Goal: Information Seeking & Learning: Learn about a topic

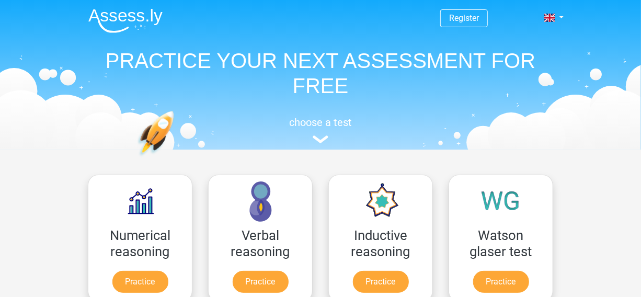
click at [484, 15] on span "Register" at bounding box center [464, 18] width 48 height 18
click at [552, 21] on link at bounding box center [550, 17] width 21 height 13
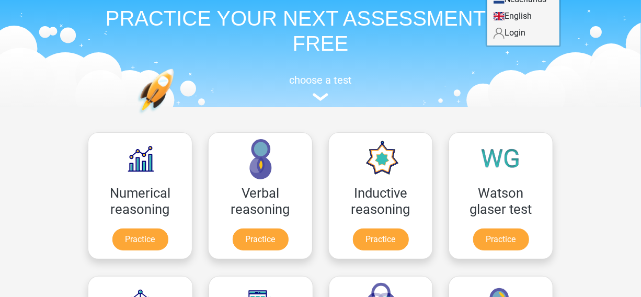
scroll to position [29, 0]
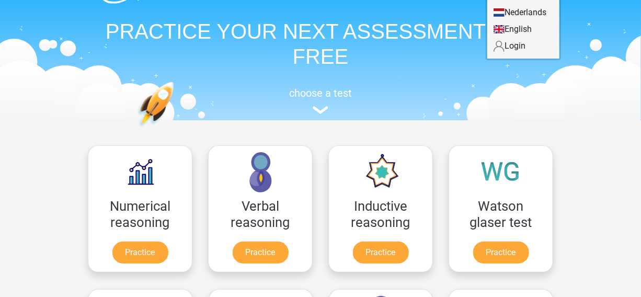
click at [533, 44] on link "Login" at bounding box center [523, 46] width 72 height 17
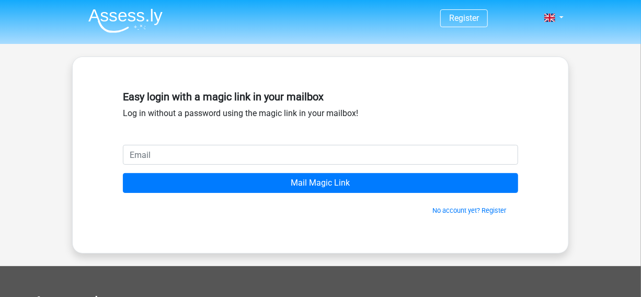
click at [267, 157] on input "email" at bounding box center [320, 155] width 395 height 20
type input "[EMAIL_ADDRESS][DOMAIN_NAME]"
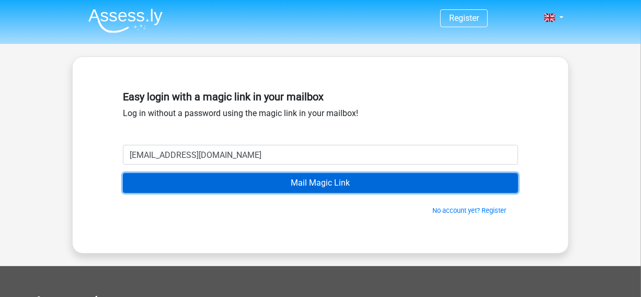
click at [259, 180] on input "Mail Magic Link" at bounding box center [320, 183] width 395 height 20
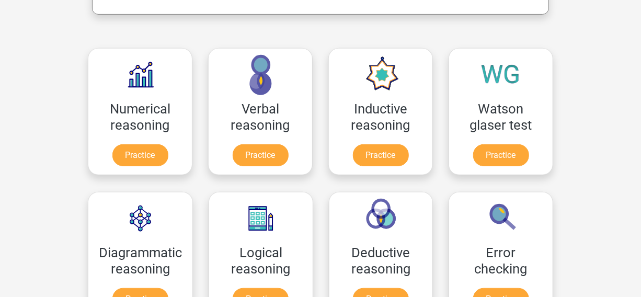
scroll to position [218, 0]
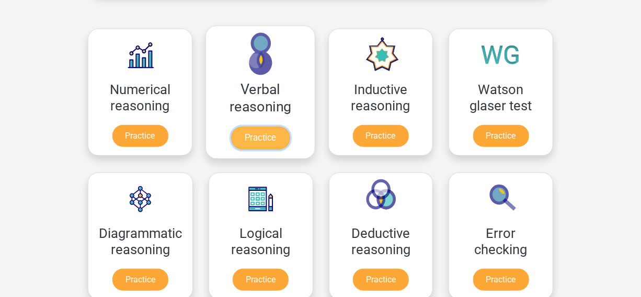
drag, startPoint x: 626, startPoint y: 0, endPoint x: 252, endPoint y: 143, distance: 400.4
click at [252, 143] on link "Practice" at bounding box center [260, 137] width 59 height 23
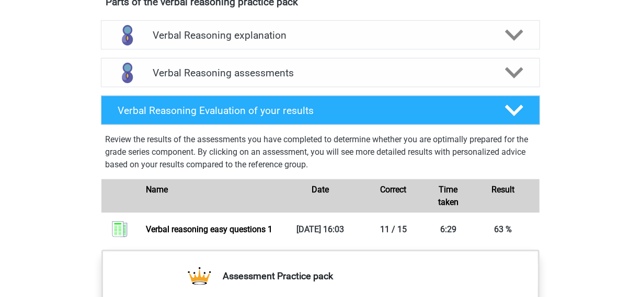
scroll to position [585, 0]
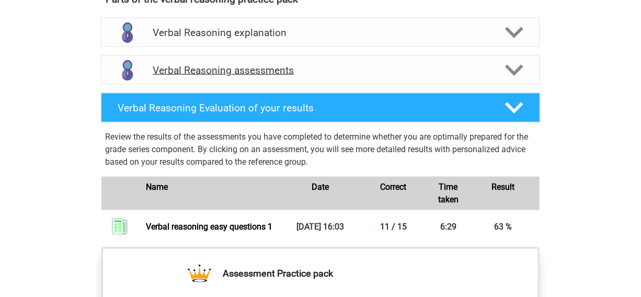
click at [493, 76] on div "Verbal Reasoning assessments" at bounding box center [320, 70] width 351 height 12
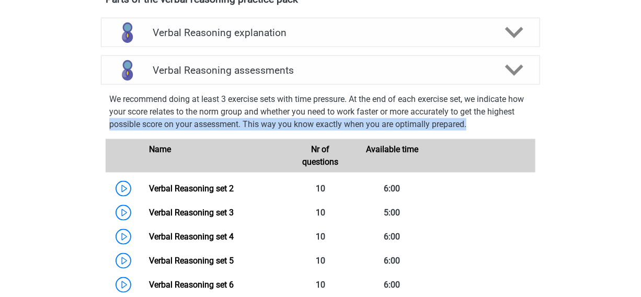
drag, startPoint x: 631, startPoint y: 125, endPoint x: 631, endPoint y: 134, distance: 8.4
click at [631, 134] on div "Go premium Zikri [EMAIL_ADDRESS][DOMAIN_NAME]" at bounding box center [320, 297] width 641 height 1765
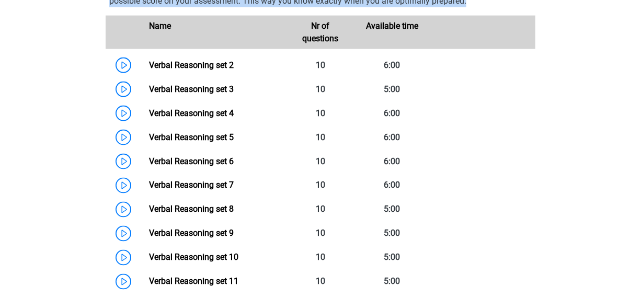
scroll to position [717, 0]
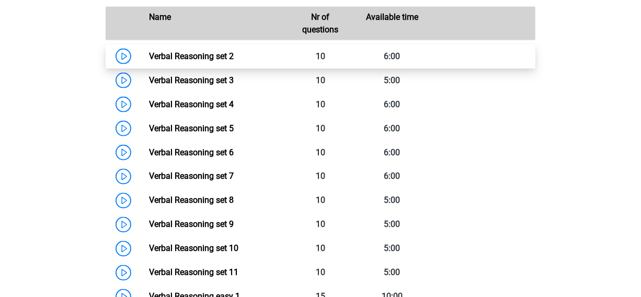
click at [234, 61] on link "Verbal Reasoning set 2" at bounding box center [191, 56] width 85 height 10
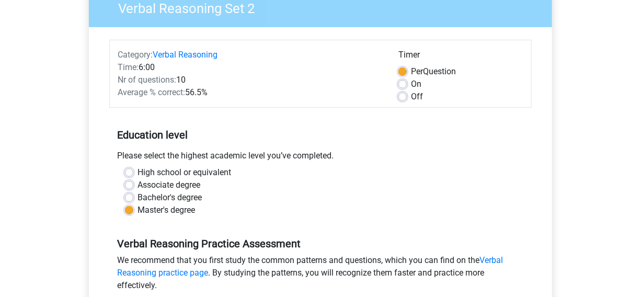
scroll to position [115, 0]
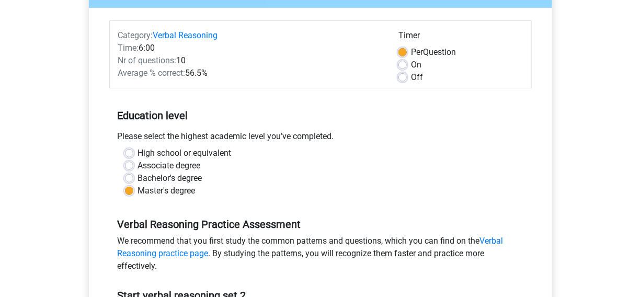
click at [411, 65] on label "On" at bounding box center [416, 65] width 10 height 13
click at [402, 65] on input "On" at bounding box center [402, 64] width 8 height 10
radio input "true"
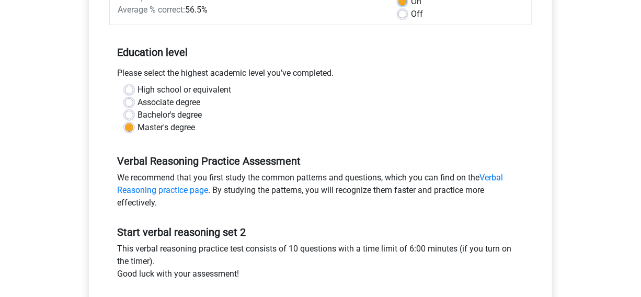
scroll to position [190, 0]
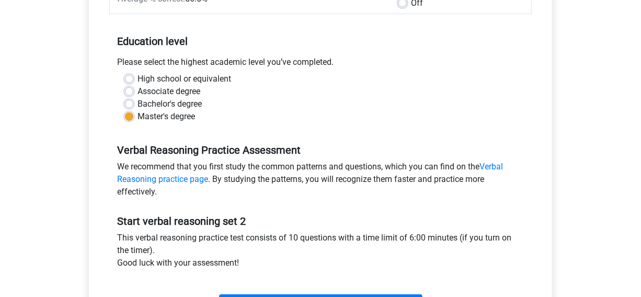
click at [130, 108] on div "Bachelor's degree" at bounding box center [320, 104] width 391 height 13
click at [137, 103] on label "Bachelor's degree" at bounding box center [169, 104] width 64 height 13
click at [127, 103] on input "Bachelor's degree" at bounding box center [129, 103] width 8 height 10
radio input "true"
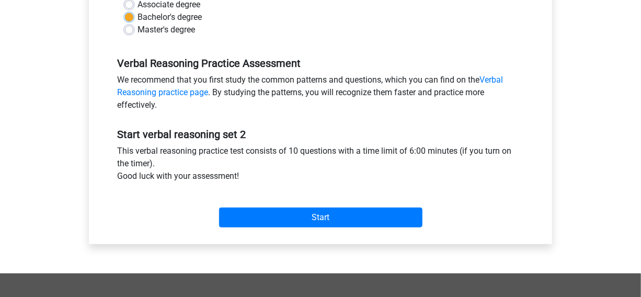
scroll to position [285, 0]
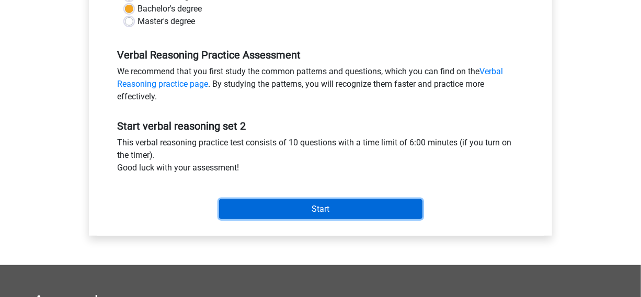
click at [374, 206] on input "Start" at bounding box center [320, 209] width 203 height 20
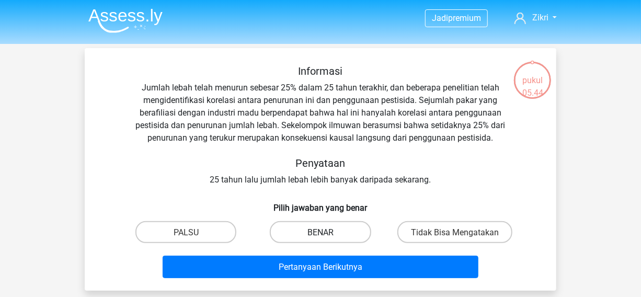
click at [314, 227] on font "BENAR" at bounding box center [320, 232] width 26 height 10
click at [320, 231] on input "BENAR" at bounding box center [323, 234] width 7 height 7
radio input "true"
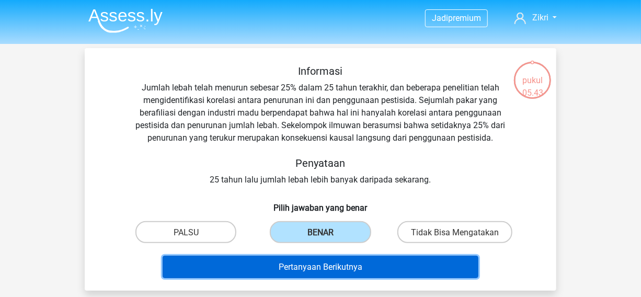
click at [319, 262] on font "Pertanyaan Berikutnya" at bounding box center [321, 267] width 84 height 10
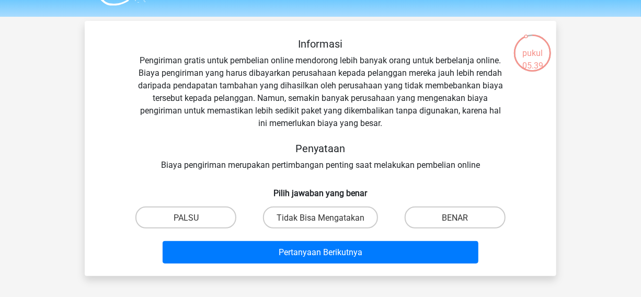
scroll to position [28, 0]
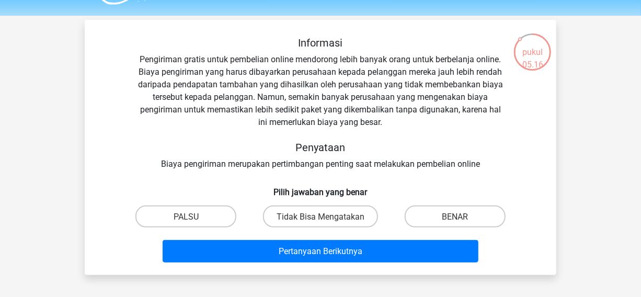
click at [324, 216] on input "Tidak Bisa Mengatakan" at bounding box center [323, 219] width 7 height 7
radio input "true"
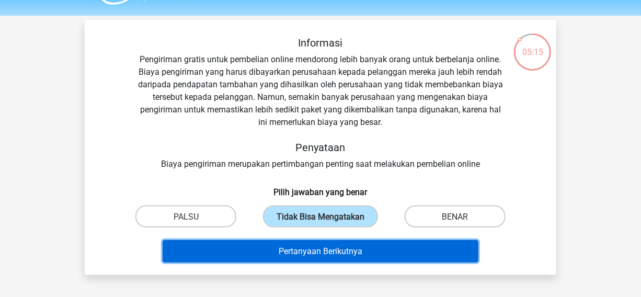
click at [323, 244] on button "Pertanyaan Berikutnya" at bounding box center [321, 251] width 316 height 22
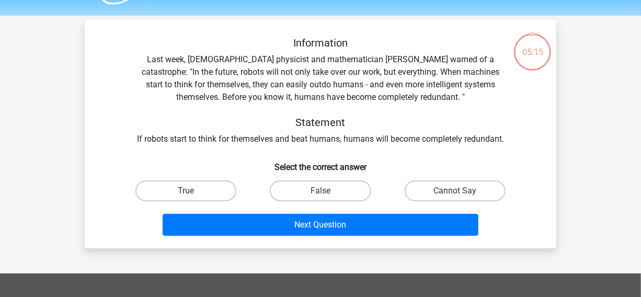
scroll to position [48, 0]
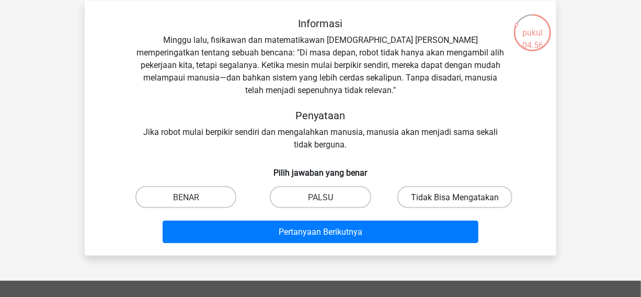
click at [429, 203] on label "Tidak Bisa Mengatakan" at bounding box center [454, 196] width 115 height 21
click at [455, 203] on input "Tidak Bisa Mengatakan" at bounding box center [458, 199] width 7 height 7
radio input "true"
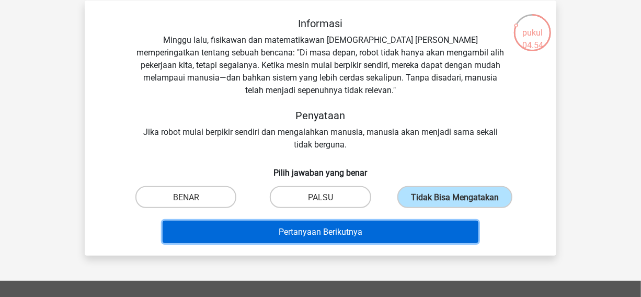
click at [395, 229] on button "Pertanyaan Berikutnya" at bounding box center [321, 232] width 316 height 22
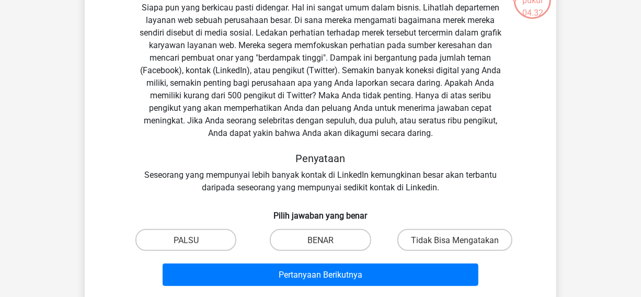
scroll to position [81, 0]
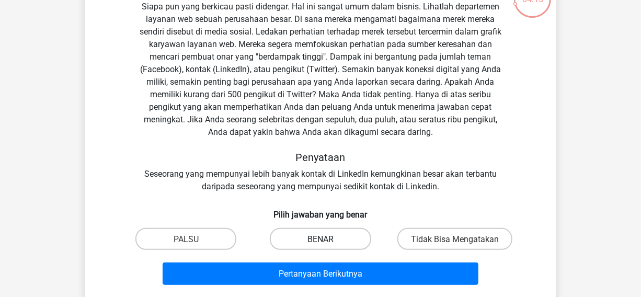
click at [335, 233] on label "BENAR" at bounding box center [320, 238] width 101 height 21
click at [327, 238] on input "BENAR" at bounding box center [323, 241] width 7 height 7
radio input "true"
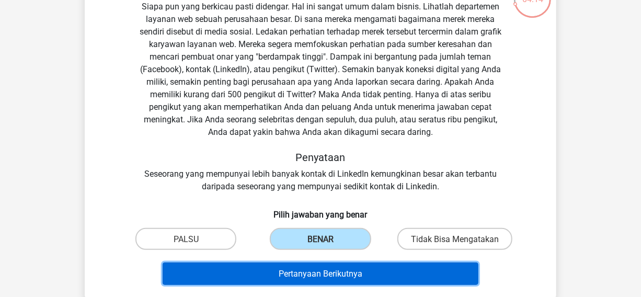
click at [320, 270] on font "Pertanyaan Berikutnya" at bounding box center [321, 274] width 84 height 10
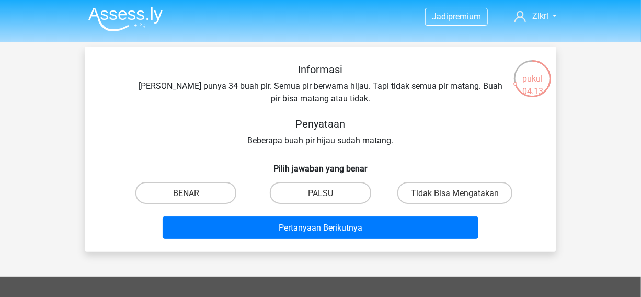
scroll to position [0, 0]
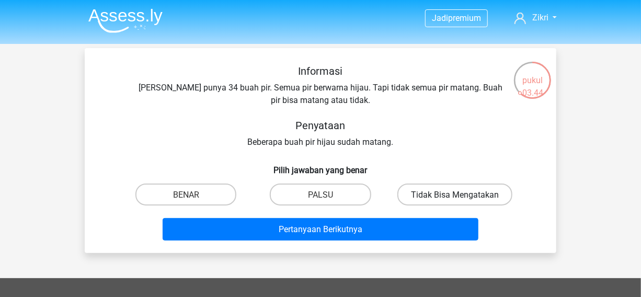
click at [423, 198] on font "Tidak Bisa Mengatakan" at bounding box center [455, 195] width 88 height 10
click at [455, 198] on input "Tidak Bisa Mengatakan" at bounding box center [458, 197] width 7 height 7
radio input "true"
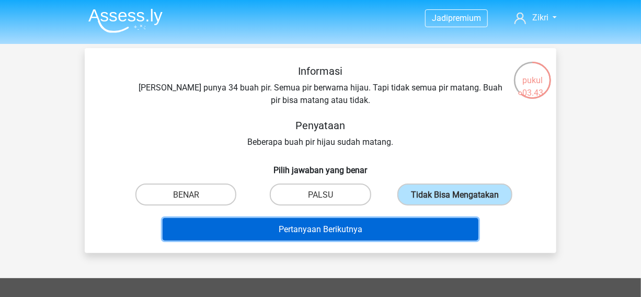
click at [407, 221] on button "Pertanyaan Berikutnya" at bounding box center [321, 229] width 316 height 22
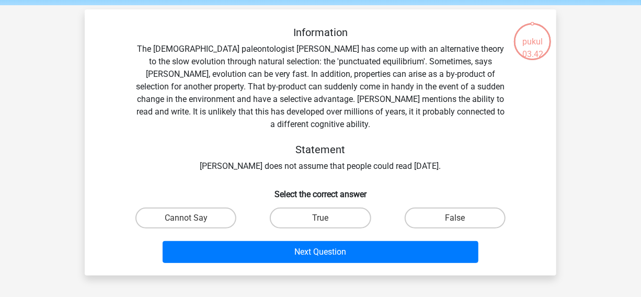
scroll to position [48, 0]
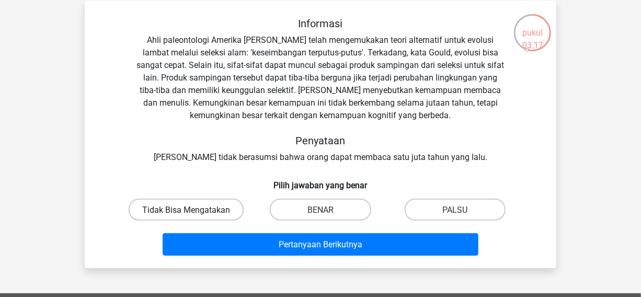
click at [193, 216] on label "Tidak Bisa Mengatakan" at bounding box center [186, 209] width 115 height 21
click at [193, 216] on input "Tidak Bisa Mengatakan" at bounding box center [189, 212] width 7 height 7
radio input "true"
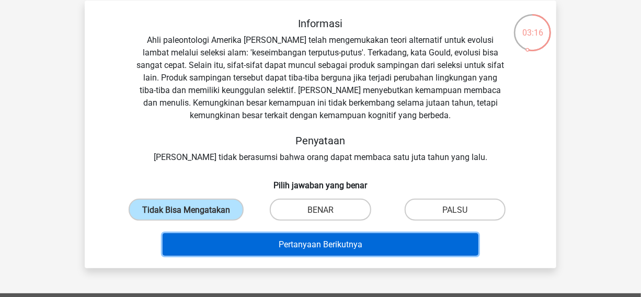
click at [214, 245] on button "Pertanyaan Berikutnya" at bounding box center [321, 244] width 316 height 22
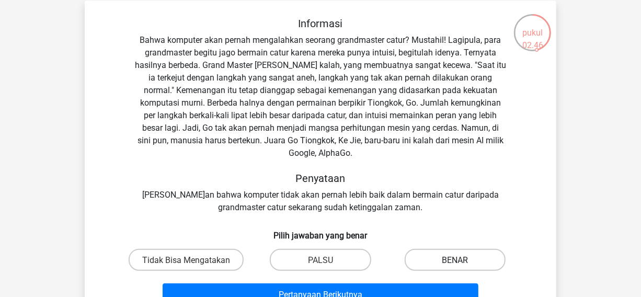
click at [448, 255] on font "BENAR" at bounding box center [455, 260] width 26 height 10
click at [455, 259] on input "BENAR" at bounding box center [458, 262] width 7 height 7
radio input "true"
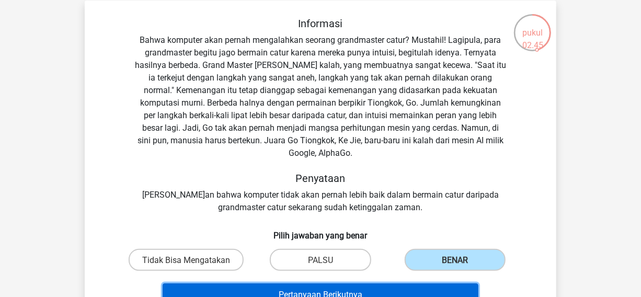
click at [420, 283] on button "Pertanyaan Berikutnya" at bounding box center [321, 294] width 316 height 22
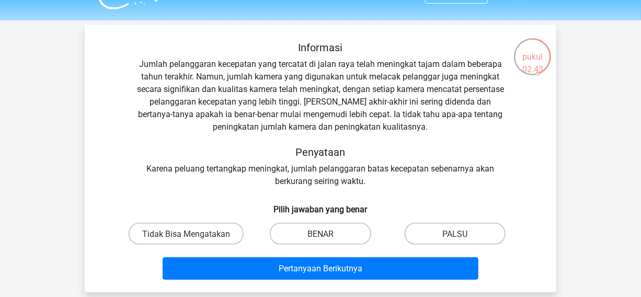
scroll to position [26, 0]
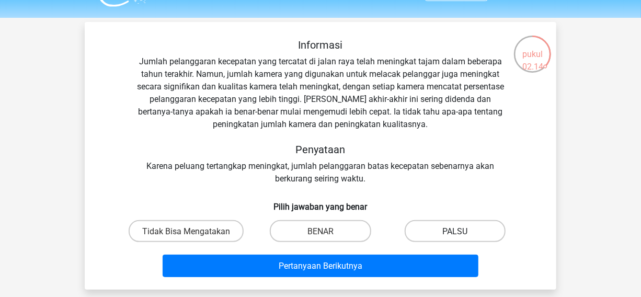
click at [423, 231] on label "PALSU" at bounding box center [454, 230] width 101 height 21
click at [455, 231] on input "PALSU" at bounding box center [458, 233] width 7 height 7
radio input "true"
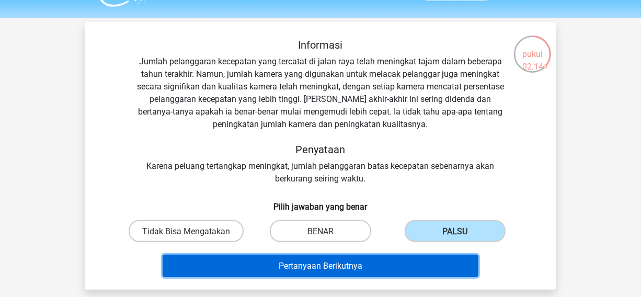
click at [401, 258] on button "Pertanyaan Berikutnya" at bounding box center [321, 265] width 316 height 22
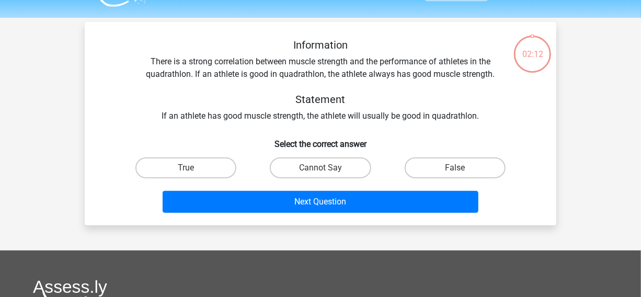
scroll to position [48, 0]
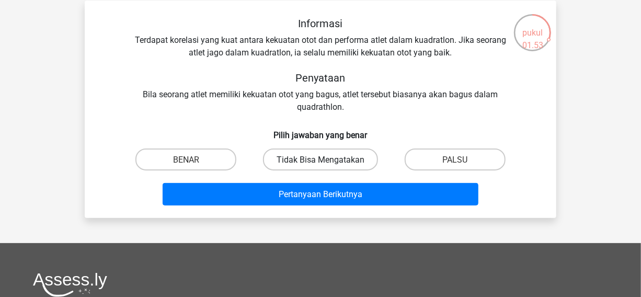
click at [337, 155] on font "Tidak Bisa Mengatakan" at bounding box center [320, 160] width 88 height 10
click at [327, 159] on input "Tidak Bisa Mengatakan" at bounding box center [323, 162] width 7 height 7
radio input "true"
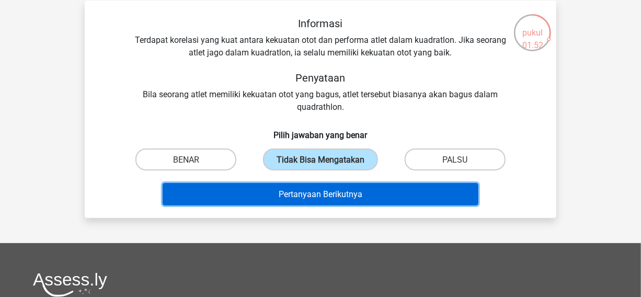
click at [331, 189] on font "Pertanyaan Berikutnya" at bounding box center [321, 194] width 84 height 10
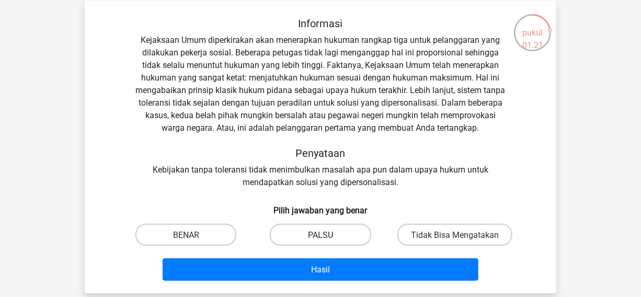
click at [329, 238] on font "PALSU" at bounding box center [320, 235] width 25 height 10
click at [327, 238] on input "PALSU" at bounding box center [323, 237] width 7 height 7
radio input "true"
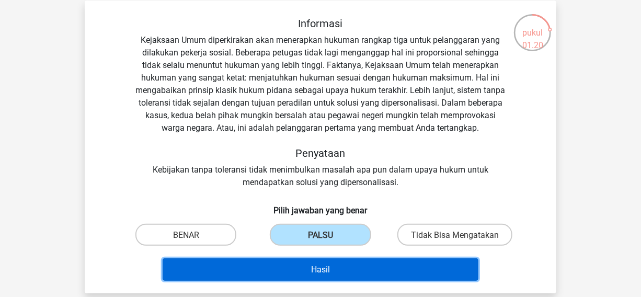
click at [322, 272] on font "Hasil" at bounding box center [320, 269] width 19 height 10
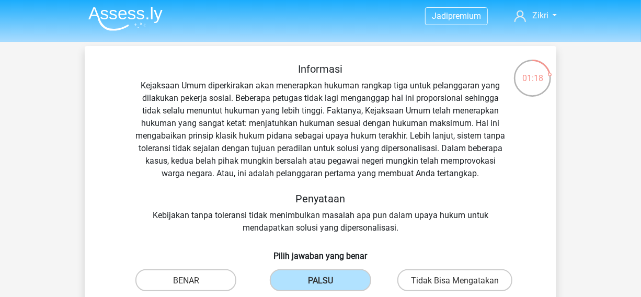
scroll to position [1, 0]
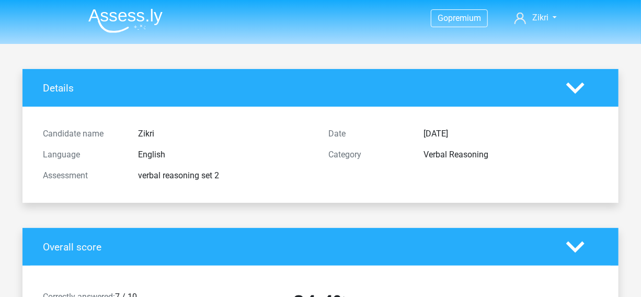
click at [115, 22] on img at bounding box center [125, 20] width 74 height 25
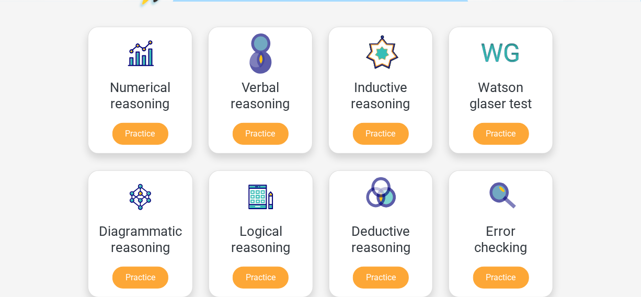
scroll to position [146, 0]
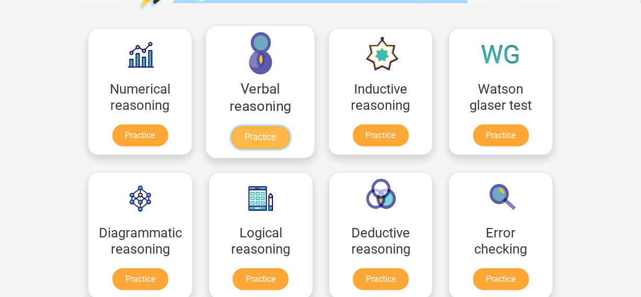
click at [262, 130] on link "Practice" at bounding box center [260, 137] width 59 height 23
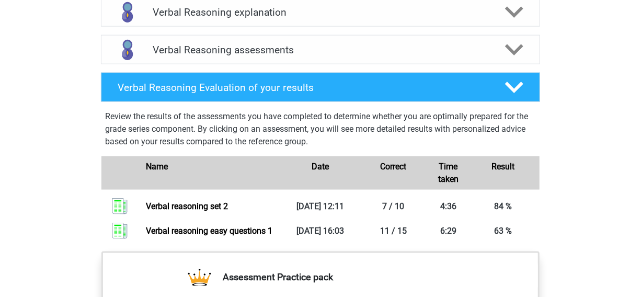
scroll to position [585, 0]
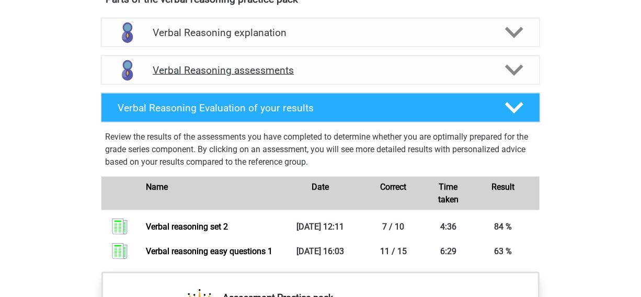
click at [507, 71] on div "Verbal Reasoning assessments" at bounding box center [320, 69] width 439 height 29
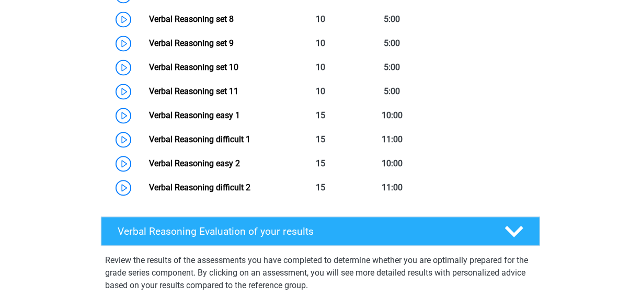
scroll to position [888, 0]
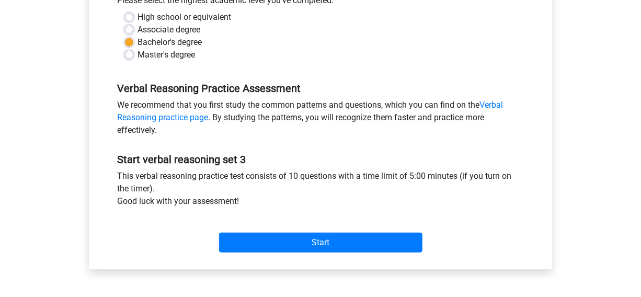
scroll to position [272, 0]
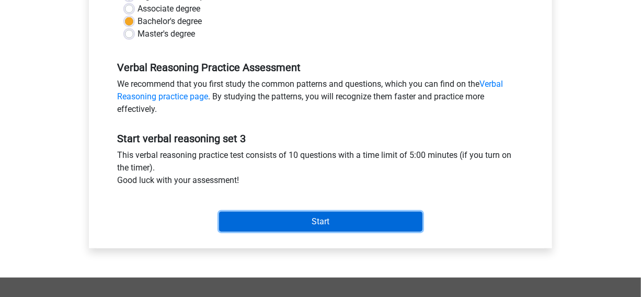
click at [353, 224] on input "Start" at bounding box center [320, 222] width 203 height 20
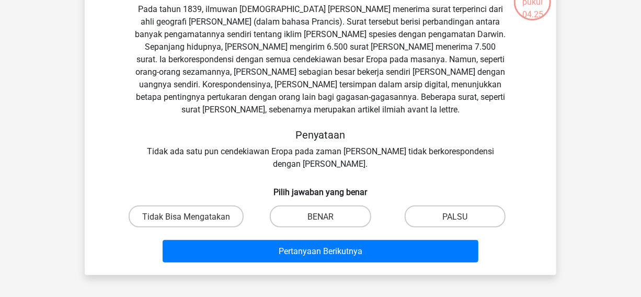
scroll to position [83, 0]
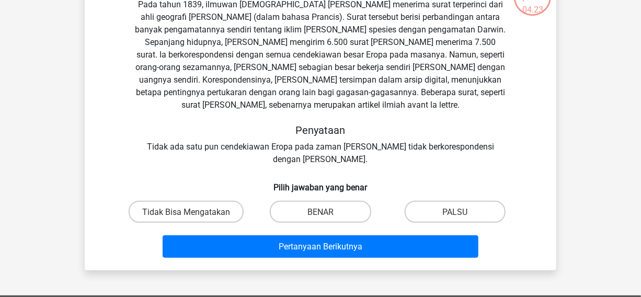
click at [320, 211] on input "BENAR" at bounding box center [323, 214] width 7 height 7
radio input "true"
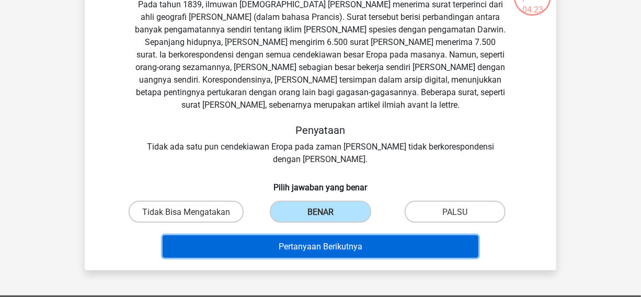
click at [309, 240] on button "Pertanyaan Berikutnya" at bounding box center [321, 246] width 316 height 22
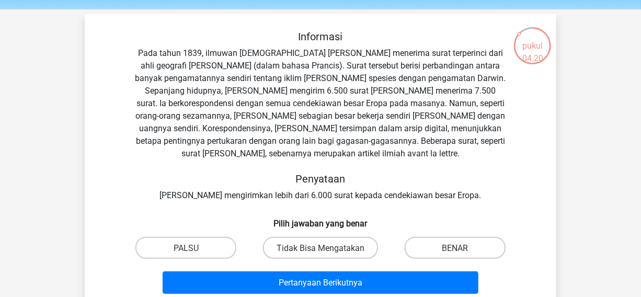
scroll to position [41, 0]
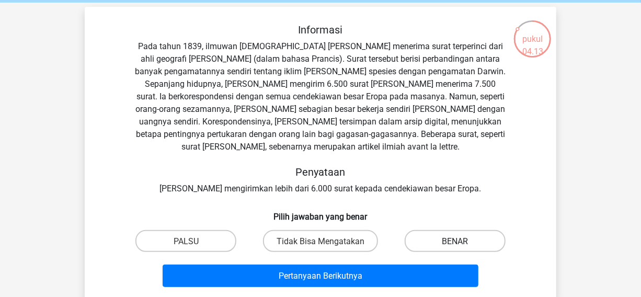
click at [437, 241] on label "BENAR" at bounding box center [454, 240] width 101 height 21
click at [455, 241] on input "BENAR" at bounding box center [458, 243] width 7 height 7
radio input "true"
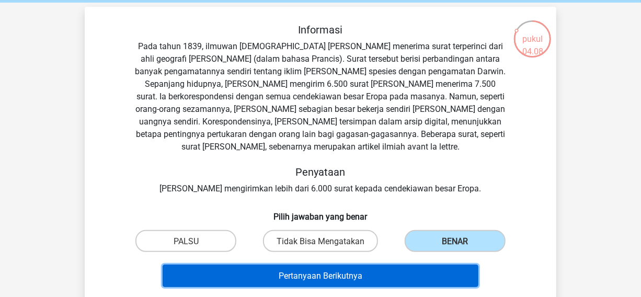
click at [389, 272] on button "Pertanyaan Berikutnya" at bounding box center [321, 275] width 316 height 22
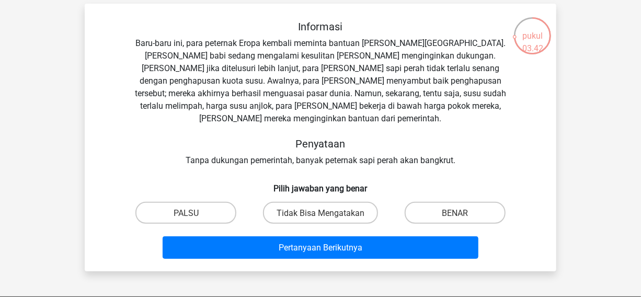
scroll to position [43, 0]
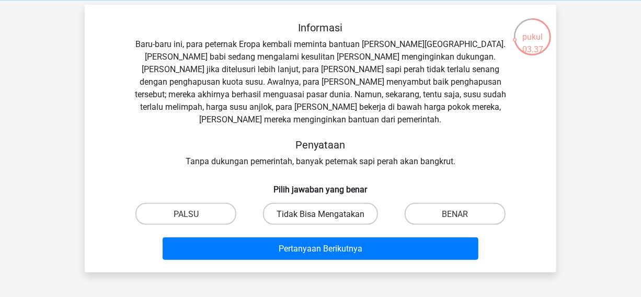
click at [331, 209] on font "Tidak Bisa Mengatakan" at bounding box center [320, 214] width 88 height 10
click at [327, 213] on input "Tidak Bisa Mengatakan" at bounding box center [323, 216] width 7 height 7
radio input "true"
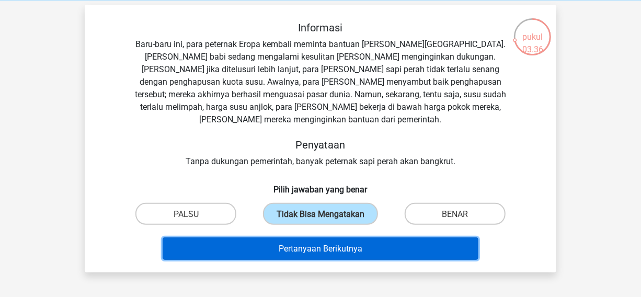
click at [320, 244] on font "Pertanyaan Berikutnya" at bounding box center [321, 249] width 84 height 10
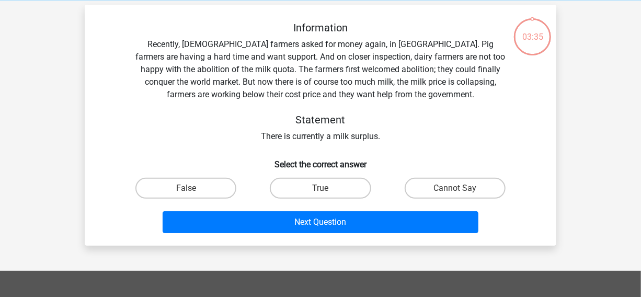
scroll to position [48, 0]
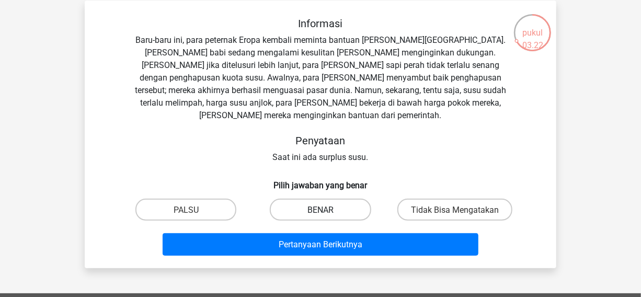
click at [351, 199] on label "BENAR" at bounding box center [320, 209] width 101 height 21
click at [327, 209] on input "BENAR" at bounding box center [323, 212] width 7 height 7
radio input "true"
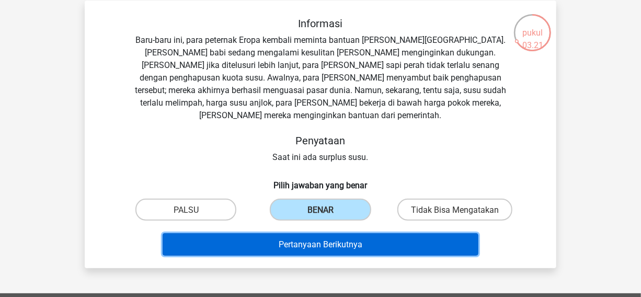
click at [347, 239] on font "Pertanyaan Berikutnya" at bounding box center [321, 244] width 84 height 10
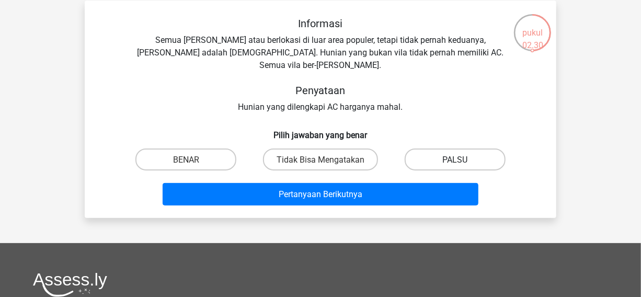
click at [427, 148] on label "PALSU" at bounding box center [454, 158] width 101 height 21
click at [455, 159] on input "PALSU" at bounding box center [458, 162] width 7 height 7
radio input "true"
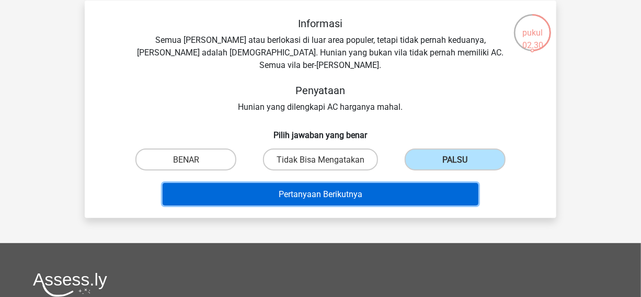
click at [392, 183] on button "Pertanyaan Berikutnya" at bounding box center [321, 194] width 316 height 22
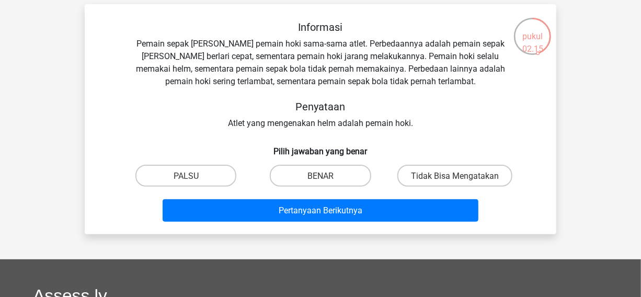
scroll to position [45, 0]
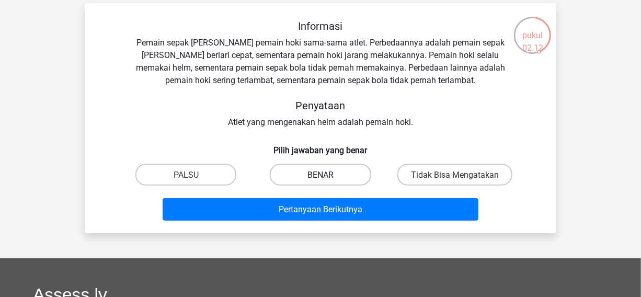
click at [338, 169] on label "BENAR" at bounding box center [320, 174] width 101 height 21
click at [327, 174] on input "BENAR" at bounding box center [323, 177] width 7 height 7
radio input "true"
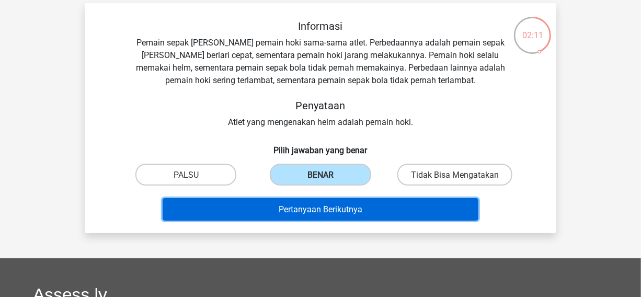
click at [320, 215] on button "Pertanyaan Berikutnya" at bounding box center [321, 209] width 316 height 22
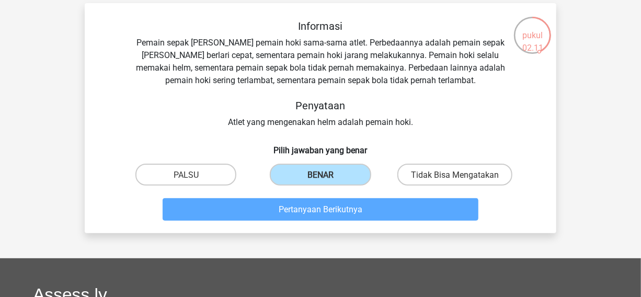
scroll to position [48, 0]
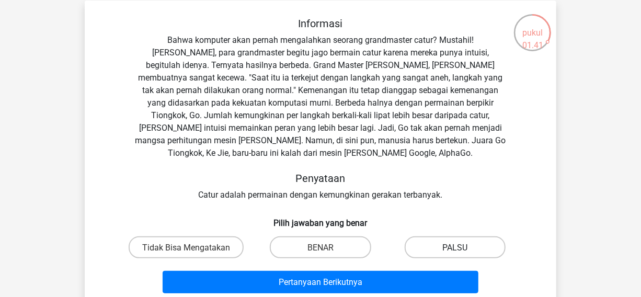
click at [438, 236] on label "PALSU" at bounding box center [454, 246] width 101 height 21
click at [455, 247] on input "PALSU" at bounding box center [458, 250] width 7 height 7
radio input "true"
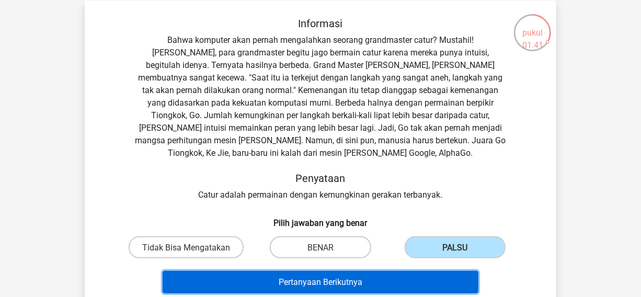
click at [409, 271] on button "Pertanyaan Berikutnya" at bounding box center [321, 282] width 316 height 22
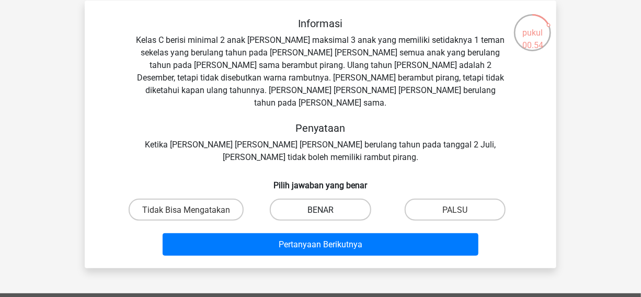
click at [343, 199] on label "BENAR" at bounding box center [320, 209] width 101 height 21
click at [327, 209] on input "BENAR" at bounding box center [323, 212] width 7 height 7
radio input "true"
click at [419, 199] on label "PALSU" at bounding box center [454, 209] width 101 height 21
click at [455, 209] on input "PALSU" at bounding box center [458, 212] width 7 height 7
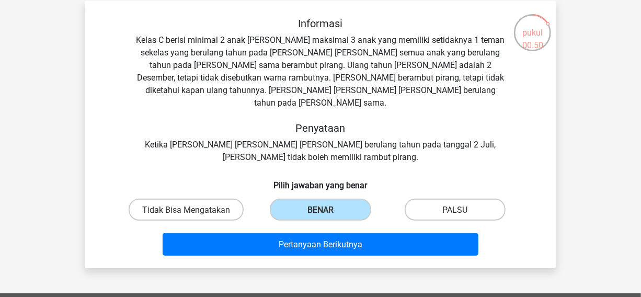
radio input "true"
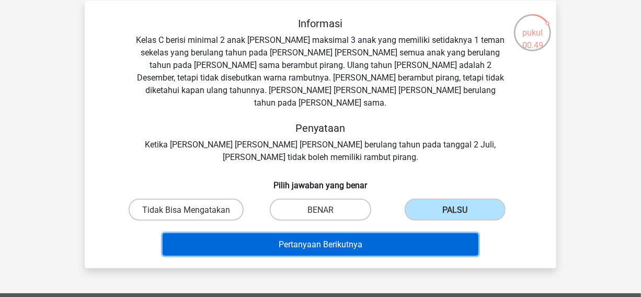
click at [396, 233] on button "Pertanyaan Berikutnya" at bounding box center [321, 244] width 316 height 22
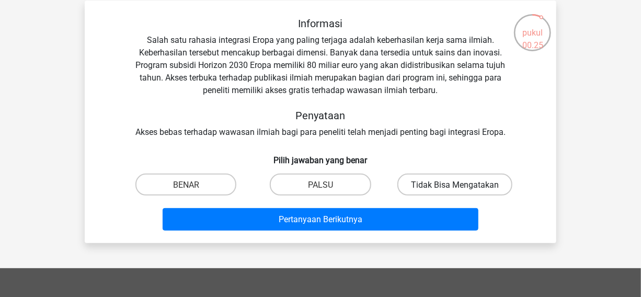
click at [456, 180] on font "Tidak Bisa Mengatakan" at bounding box center [455, 185] width 88 height 10
click at [456, 184] on input "Tidak Bisa Mengatakan" at bounding box center [458, 187] width 7 height 7
radio input "true"
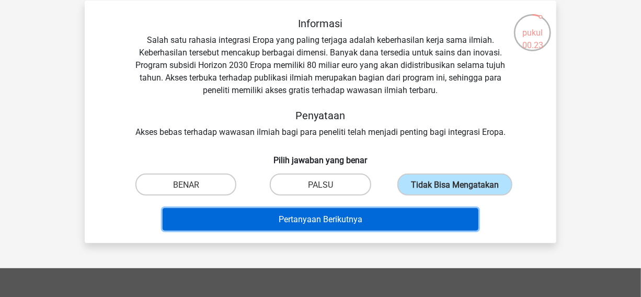
click at [388, 211] on button "Pertanyaan Berikutnya" at bounding box center [321, 219] width 316 height 22
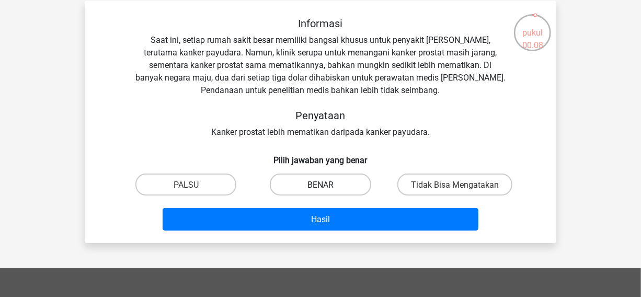
click at [331, 186] on font "BENAR" at bounding box center [320, 185] width 26 height 10
click at [327, 186] on input "BENAR" at bounding box center [323, 187] width 7 height 7
radio input "true"
click at [413, 183] on font "Tidak Bisa Mengatakan" at bounding box center [455, 185] width 88 height 10
click at [455, 184] on input "Tidak Bisa Mengatakan" at bounding box center [458, 187] width 7 height 7
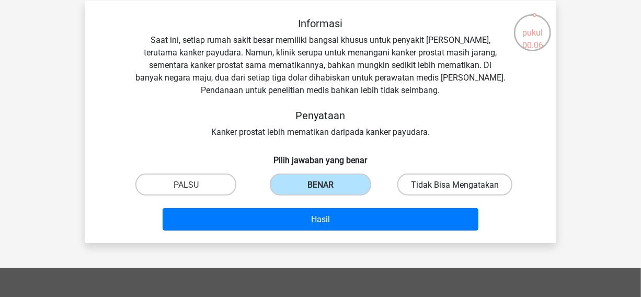
radio input "true"
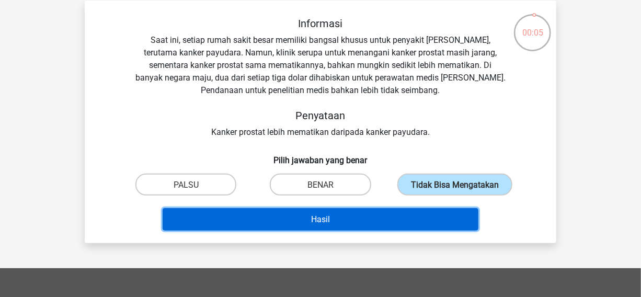
click at [391, 208] on button "Hasil" at bounding box center [321, 219] width 316 height 22
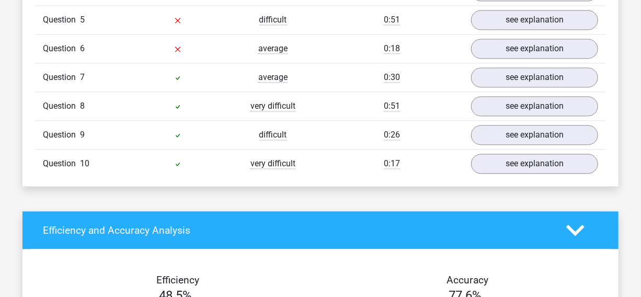
scroll to position [1014, 0]
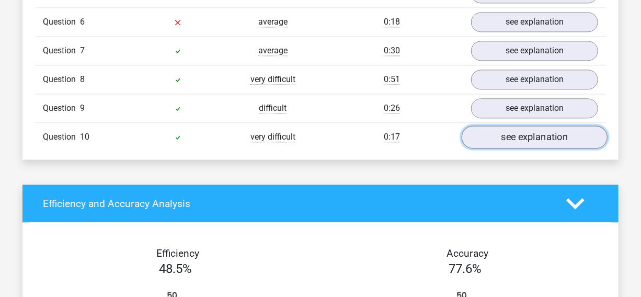
click at [584, 135] on link "see explanation" at bounding box center [534, 136] width 146 height 23
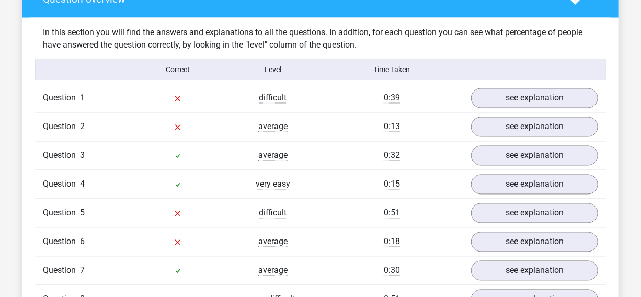
scroll to position [814, 0]
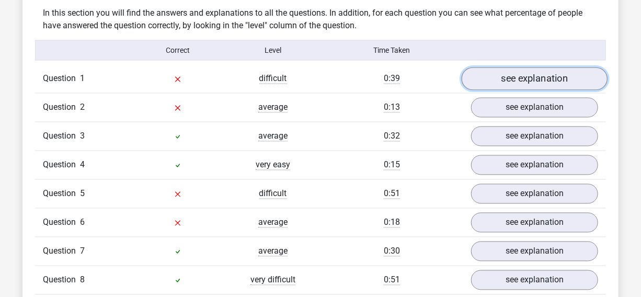
click at [575, 87] on link "see explanation" at bounding box center [534, 78] width 146 height 23
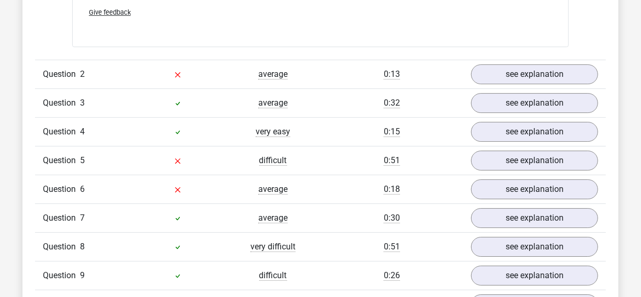
scroll to position [1431, 0]
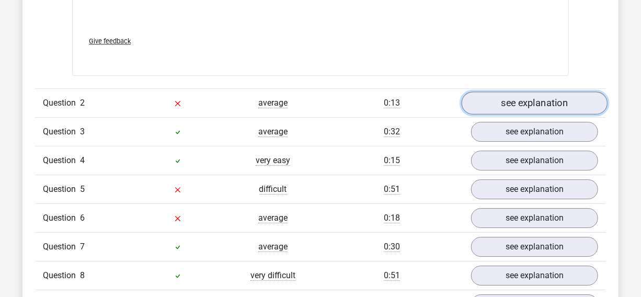
click at [560, 95] on link "see explanation" at bounding box center [534, 103] width 146 height 23
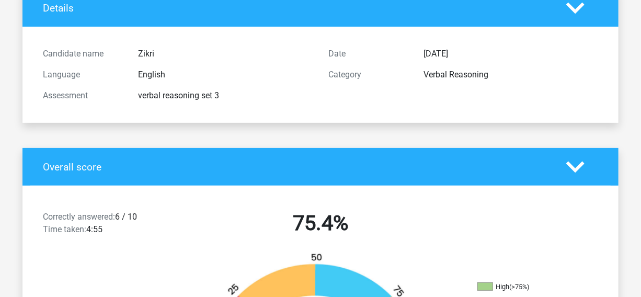
scroll to position [0, 0]
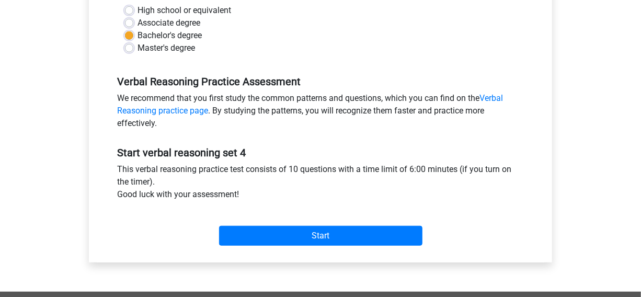
scroll to position [262, 0]
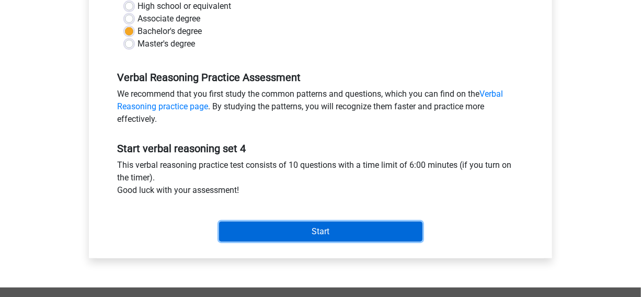
click at [354, 222] on input "Start" at bounding box center [320, 232] width 203 height 20
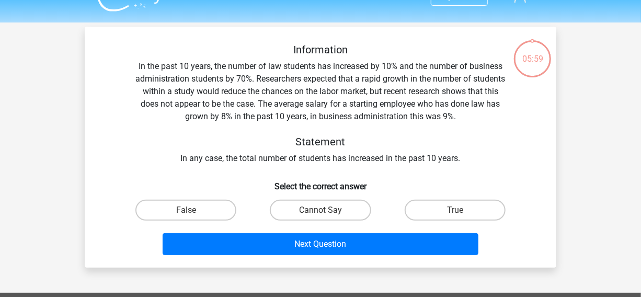
scroll to position [31, 0]
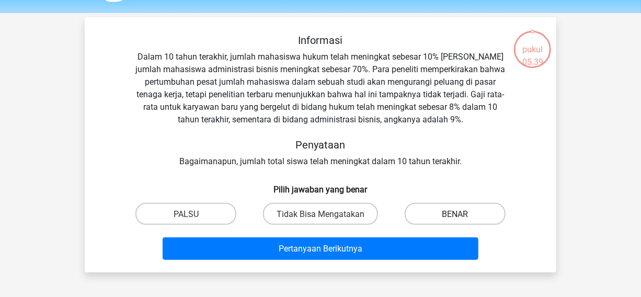
click at [446, 212] on font "BENAR" at bounding box center [455, 214] width 26 height 10
click at [455, 213] on input "BENAR" at bounding box center [458, 216] width 7 height 7
radio input "true"
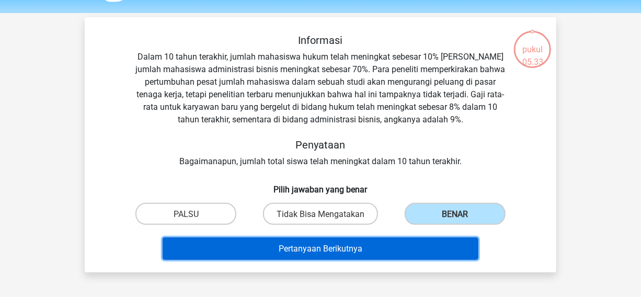
click at [384, 247] on button "Pertanyaan Berikutnya" at bounding box center [321, 248] width 316 height 22
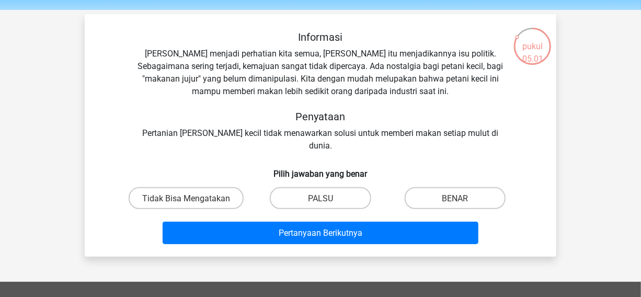
scroll to position [36, 0]
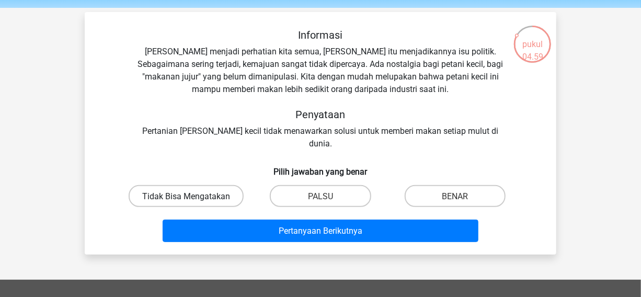
click at [190, 185] on label "Tidak Bisa Mengatakan" at bounding box center [186, 195] width 115 height 21
click at [190, 195] on input "Tidak Bisa Mengatakan" at bounding box center [189, 198] width 7 height 7
radio input "true"
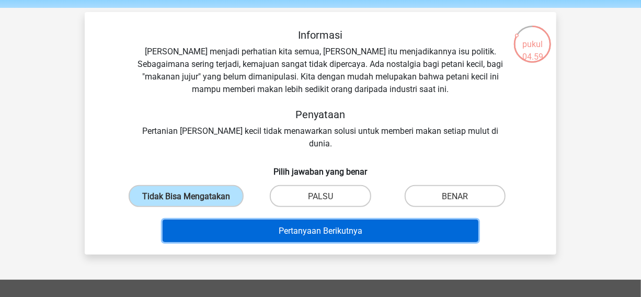
click at [218, 219] on button "Pertanyaan Berikutnya" at bounding box center [321, 230] width 316 height 22
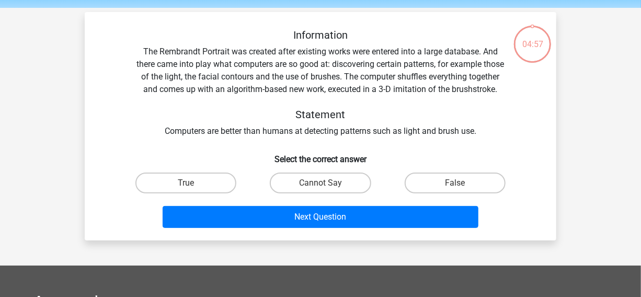
scroll to position [48, 0]
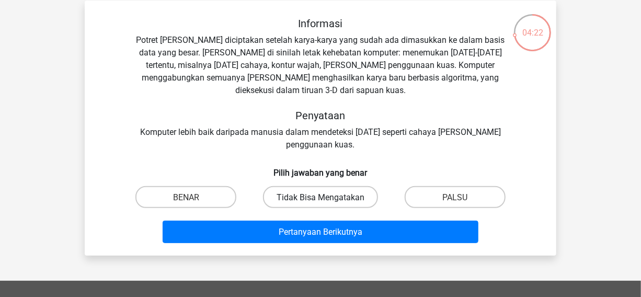
click at [342, 192] on font "Tidak Bisa Mengatakan" at bounding box center [320, 197] width 88 height 10
click at [327, 196] on input "Tidak Bisa Mengatakan" at bounding box center [323, 199] width 7 height 7
radio input "true"
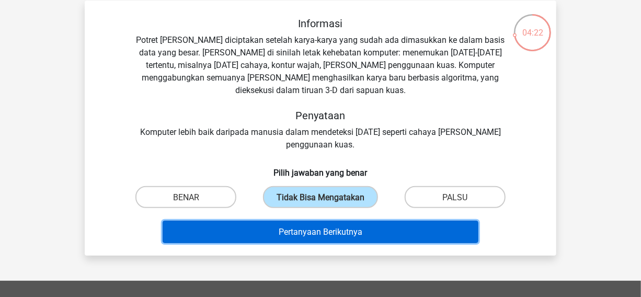
click at [334, 227] on font "Pertanyaan Berikutnya" at bounding box center [321, 232] width 84 height 10
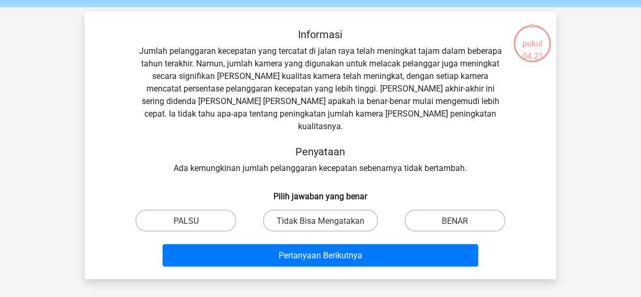
scroll to position [34, 0]
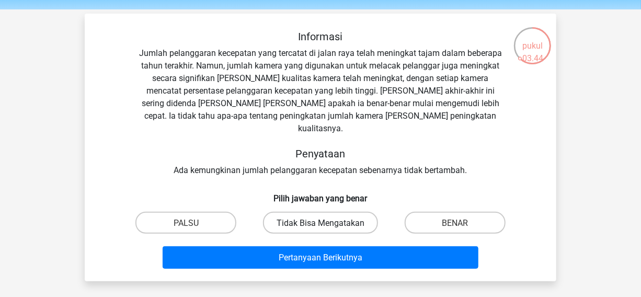
click at [354, 218] on font "Tidak Bisa Mengatakan" at bounding box center [320, 223] width 88 height 10
click at [327, 222] on input "Tidak Bisa Mengatakan" at bounding box center [323, 225] width 7 height 7
radio input "true"
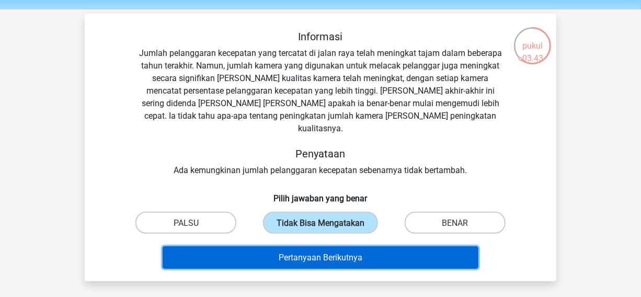
click at [340, 252] on font "Pertanyaan Berikutnya" at bounding box center [321, 257] width 84 height 10
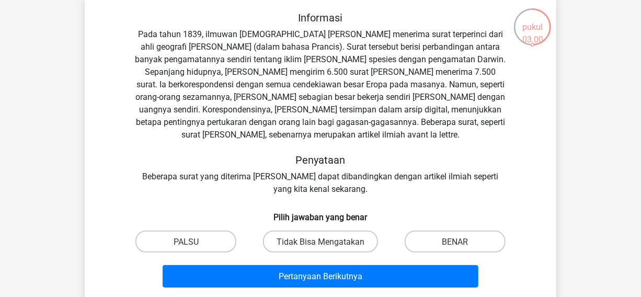
scroll to position [73, 0]
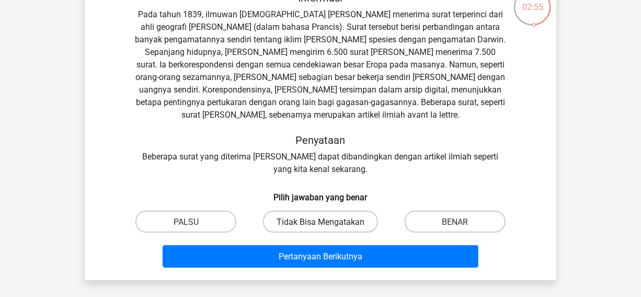
click at [366, 216] on label "Tidak Bisa Mengatakan" at bounding box center [320, 221] width 115 height 21
click at [327, 221] on input "Tidak Bisa Mengatakan" at bounding box center [323, 224] width 7 height 7
radio input "true"
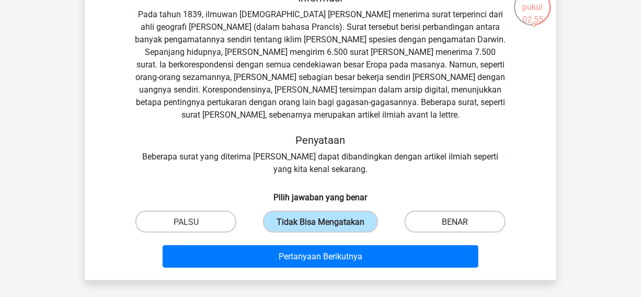
click at [422, 219] on label "BENAR" at bounding box center [454, 221] width 101 height 21
click at [455, 221] on input "BENAR" at bounding box center [458, 224] width 7 height 7
radio input "true"
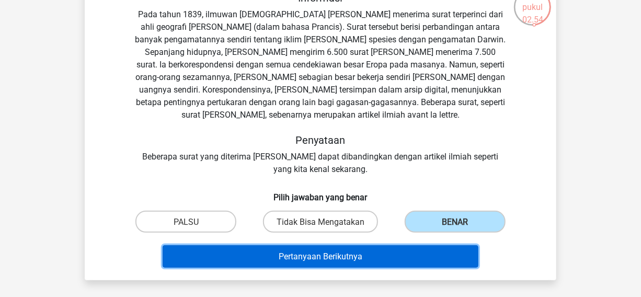
click at [393, 250] on button "Pertanyaan Berikutnya" at bounding box center [321, 256] width 316 height 22
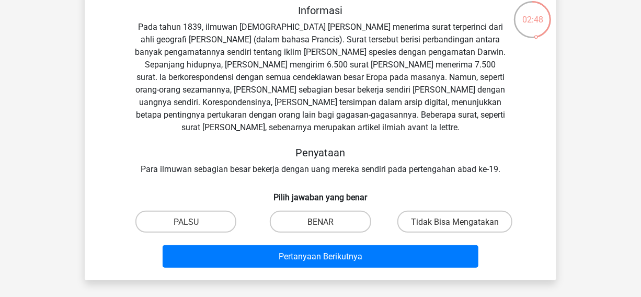
scroll to position [54, 0]
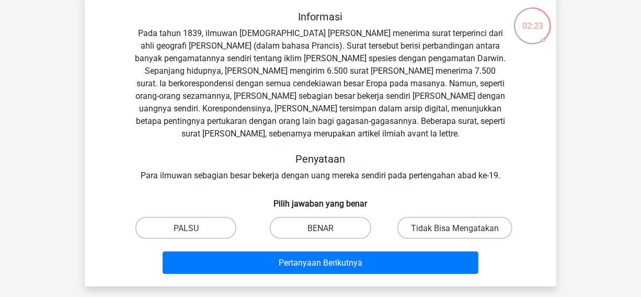
click at [324, 227] on input "BENAR" at bounding box center [323, 230] width 7 height 7
radio input "true"
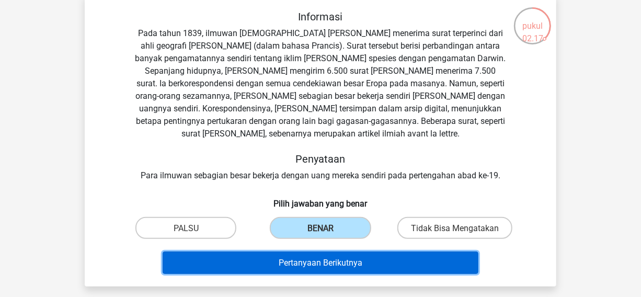
click at [319, 262] on font "Pertanyaan Berikutnya" at bounding box center [321, 263] width 84 height 10
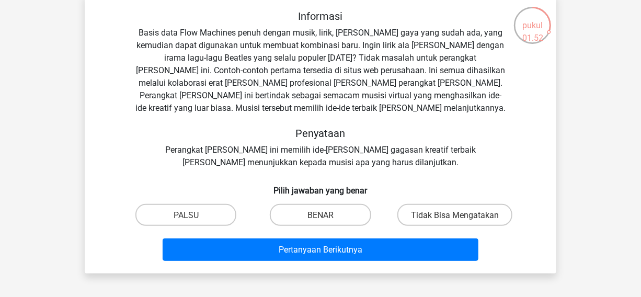
scroll to position [57, 0]
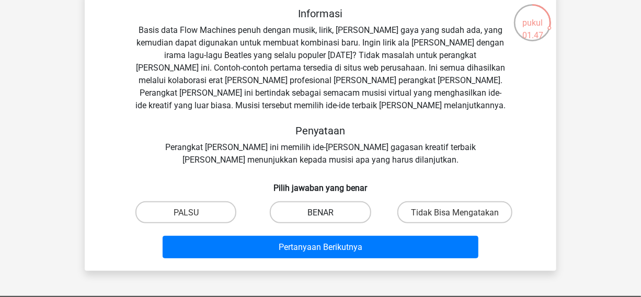
click at [334, 216] on label "BENAR" at bounding box center [320, 211] width 101 height 21
click at [327, 216] on input "BENAR" at bounding box center [323, 215] width 7 height 7
radio input "true"
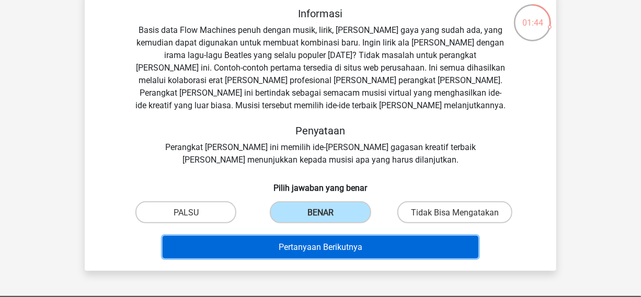
click at [324, 249] on font "Pertanyaan Berikutnya" at bounding box center [321, 247] width 84 height 10
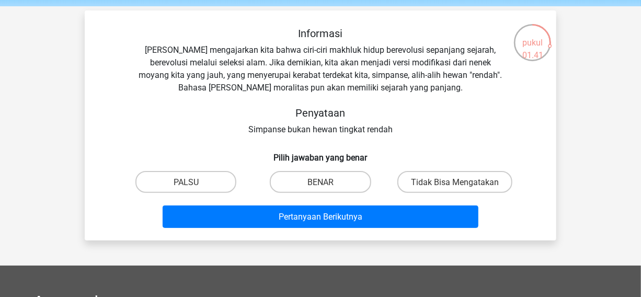
scroll to position [37, 0]
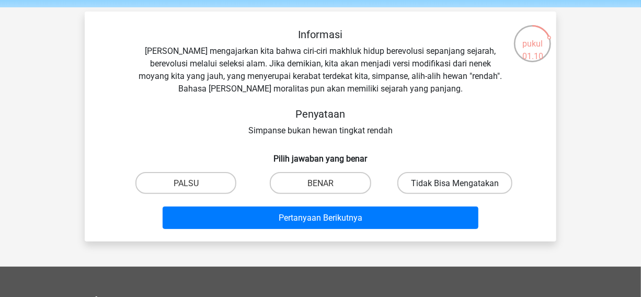
click at [420, 176] on label "Tidak Bisa Mengatakan" at bounding box center [454, 182] width 115 height 21
click at [455, 182] on input "Tidak Bisa Mengatakan" at bounding box center [458, 185] width 7 height 7
radio input "true"
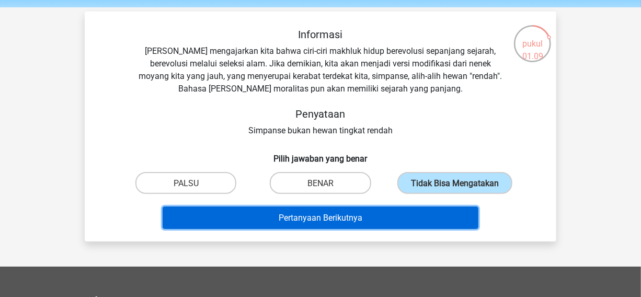
click at [387, 218] on button "Pertanyaan Berikutnya" at bounding box center [321, 217] width 316 height 22
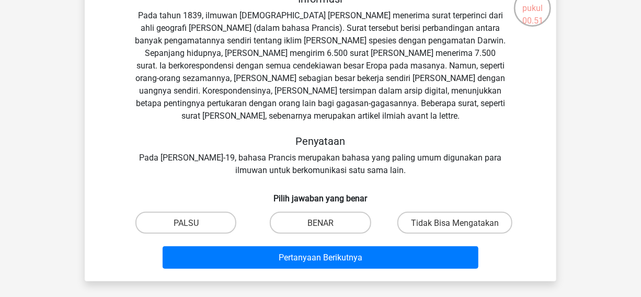
scroll to position [75, 0]
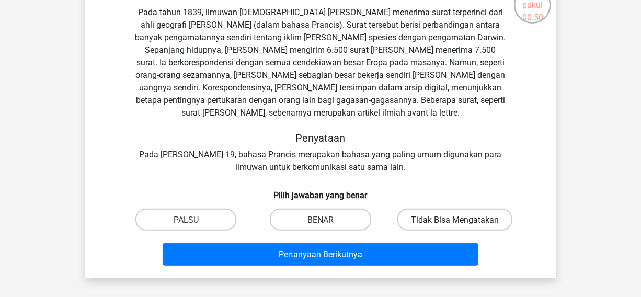
click at [455, 215] on font "Tidak Bisa Mengatakan" at bounding box center [455, 220] width 88 height 10
click at [455, 219] on input "Tidak Bisa Mengatakan" at bounding box center [458, 222] width 7 height 7
radio input "true"
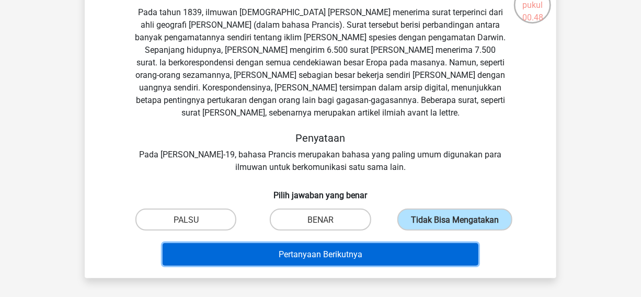
click at [387, 250] on button "Pertanyaan Berikutnya" at bounding box center [321, 254] width 316 height 22
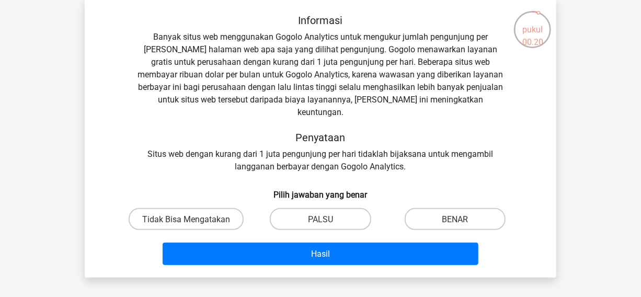
scroll to position [52, 0]
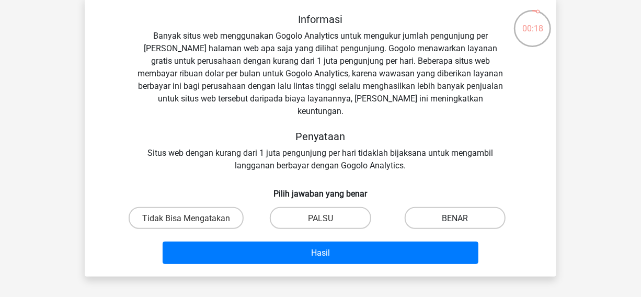
click at [441, 215] on label "BENAR" at bounding box center [454, 217] width 101 height 21
click at [455, 217] on input "BENAR" at bounding box center [458, 220] width 7 height 7
radio input "true"
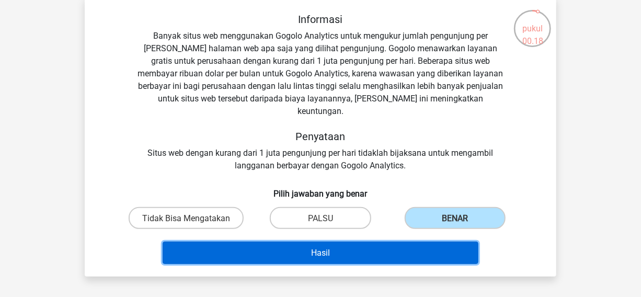
click at [419, 241] on button "Hasil" at bounding box center [321, 252] width 316 height 22
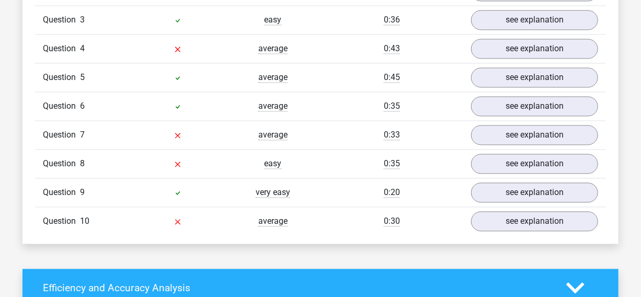
scroll to position [980, 0]
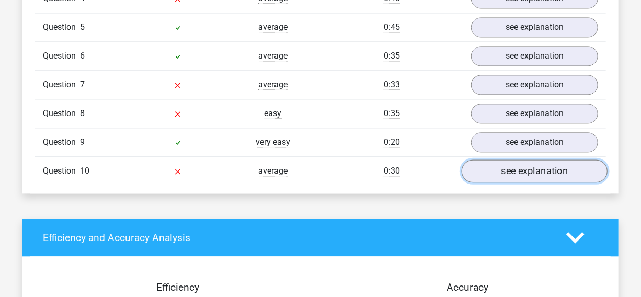
click at [578, 170] on link "see explanation" at bounding box center [534, 170] width 146 height 23
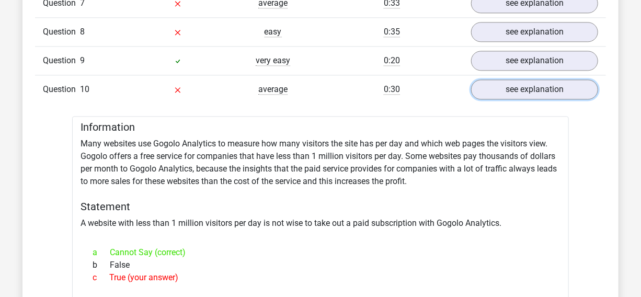
scroll to position [1052, 0]
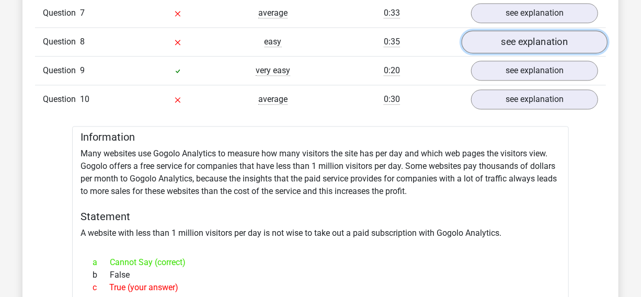
click at [563, 42] on link "see explanation" at bounding box center [534, 41] width 146 height 23
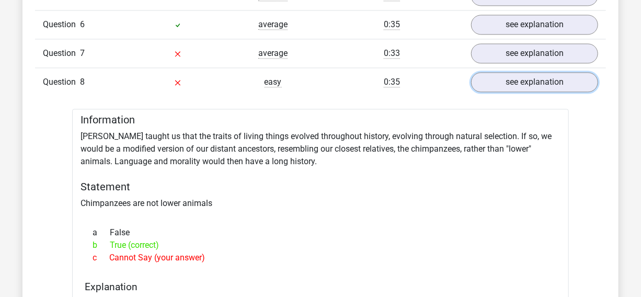
scroll to position [1006, 0]
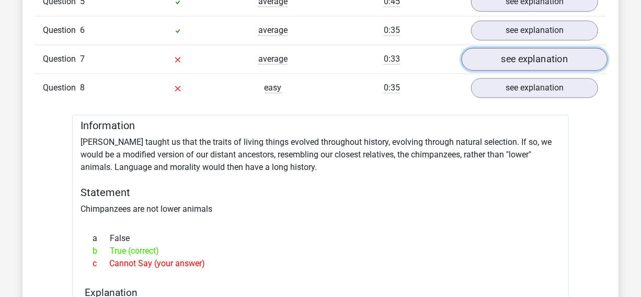
click at [577, 54] on link "see explanation" at bounding box center [534, 59] width 146 height 23
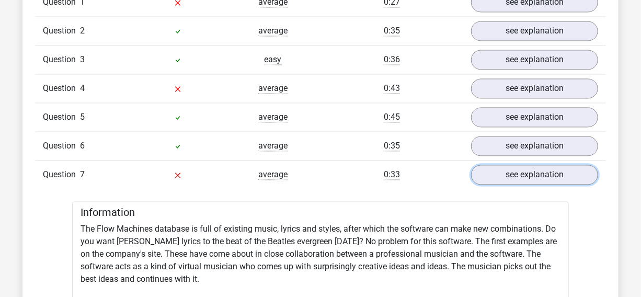
scroll to position [884, 0]
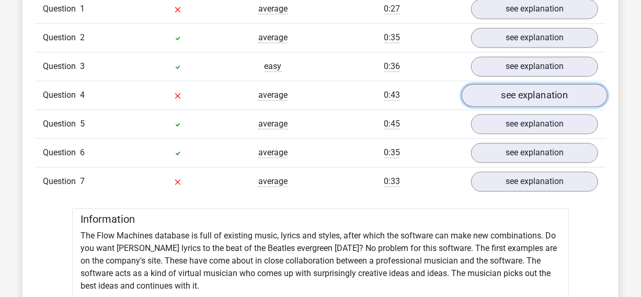
click at [567, 90] on link "see explanation" at bounding box center [534, 95] width 146 height 23
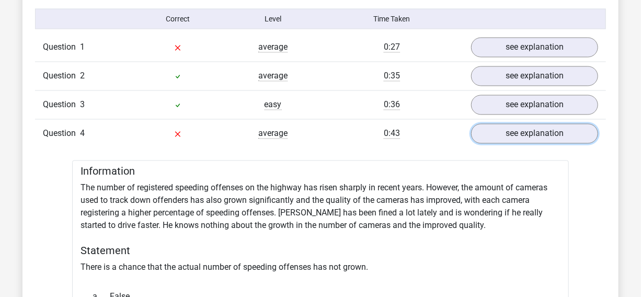
scroll to position [798, 0]
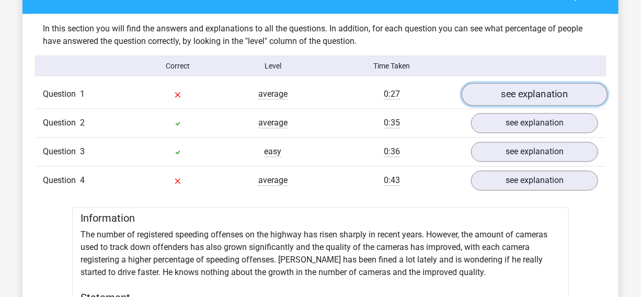
click at [565, 84] on link "see explanation" at bounding box center [534, 94] width 146 height 23
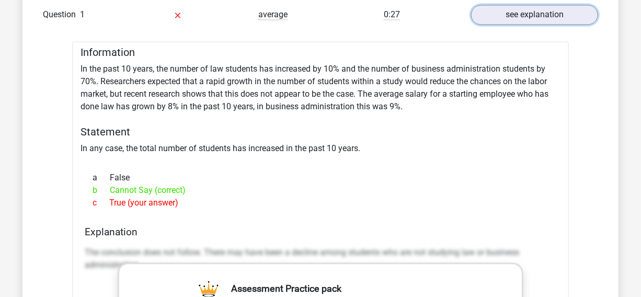
scroll to position [851, 0]
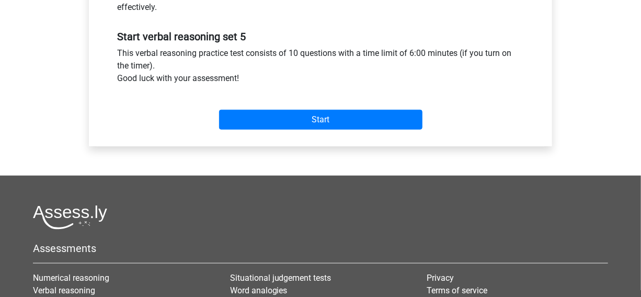
scroll to position [331, 0]
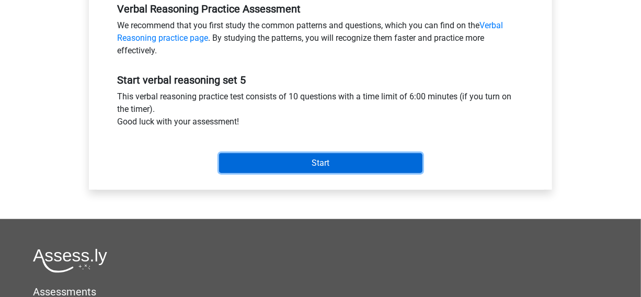
click at [340, 167] on input "Start" at bounding box center [320, 163] width 203 height 20
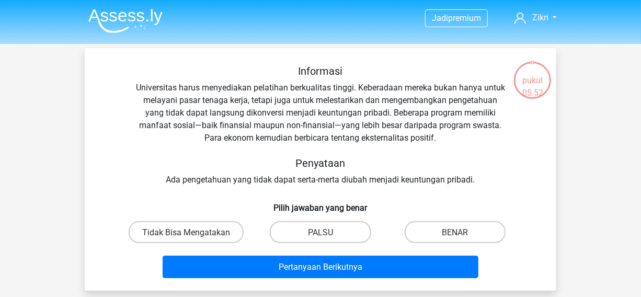
scroll to position [29, 0]
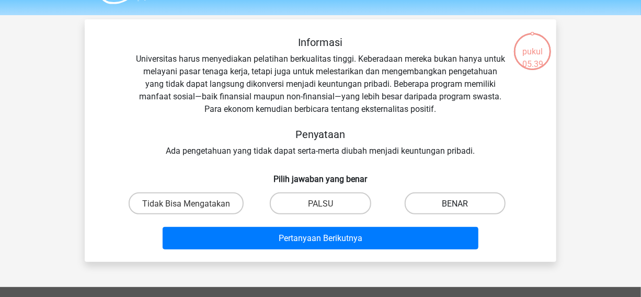
click at [451, 195] on label "BENAR" at bounding box center [454, 202] width 101 height 21
click at [455, 203] on input "BENAR" at bounding box center [458, 206] width 7 height 7
radio input "true"
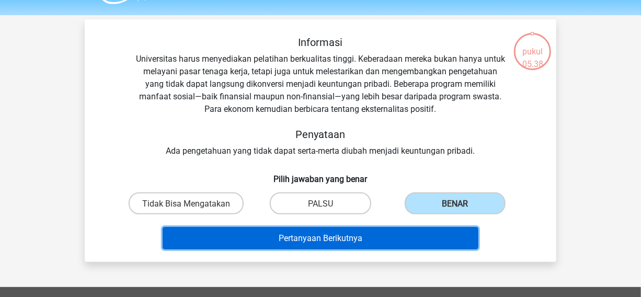
click at [407, 240] on button "Pertanyaan Berikutnya" at bounding box center [321, 238] width 316 height 22
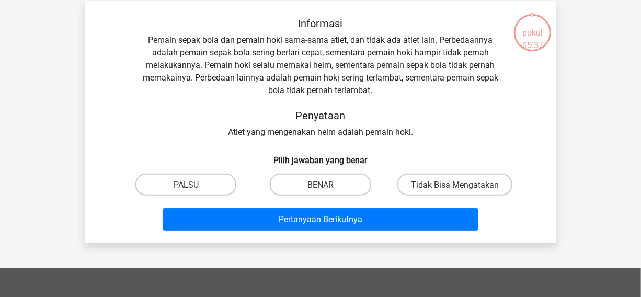
scroll to position [18, 0]
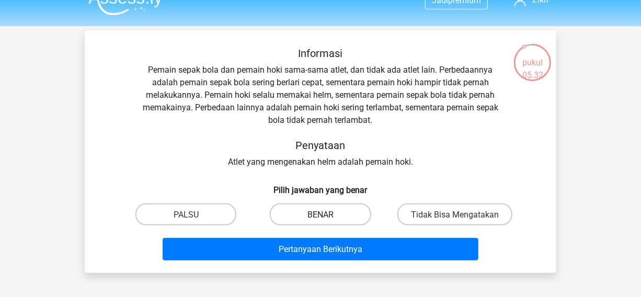
click at [337, 211] on label "BENAR" at bounding box center [320, 213] width 101 height 21
click at [327, 214] on input "BENAR" at bounding box center [323, 217] width 7 height 7
radio input "true"
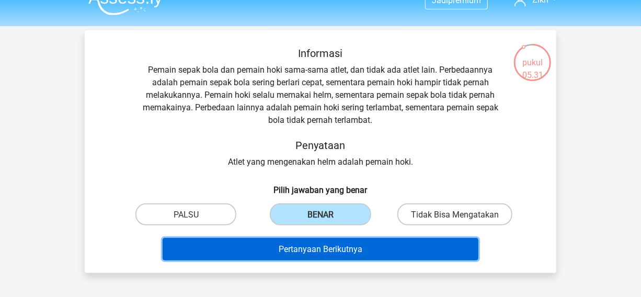
click at [327, 247] on font "Pertanyaan Berikutnya" at bounding box center [321, 249] width 84 height 10
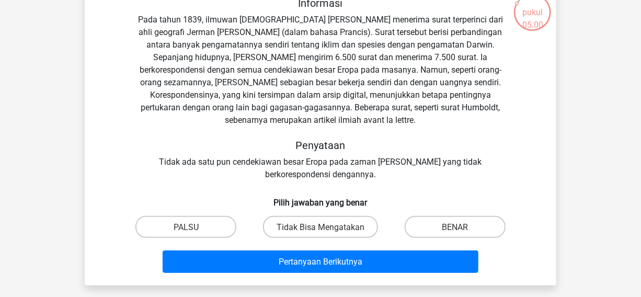
scroll to position [68, 0]
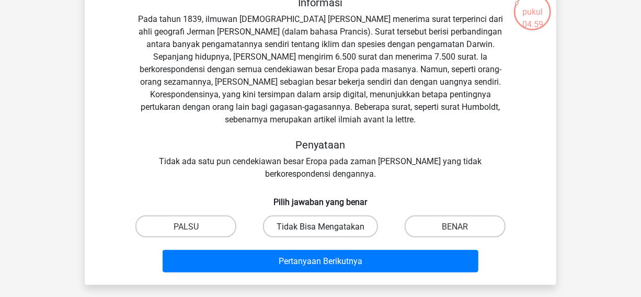
click at [349, 226] on font "Tidak Bisa Mengatakan" at bounding box center [320, 227] width 88 height 10
click at [327, 226] on input "Tidak Bisa Mengatakan" at bounding box center [323, 229] width 7 height 7
radio input "true"
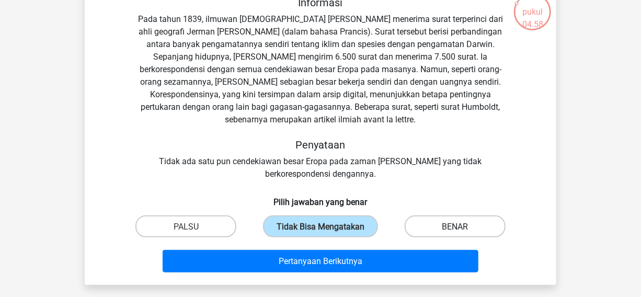
click at [434, 230] on label "BENAR" at bounding box center [454, 225] width 101 height 21
click at [455, 230] on input "BENAR" at bounding box center [458, 229] width 7 height 7
radio input "true"
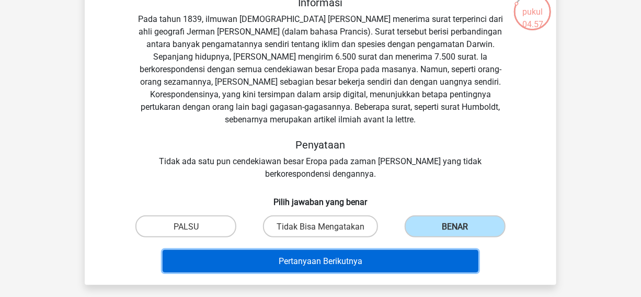
click at [408, 256] on button "Pertanyaan Berikutnya" at bounding box center [321, 261] width 316 height 22
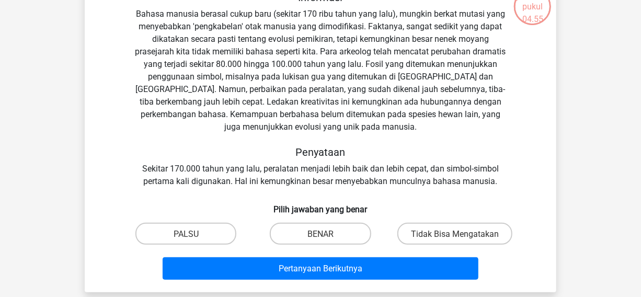
scroll to position [67, 0]
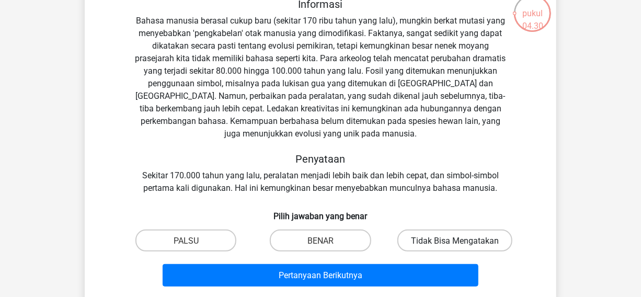
click at [497, 236] on font "Tidak Bisa Mengatakan" at bounding box center [455, 241] width 88 height 10
click at [461, 240] on input "Tidak Bisa Mengatakan" at bounding box center [458, 243] width 7 height 7
radio input "true"
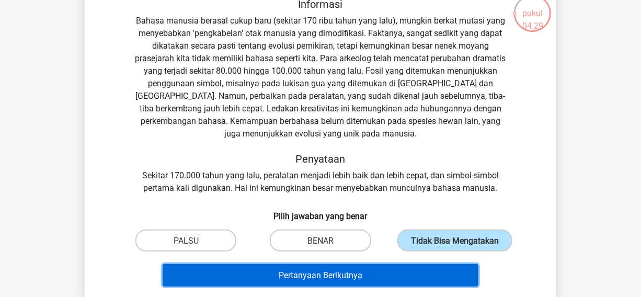
click at [445, 272] on button "Pertanyaan Berikutnya" at bounding box center [321, 275] width 316 height 22
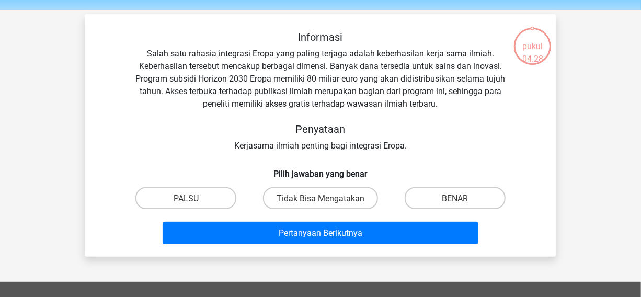
scroll to position [33, 0]
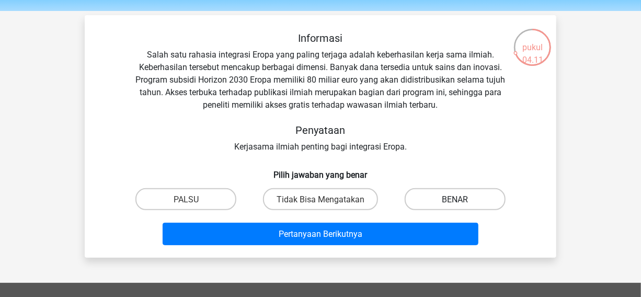
click at [439, 201] on label "BENAR" at bounding box center [454, 198] width 101 height 21
click at [455, 201] on input "BENAR" at bounding box center [458, 202] width 7 height 7
radio input "true"
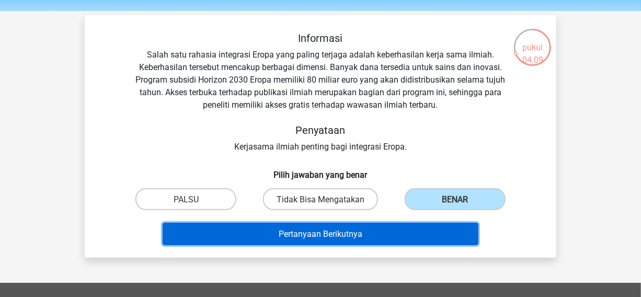
click at [413, 231] on button "Pertanyaan Berikutnya" at bounding box center [321, 234] width 316 height 22
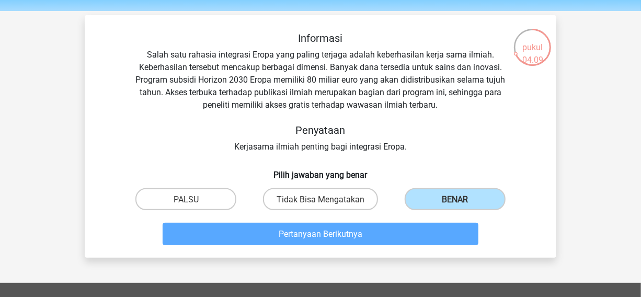
scroll to position [48, 0]
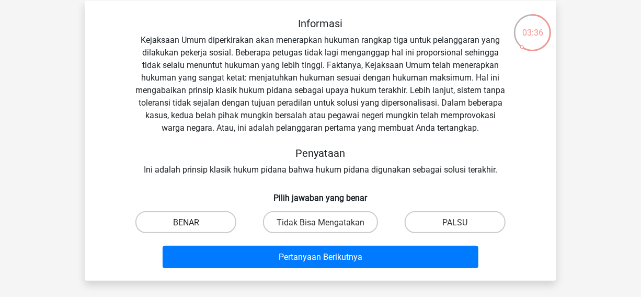
click at [217, 224] on label "BENAR" at bounding box center [185, 221] width 101 height 21
click at [193, 224] on input "BENAR" at bounding box center [189, 225] width 7 height 7
radio input "true"
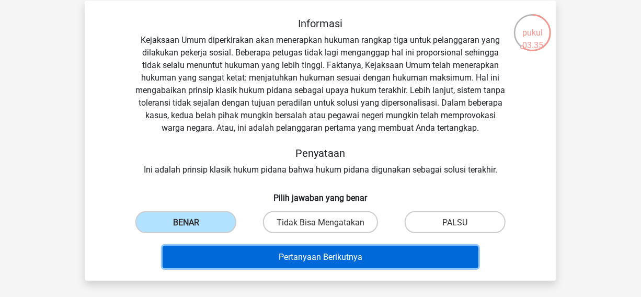
click at [221, 250] on button "Pertanyaan Berikutnya" at bounding box center [321, 257] width 316 height 22
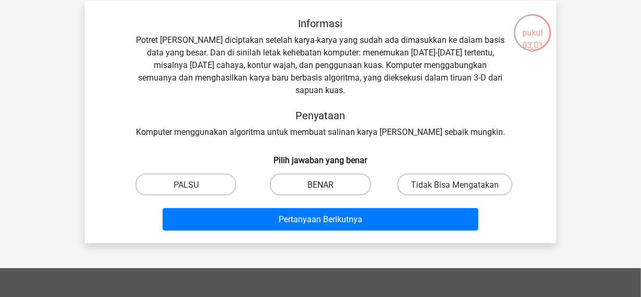
click at [303, 173] on label "BENAR" at bounding box center [320, 183] width 101 height 21
click at [320, 184] on input "BENAR" at bounding box center [323, 187] width 7 height 7
radio input "true"
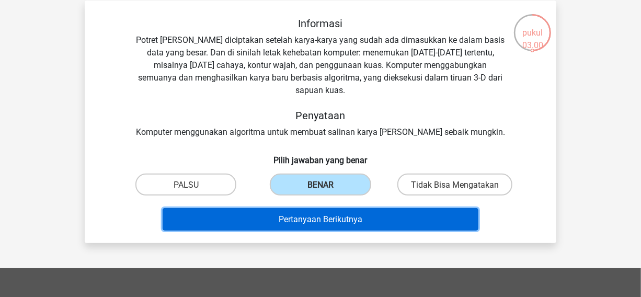
click at [302, 208] on button "Pertanyaan Berikutnya" at bounding box center [321, 219] width 316 height 22
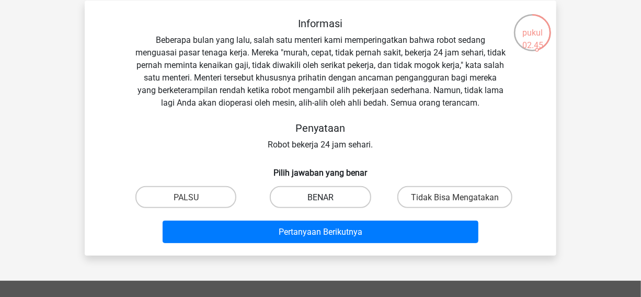
click at [310, 203] on label "BENAR" at bounding box center [320, 196] width 101 height 21
click at [320, 203] on input "BENAR" at bounding box center [323, 199] width 7 height 7
radio input "true"
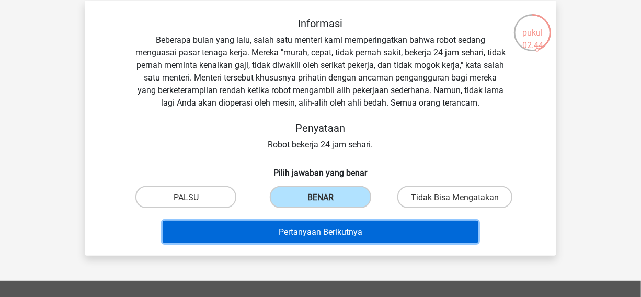
click at [307, 227] on font "Pertanyaan Berikutnya" at bounding box center [321, 232] width 84 height 10
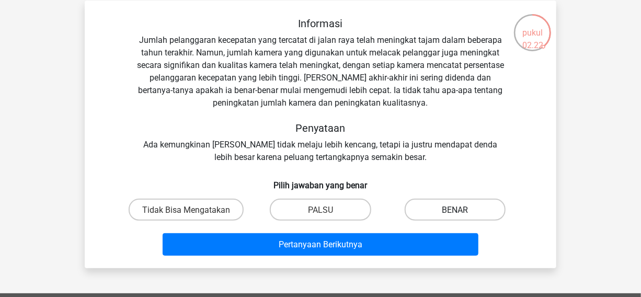
click at [437, 209] on label "BENAR" at bounding box center [454, 209] width 101 height 21
click at [455, 209] on input "BENAR" at bounding box center [458, 212] width 7 height 7
radio input "true"
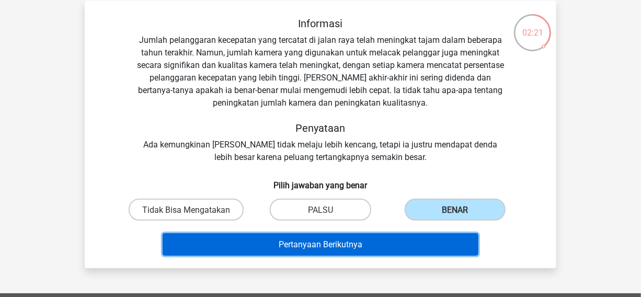
click at [410, 241] on button "Pertanyaan Berikutnya" at bounding box center [321, 244] width 316 height 22
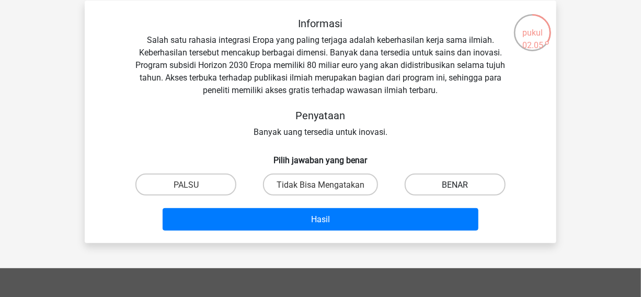
click at [447, 182] on font "BENAR" at bounding box center [455, 185] width 26 height 10
click at [455, 184] on input "BENAR" at bounding box center [458, 187] width 7 height 7
radio input "true"
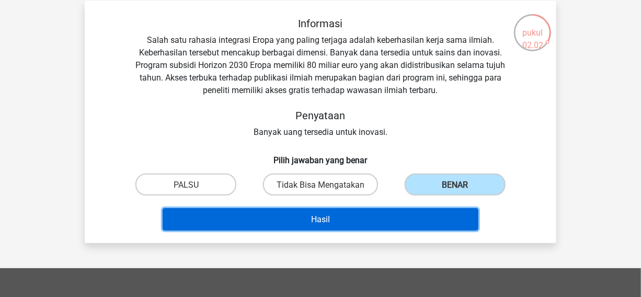
click at [393, 213] on button "Hasil" at bounding box center [321, 219] width 316 height 22
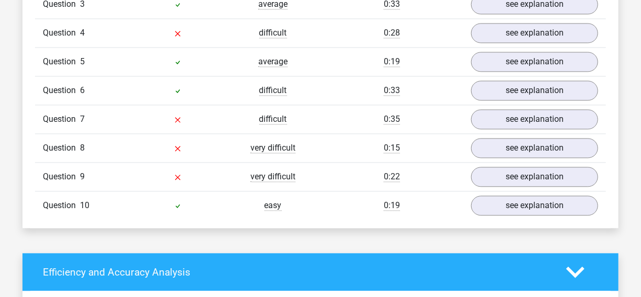
scroll to position [995, 0]
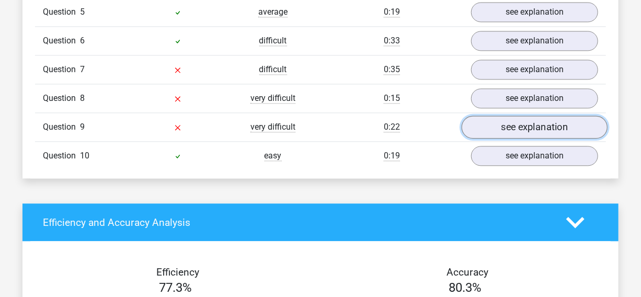
click at [588, 127] on link "see explanation" at bounding box center [534, 126] width 146 height 23
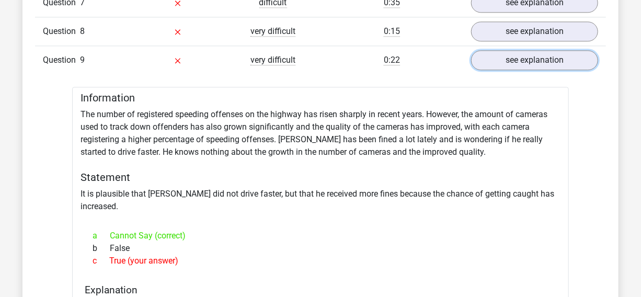
scroll to position [1087, 0]
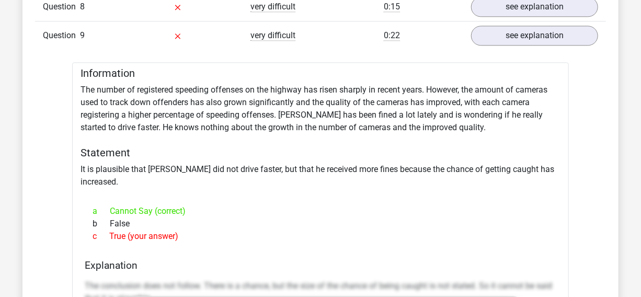
drag, startPoint x: 177, startPoint y: 222, endPoint x: 73, endPoint y: 73, distance: 181.9
copy div "Information The number of registered speeding offenses on the highway has risen…"
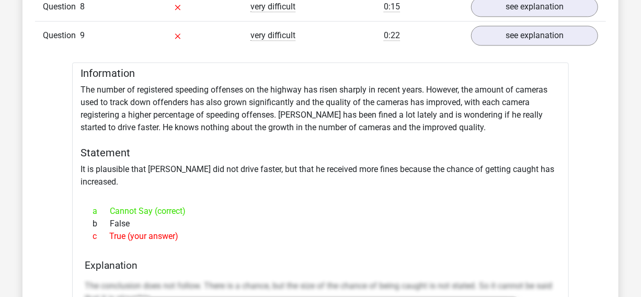
click at [341, 74] on h5 "Information" at bounding box center [320, 73] width 480 height 13
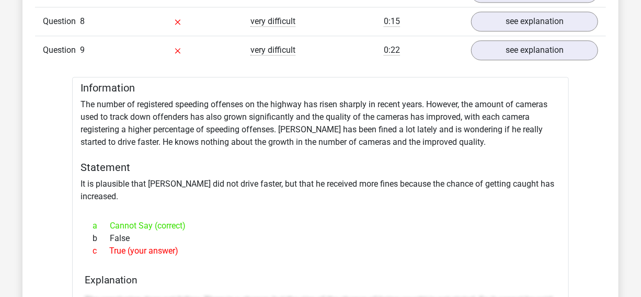
scroll to position [1068, 0]
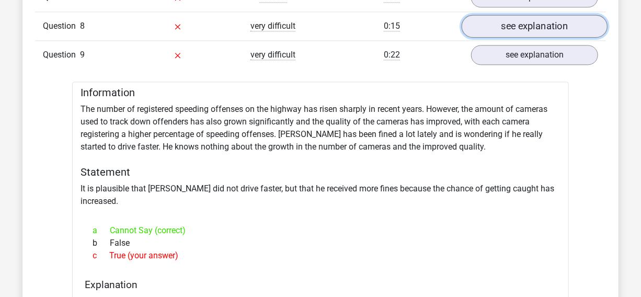
click at [517, 28] on link "see explanation" at bounding box center [534, 26] width 146 height 23
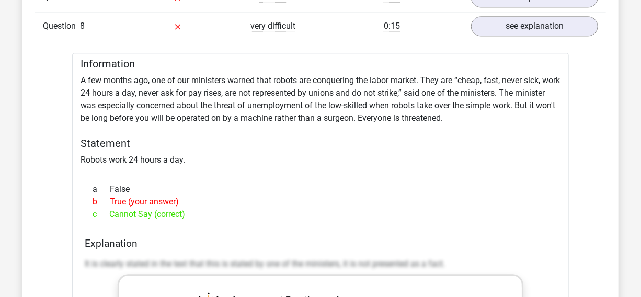
drag, startPoint x: 190, startPoint y: 212, endPoint x: 78, endPoint y: 62, distance: 187.0
drag, startPoint x: 184, startPoint y: 210, endPoint x: 75, endPoint y: 62, distance: 183.5
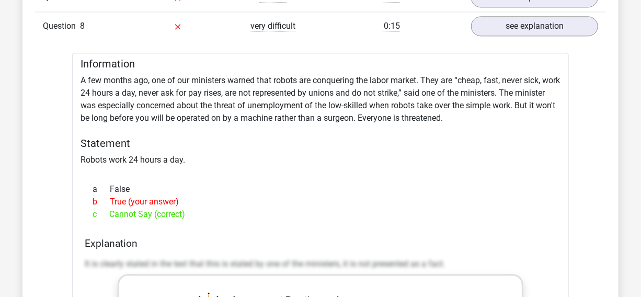
copy div "Information A few months ago, one of our ministers warned that robots are conqu…"
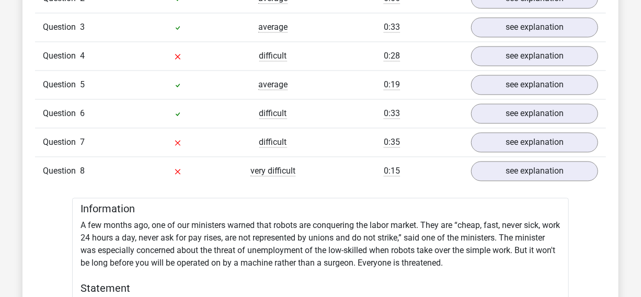
scroll to position [888, 0]
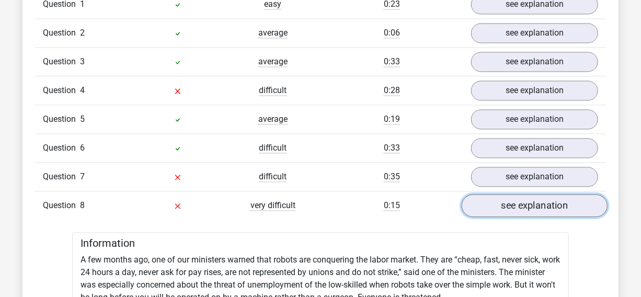
click at [557, 198] on link "see explanation" at bounding box center [534, 205] width 146 height 23
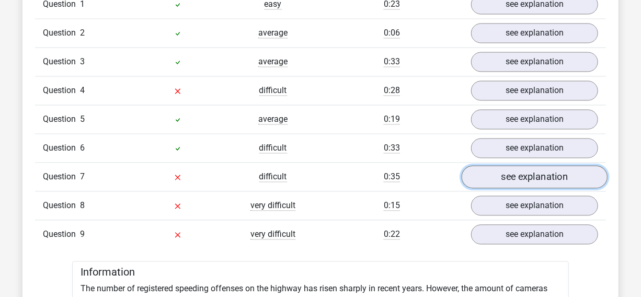
click at [552, 174] on link "see explanation" at bounding box center [534, 176] width 146 height 23
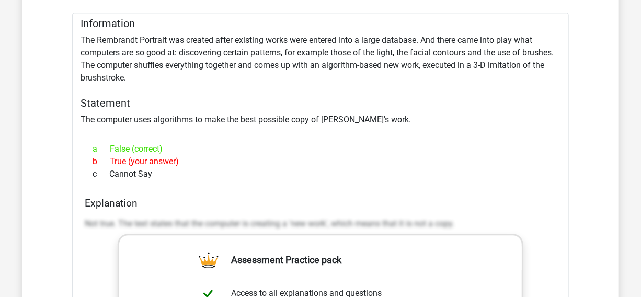
scroll to position [1056, 0]
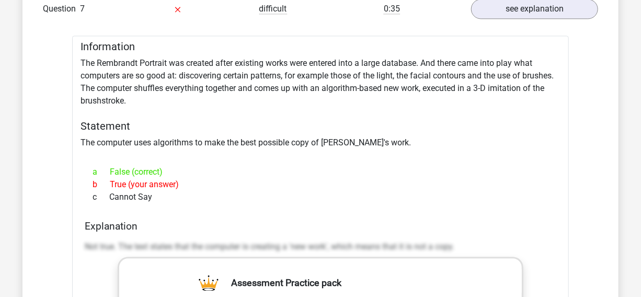
drag, startPoint x: 153, startPoint y: 202, endPoint x: 81, endPoint y: 44, distance: 173.8
copy div "Information The Rembrandt Portrait was created after existing works were entere…"
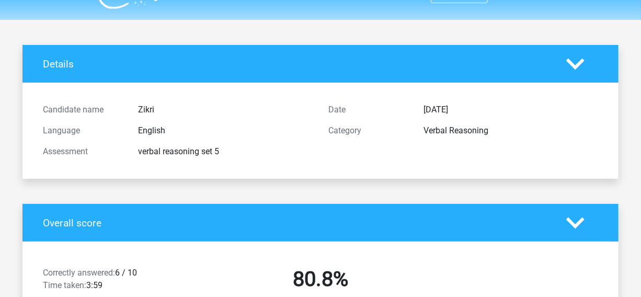
scroll to position [12, 0]
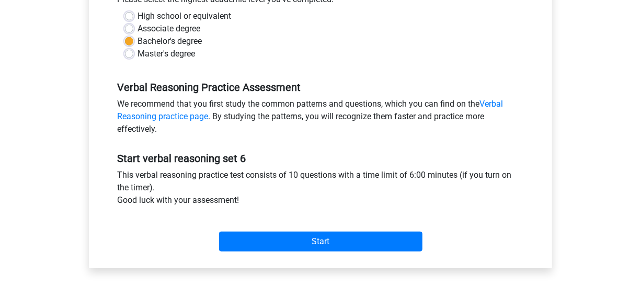
scroll to position [249, 0]
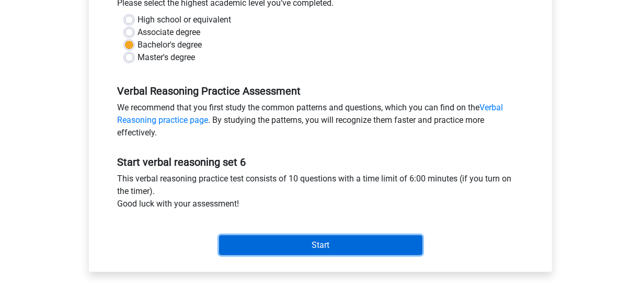
click at [343, 248] on input "Start" at bounding box center [320, 245] width 203 height 20
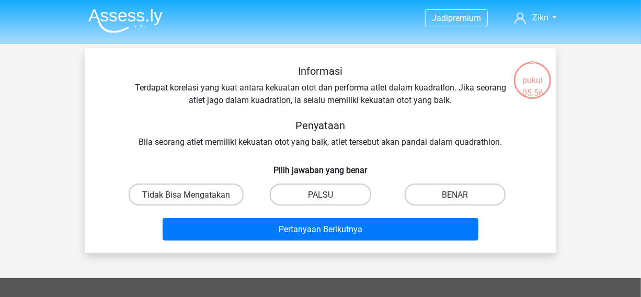
click at [395, 95] on font "Terdapat korelasi yang kuat antara kekuatan otot dan performa atlet dalam kuadr…" at bounding box center [320, 94] width 371 height 22
click at [209, 195] on font "Tidak Bisa Mengatakan" at bounding box center [186, 195] width 88 height 10
click at [193, 195] on input "Tidak Bisa Mengatakan" at bounding box center [189, 197] width 7 height 7
radio input "true"
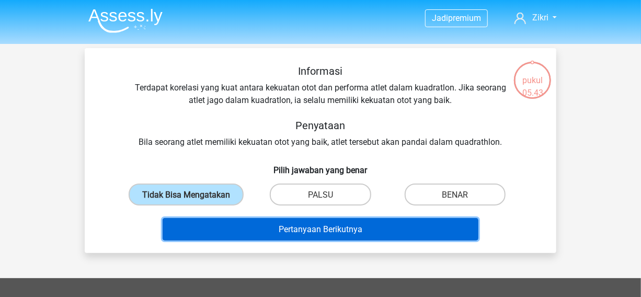
click at [248, 227] on button "Pertanyaan Berikutnya" at bounding box center [321, 229] width 316 height 22
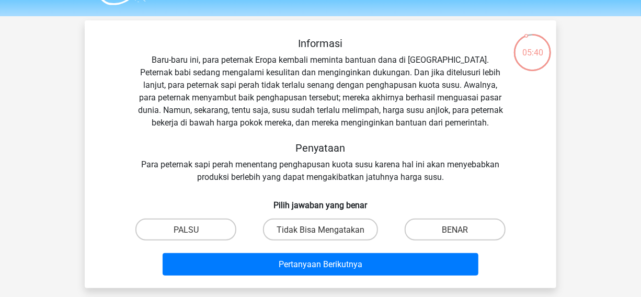
scroll to position [27, 0]
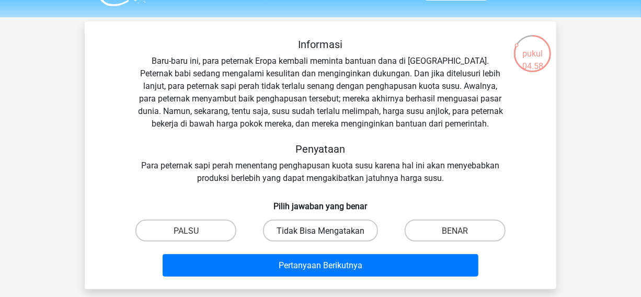
click at [297, 222] on label "Tidak Bisa Mengatakan" at bounding box center [320, 229] width 115 height 21
click at [320, 230] on input "Tidak Bisa Mengatakan" at bounding box center [323, 233] width 7 height 7
radio input "true"
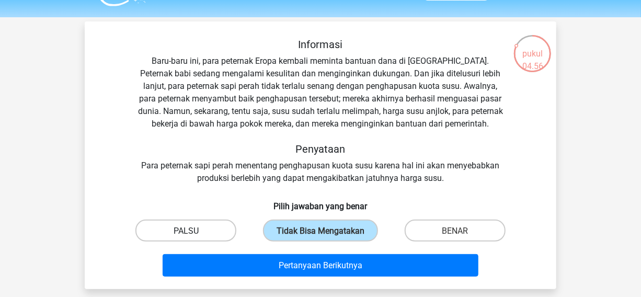
click at [217, 225] on label "PALSU" at bounding box center [185, 229] width 101 height 21
click at [193, 230] on input "PALSU" at bounding box center [189, 233] width 7 height 7
radio input "true"
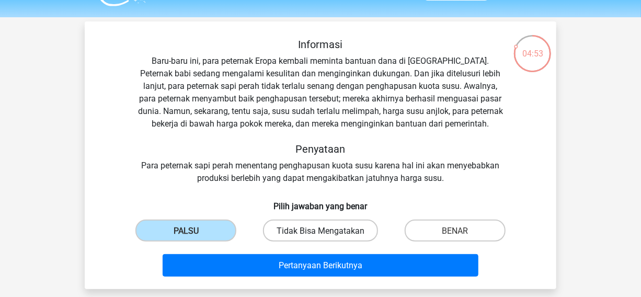
click at [302, 224] on label "Tidak Bisa Mengatakan" at bounding box center [320, 229] width 115 height 21
click at [320, 230] on input "Tidak Bisa Mengatakan" at bounding box center [323, 233] width 7 height 7
radio input "true"
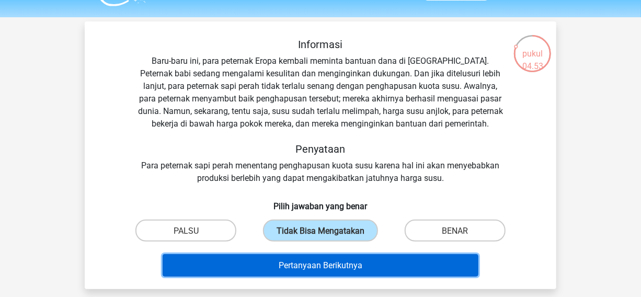
click at [295, 266] on font "Pertanyaan Berikutnya" at bounding box center [321, 265] width 84 height 10
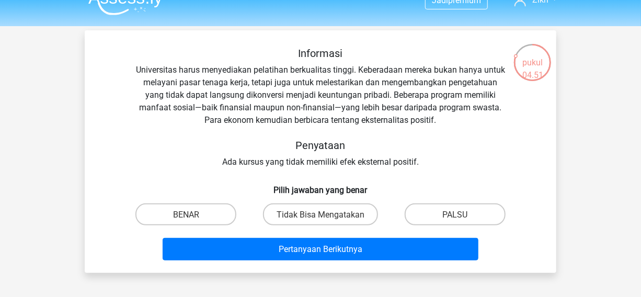
scroll to position [19, 0]
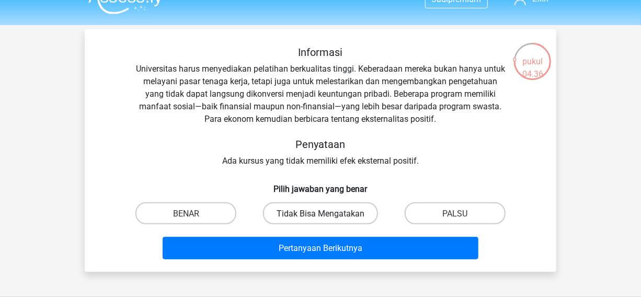
click at [354, 212] on font "Tidak Bisa Mengatakan" at bounding box center [320, 213] width 88 height 10
click at [327, 213] on input "Tidak Bisa Mengatakan" at bounding box center [323, 216] width 7 height 7
radio input "true"
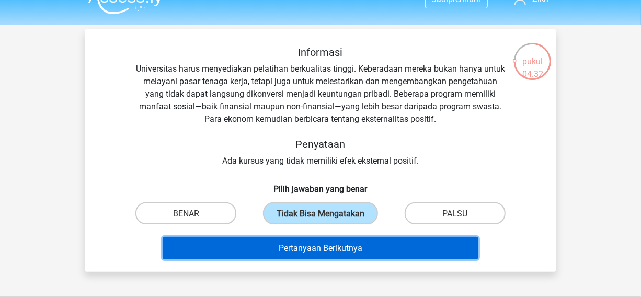
click at [335, 246] on font "Pertanyaan Berikutnya" at bounding box center [321, 248] width 84 height 10
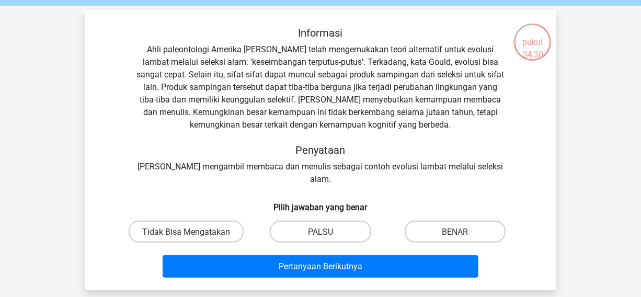
scroll to position [39, 0]
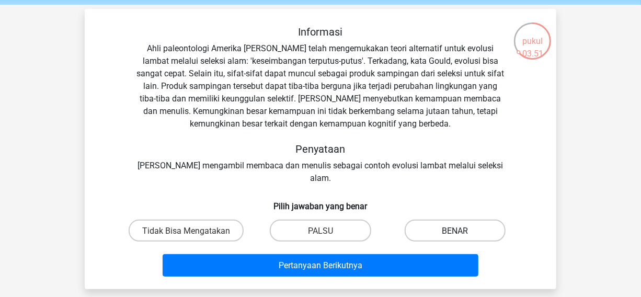
click at [497, 219] on label "BENAR" at bounding box center [454, 229] width 101 height 21
click at [461, 230] on input "BENAR" at bounding box center [458, 233] width 7 height 7
radio input "true"
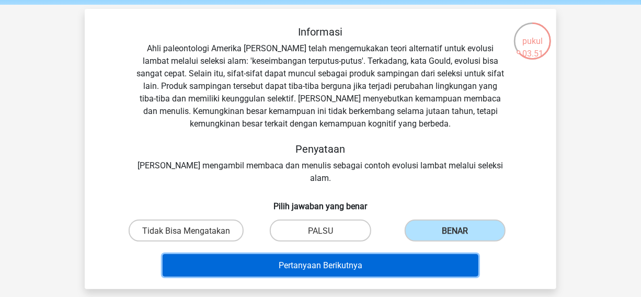
click at [442, 254] on button "Pertanyaan Berikutnya" at bounding box center [321, 265] width 316 height 22
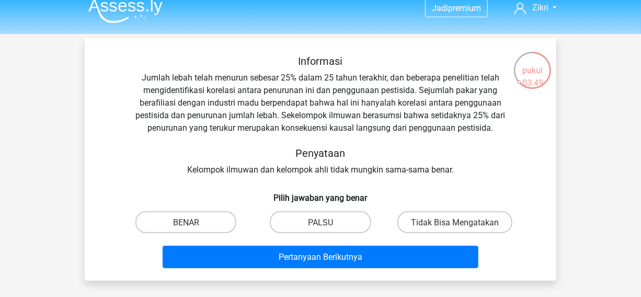
scroll to position [10, 0]
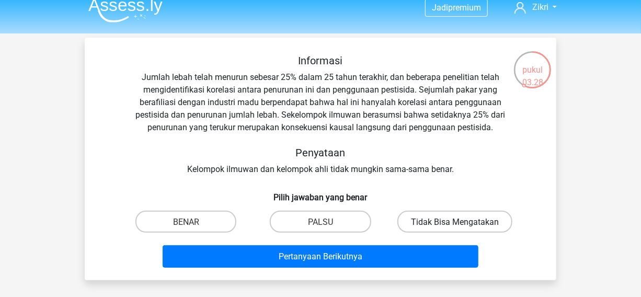
click at [474, 215] on label "Tidak Bisa Mengatakan" at bounding box center [454, 221] width 115 height 21
click at [461, 221] on input "Tidak Bisa Mengatakan" at bounding box center [458, 224] width 7 height 7
radio input "true"
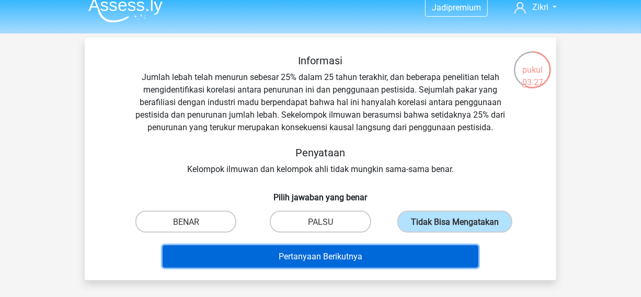
click at [436, 262] on button "Pertanyaan Berikutnya" at bounding box center [321, 256] width 316 height 22
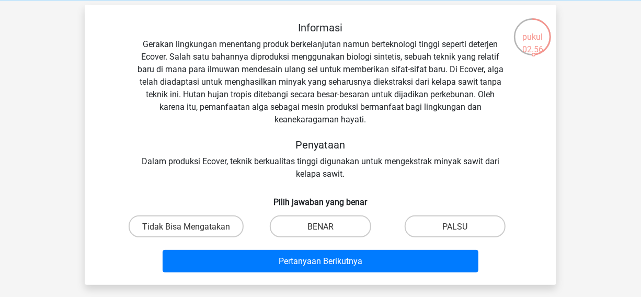
scroll to position [45, 0]
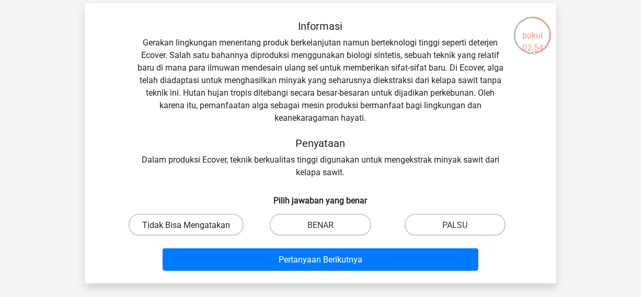
click at [215, 221] on font "Tidak Bisa Mengatakan" at bounding box center [186, 225] width 88 height 10
click at [193, 224] on input "Tidak Bisa Mengatakan" at bounding box center [189, 227] width 7 height 7
radio input "true"
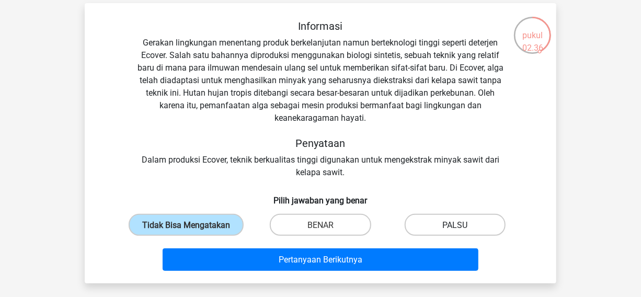
click at [438, 226] on label "PALSU" at bounding box center [454, 224] width 101 height 21
click at [455, 226] on input "PALSU" at bounding box center [458, 227] width 7 height 7
radio input "true"
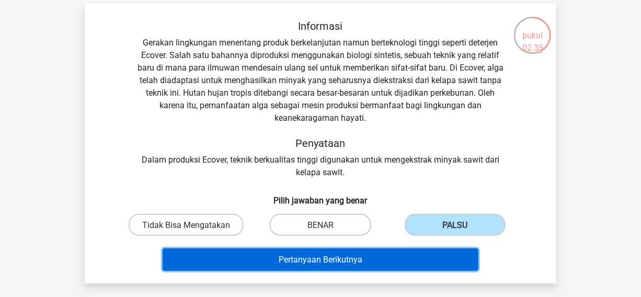
click at [374, 259] on button "Pertanyaan Berikutnya" at bounding box center [321, 259] width 316 height 22
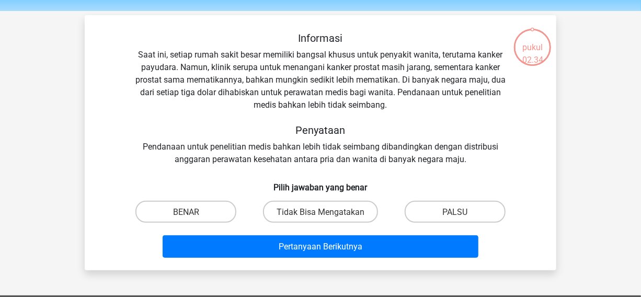
scroll to position [24, 0]
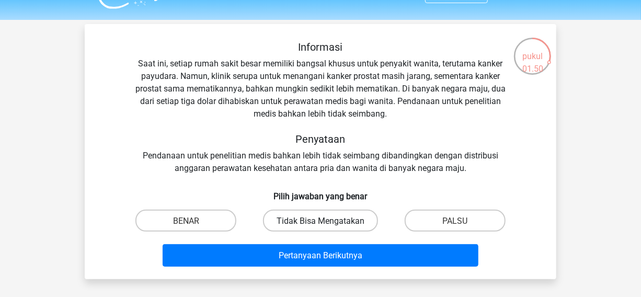
click at [288, 228] on label "Tidak Bisa Mengatakan" at bounding box center [320, 220] width 115 height 21
click at [320, 227] on input "Tidak Bisa Mengatakan" at bounding box center [323, 223] width 7 height 7
radio input "true"
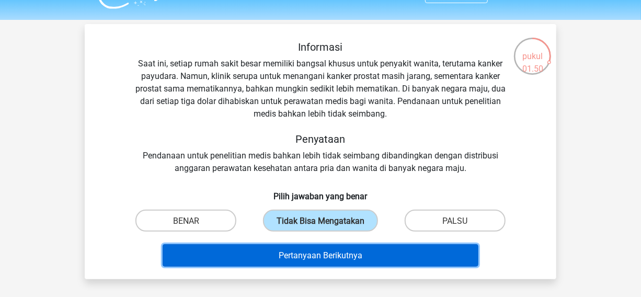
click at [288, 248] on button "Pertanyaan Berikutnya" at bounding box center [321, 255] width 316 height 22
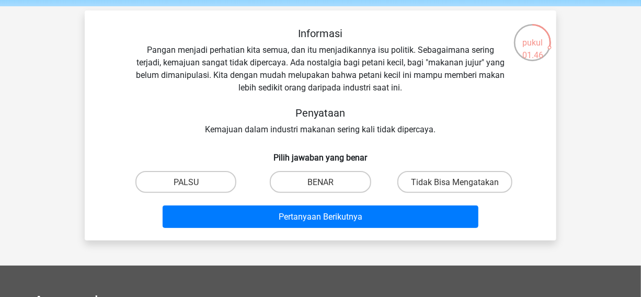
scroll to position [13, 0]
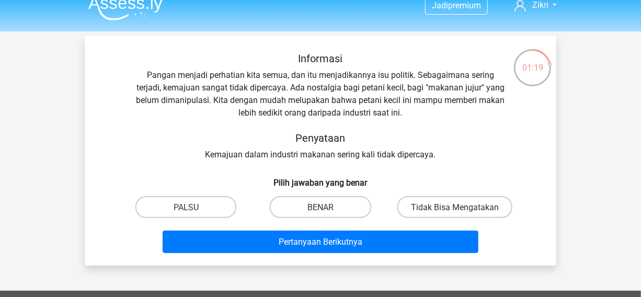
click at [322, 206] on input "BENAR" at bounding box center [323, 209] width 7 height 7
radio input "true"
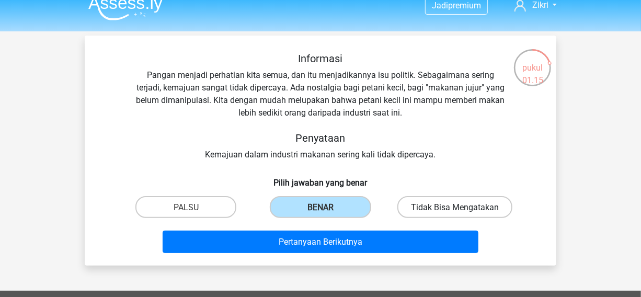
click at [431, 209] on font "Tidak Bisa Mengatakan" at bounding box center [455, 207] width 88 height 10
click at [455, 209] on input "Tidak Bisa Mengatakan" at bounding box center [458, 209] width 7 height 7
radio input "true"
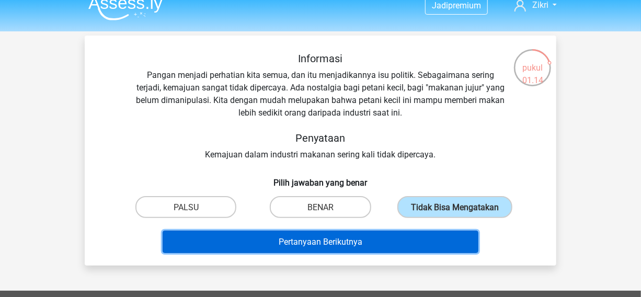
click at [396, 238] on button "Pertanyaan Berikutnya" at bounding box center [321, 241] width 316 height 22
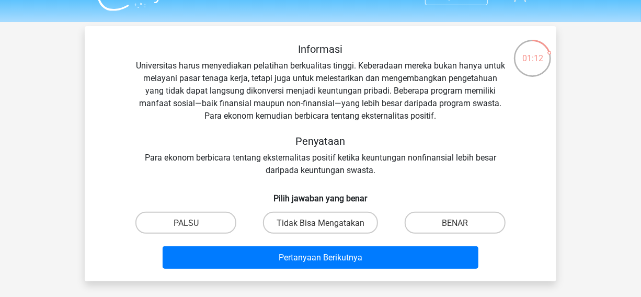
scroll to position [23, 0]
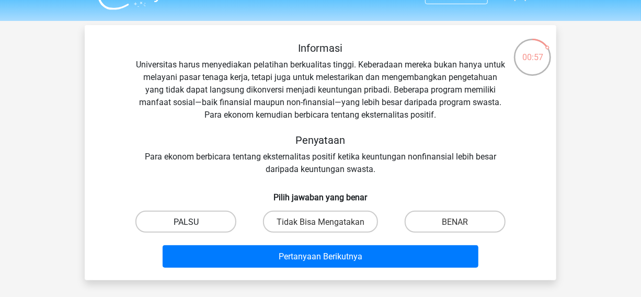
click at [193, 222] on font "PALSU" at bounding box center [185, 222] width 25 height 10
click at [193, 222] on input "PALSU" at bounding box center [189, 224] width 7 height 7
radio input "true"
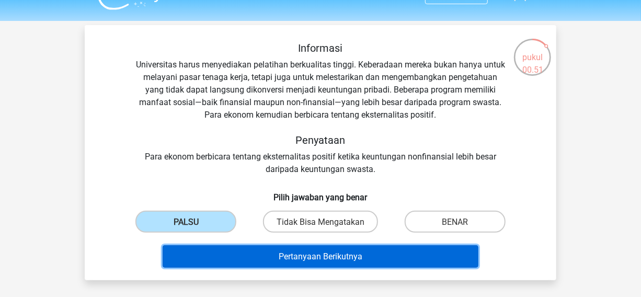
click at [231, 258] on button "Pertanyaan Berikutnya" at bounding box center [321, 256] width 316 height 22
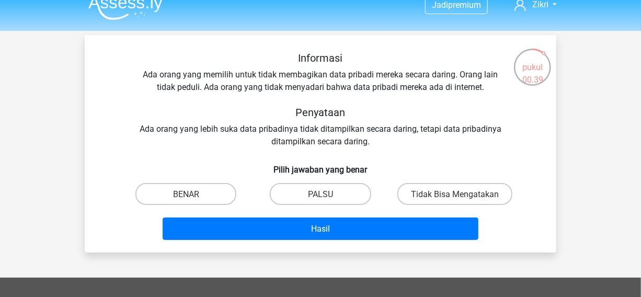
scroll to position [10, 0]
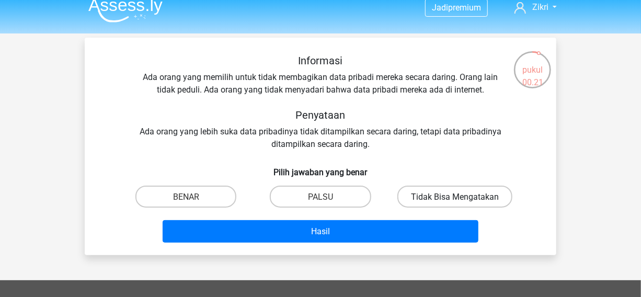
click at [471, 195] on font "Tidak Bisa Mengatakan" at bounding box center [455, 197] width 88 height 10
click at [461, 196] on input "Tidak Bisa Mengatakan" at bounding box center [458, 199] width 7 height 7
radio input "true"
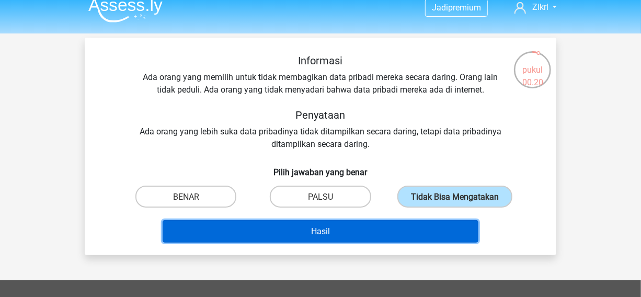
click at [432, 229] on button "Hasil" at bounding box center [321, 231] width 316 height 22
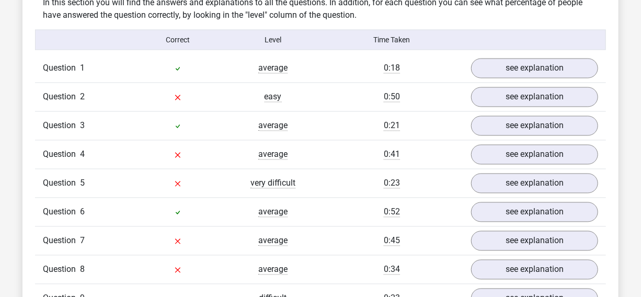
scroll to position [820, 0]
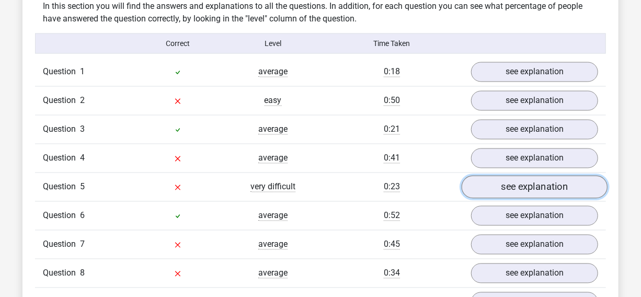
click at [527, 188] on link "see explanation" at bounding box center [534, 187] width 146 height 23
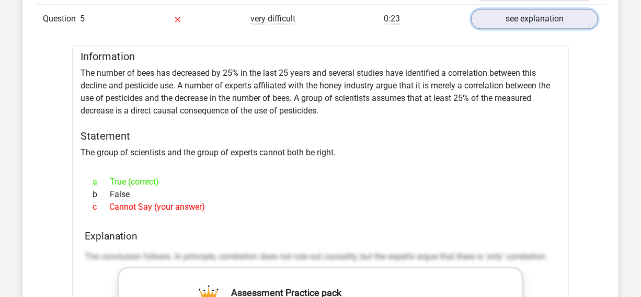
scroll to position [1013, 0]
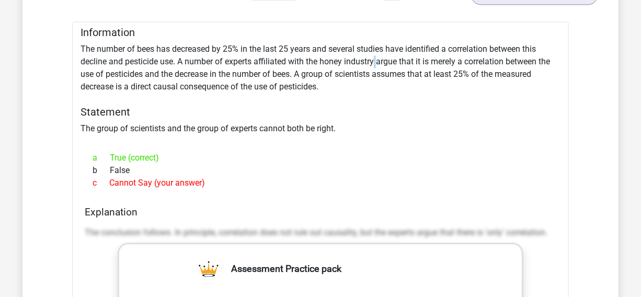
drag, startPoint x: 416, startPoint y: 44, endPoint x: 375, endPoint y: 59, distance: 43.8
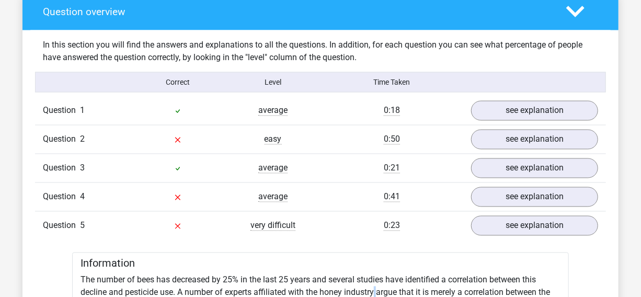
scroll to position [758, 0]
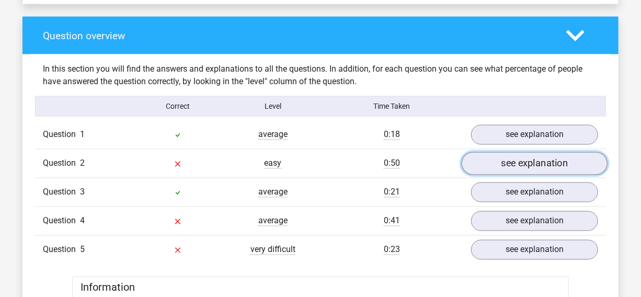
click at [544, 158] on link "see explanation" at bounding box center [534, 163] width 146 height 23
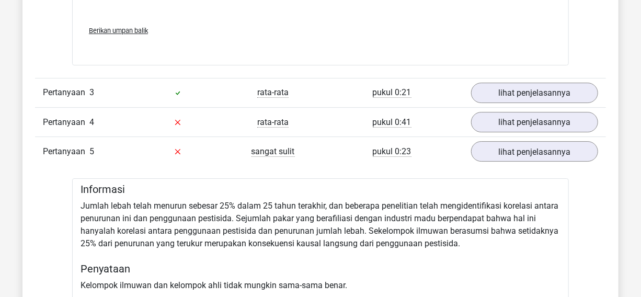
scroll to position [1496, 0]
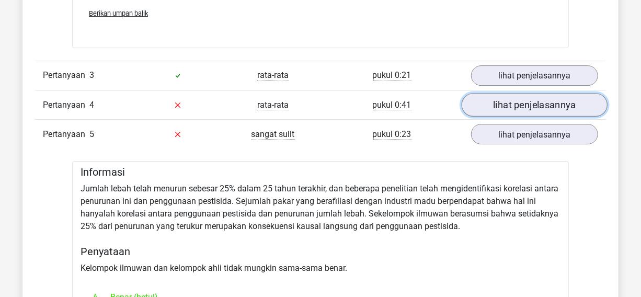
click at [533, 107] on font "lihat penjelasannya" at bounding box center [534, 104] width 83 height 11
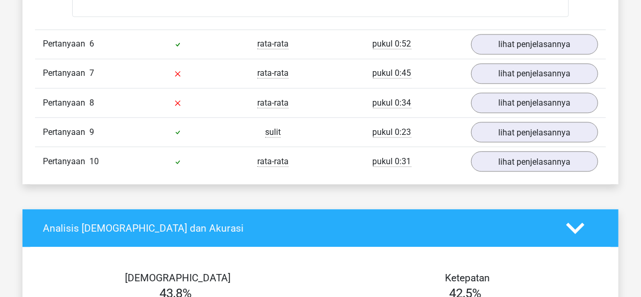
scroll to position [2801, 0]
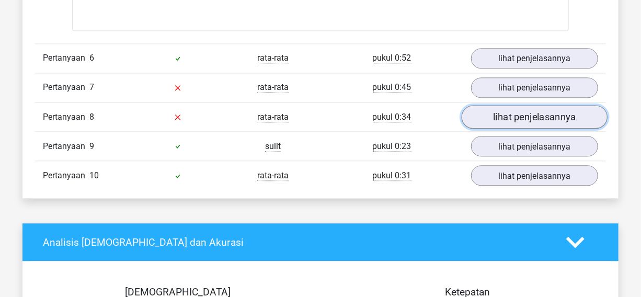
click at [517, 120] on font "lihat penjelasannya" at bounding box center [534, 116] width 83 height 11
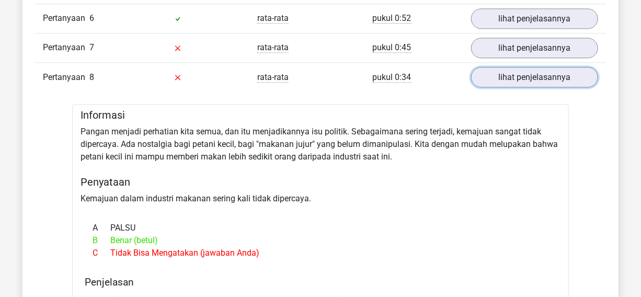
scroll to position [2833, 0]
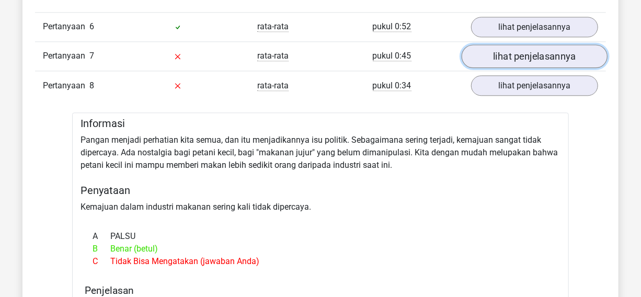
click at [538, 57] on font "lihat penjelasannya" at bounding box center [534, 56] width 83 height 11
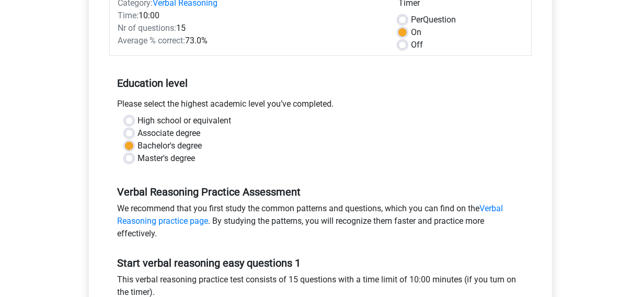
scroll to position [265, 0]
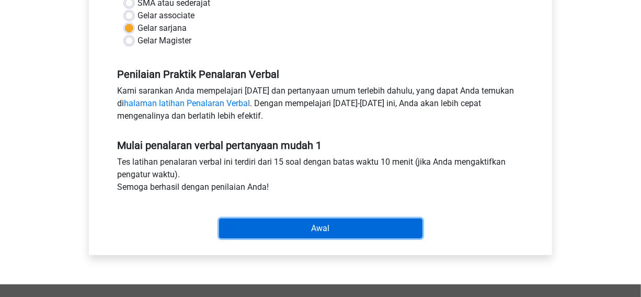
click at [370, 226] on input "Awal" at bounding box center [320, 228] width 203 height 20
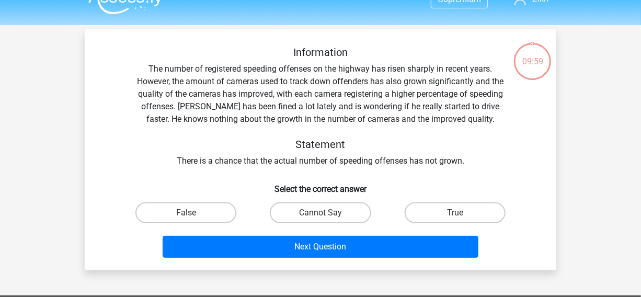
scroll to position [21, 0]
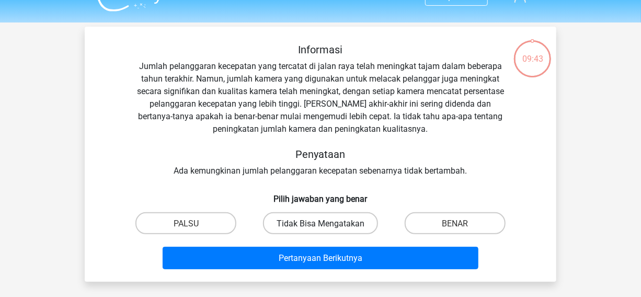
click at [326, 219] on font "Tidak Bisa Mengatakan" at bounding box center [320, 223] width 88 height 10
click at [326, 223] on input "Tidak Bisa Mengatakan" at bounding box center [323, 226] width 7 height 7
radio input "true"
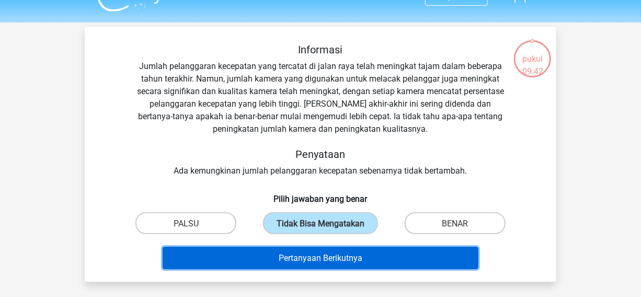
click at [323, 256] on font "Pertanyaan Berikutnya" at bounding box center [321, 258] width 84 height 10
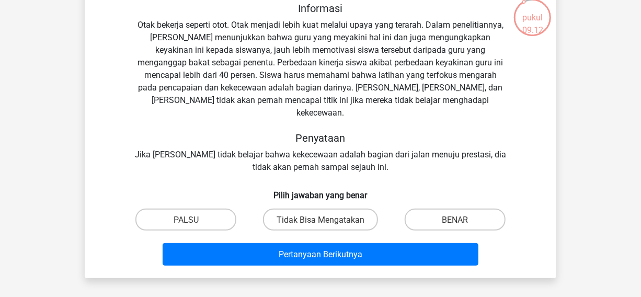
scroll to position [53, 0]
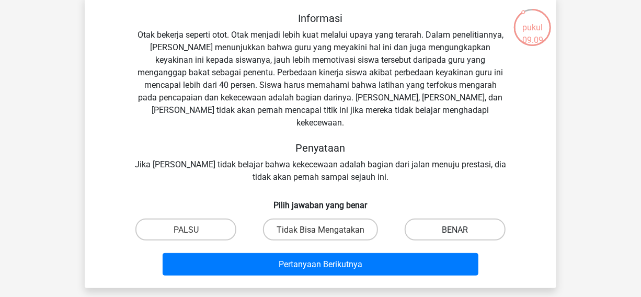
click at [451, 225] on font "BENAR" at bounding box center [455, 230] width 26 height 10
click at [455, 229] on input "BENAR" at bounding box center [458, 232] width 7 height 7
radio input "true"
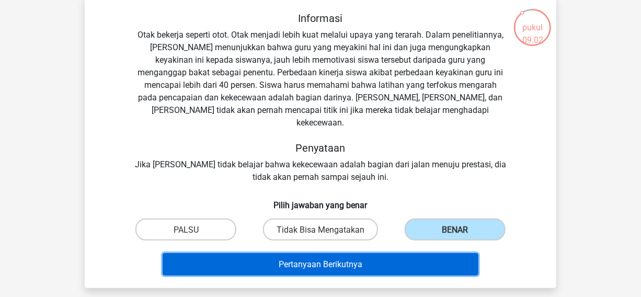
click at [391, 253] on button "Pertanyaan Berikutnya" at bounding box center [321, 264] width 316 height 22
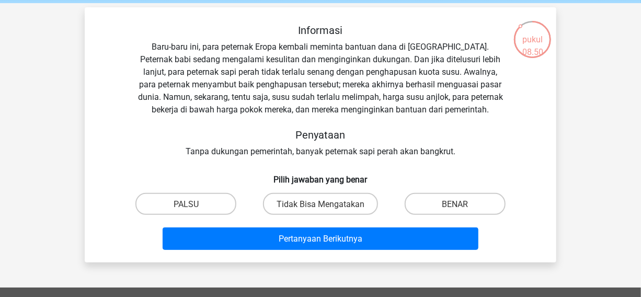
scroll to position [43, 0]
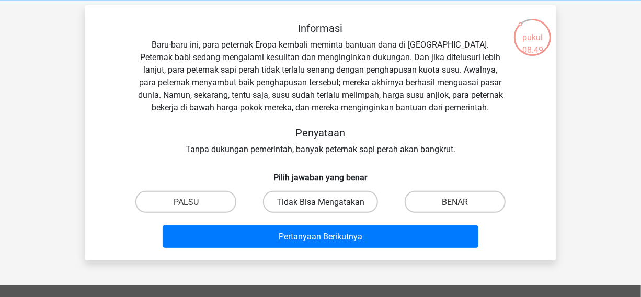
click at [349, 199] on font "Tidak Bisa Mengatakan" at bounding box center [320, 202] width 88 height 10
click at [327, 201] on input "Tidak Bisa Mengatakan" at bounding box center [323, 204] width 7 height 7
radio input "true"
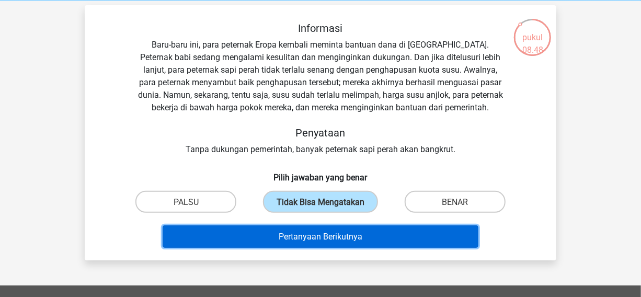
click at [330, 239] on font "Pertanyaan Berikutnya" at bounding box center [321, 236] width 84 height 10
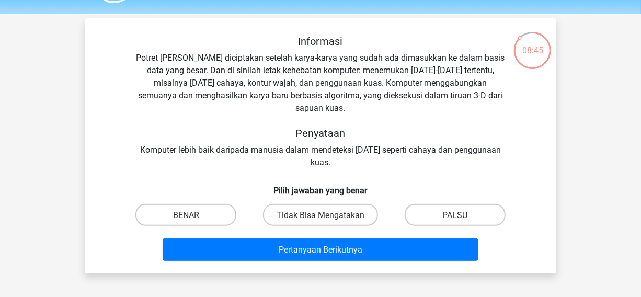
scroll to position [29, 0]
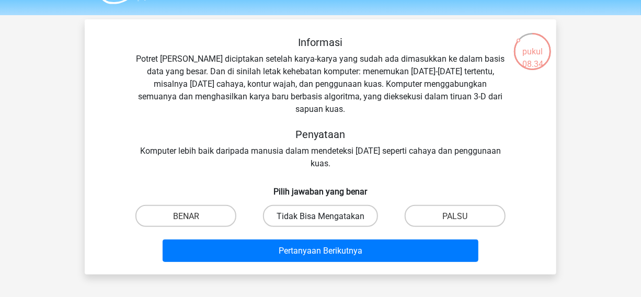
click at [341, 211] on font "Tidak Bisa Mengatakan" at bounding box center [320, 216] width 88 height 10
click at [327, 215] on input "Tidak Bisa Mengatakan" at bounding box center [323, 218] width 7 height 7
radio input "true"
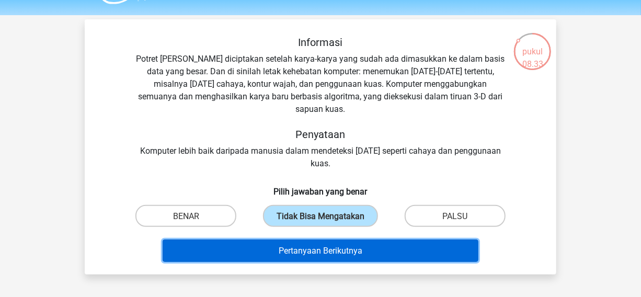
click at [335, 243] on button "Pertanyaan Berikutnya" at bounding box center [321, 250] width 316 height 22
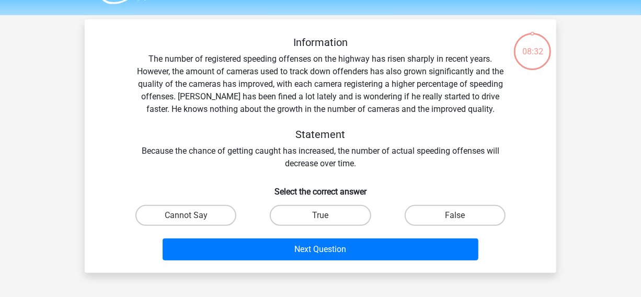
scroll to position [48, 0]
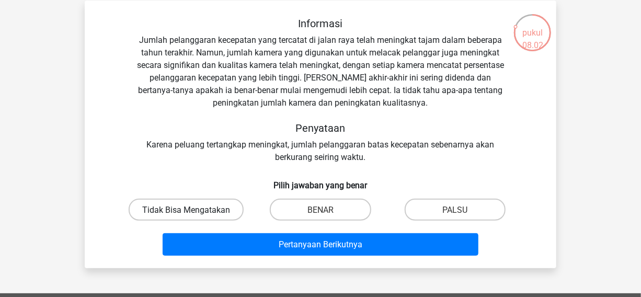
click at [233, 213] on label "Tidak Bisa Mengatakan" at bounding box center [186, 209] width 115 height 21
click at [193, 213] on input "Tidak Bisa Mengatakan" at bounding box center [189, 212] width 7 height 7
radio input "true"
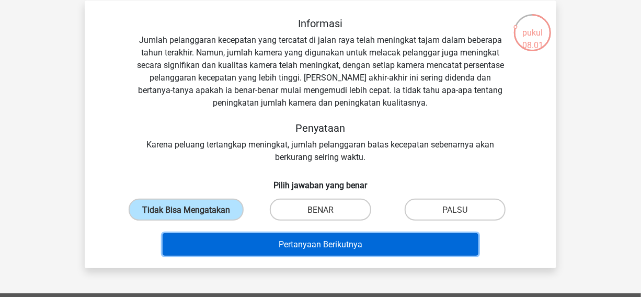
click at [252, 240] on button "Pertanyaan Berikutnya" at bounding box center [321, 244] width 316 height 22
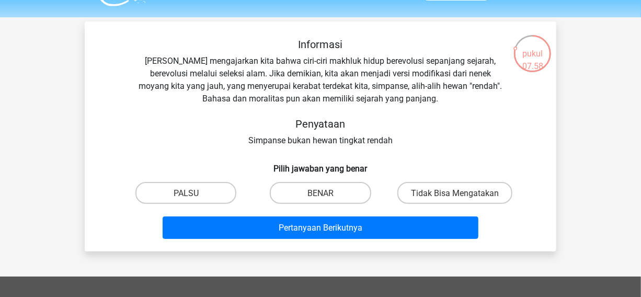
scroll to position [22, 0]
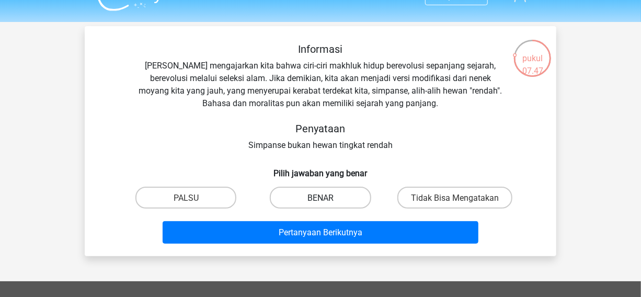
click at [339, 199] on label "BENAR" at bounding box center [320, 197] width 101 height 21
click at [327, 199] on input "BENAR" at bounding box center [323, 200] width 7 height 7
radio input "true"
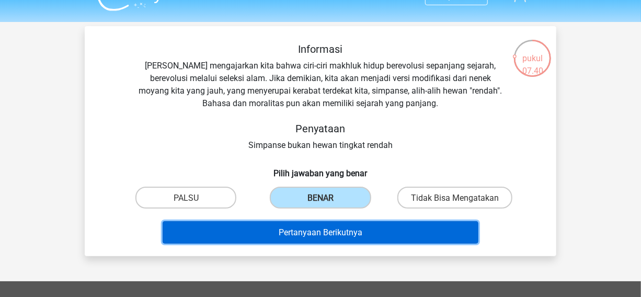
click at [332, 229] on font "Pertanyaan Berikutnya" at bounding box center [321, 232] width 84 height 10
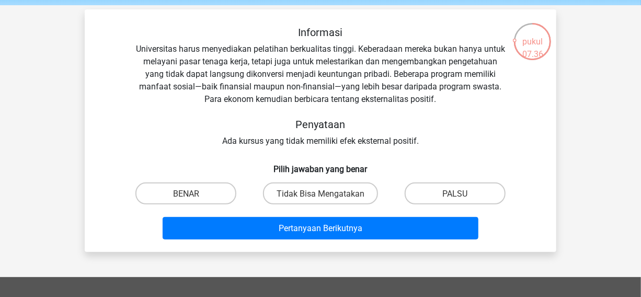
scroll to position [36, 0]
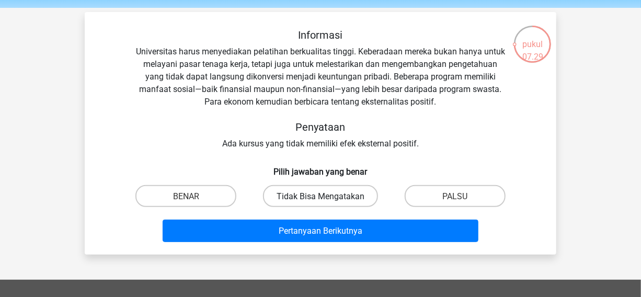
click at [335, 195] on font "Tidak Bisa Mengatakan" at bounding box center [320, 196] width 88 height 10
click at [327, 195] on input "Tidak Bisa Mengatakan" at bounding box center [323, 198] width 7 height 7
radio input "true"
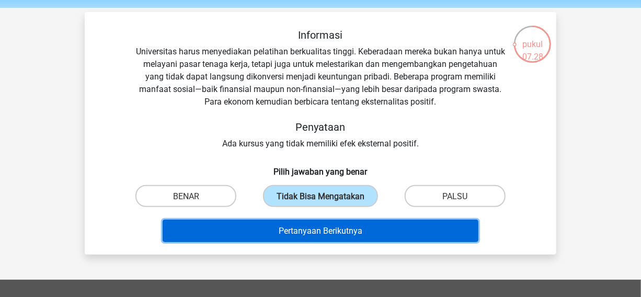
click at [324, 229] on font "Pertanyaan Berikutnya" at bounding box center [321, 231] width 84 height 10
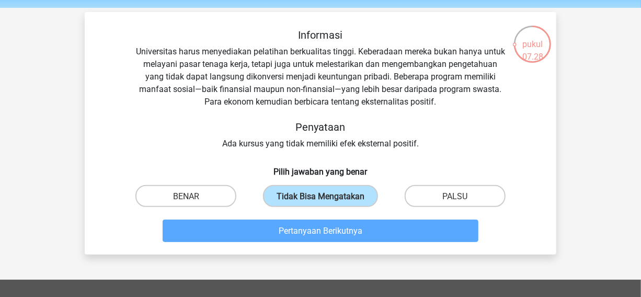
scroll to position [48, 0]
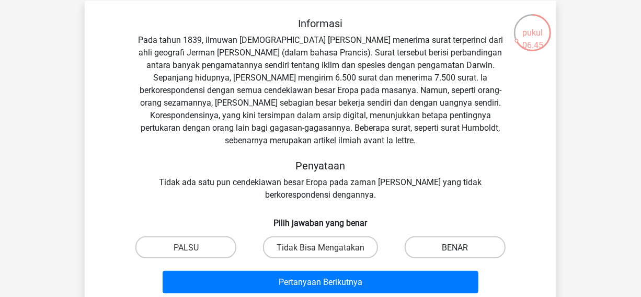
click at [439, 243] on label "BENAR" at bounding box center [454, 246] width 101 height 21
click at [455, 247] on input "BENAR" at bounding box center [458, 250] width 7 height 7
radio input "true"
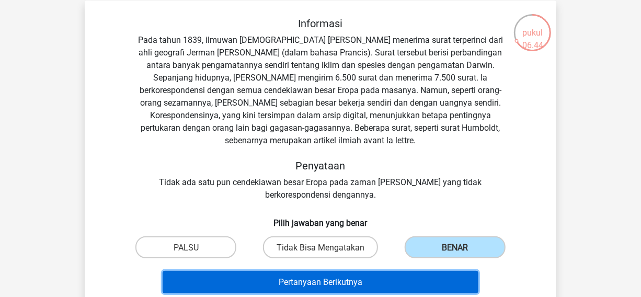
click at [408, 275] on button "Pertanyaan Berikutnya" at bounding box center [321, 282] width 316 height 22
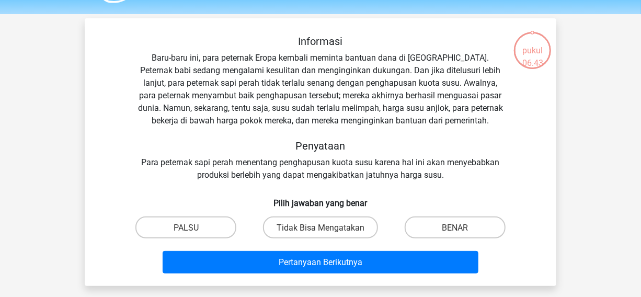
scroll to position [28, 0]
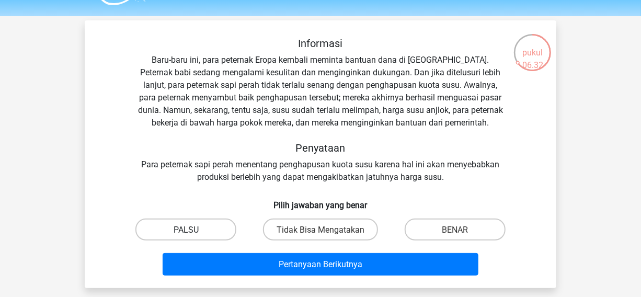
click at [213, 221] on label "PALSU" at bounding box center [185, 228] width 101 height 21
click at [193, 229] on input "PALSU" at bounding box center [189, 232] width 7 height 7
radio input "true"
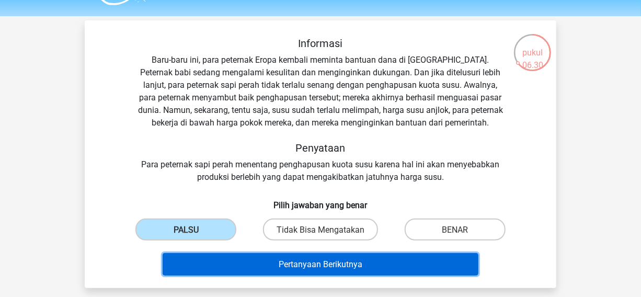
click at [272, 265] on button "Pertanyaan Berikutnya" at bounding box center [321, 264] width 316 height 22
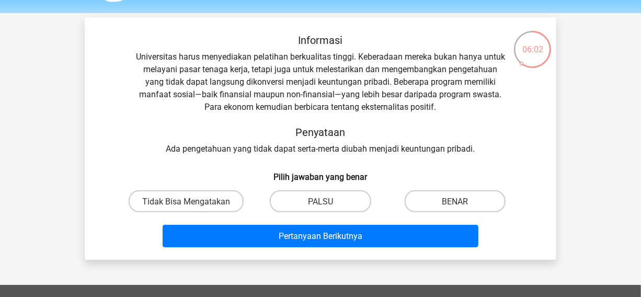
scroll to position [37, 0]
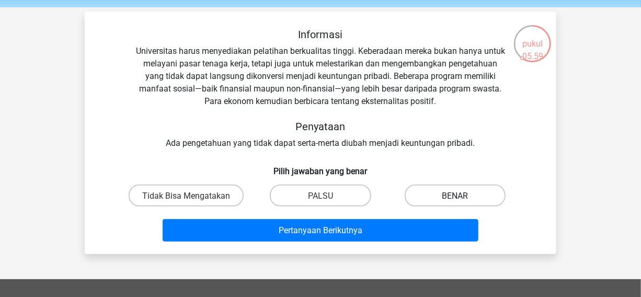
click at [439, 195] on label "BENAR" at bounding box center [454, 194] width 101 height 21
click at [455, 195] on input "BENAR" at bounding box center [458, 198] width 7 height 7
radio input "true"
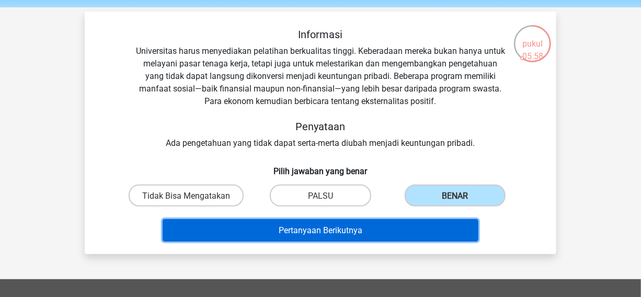
click at [414, 224] on button "Pertanyaan Berikutnya" at bounding box center [321, 230] width 316 height 22
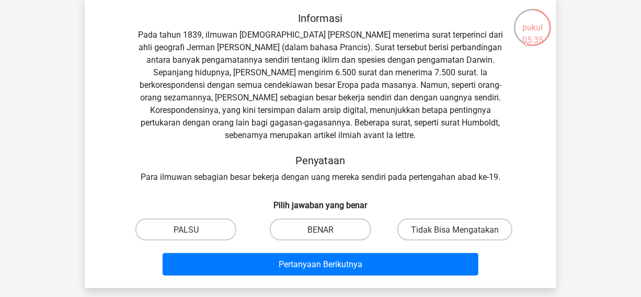
scroll to position [68, 0]
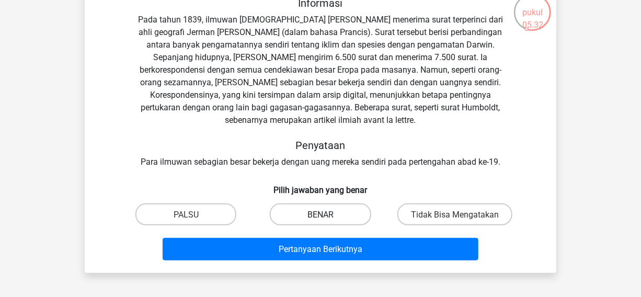
click at [339, 212] on label "BENAR" at bounding box center [320, 213] width 101 height 21
click at [327, 214] on input "BENAR" at bounding box center [323, 217] width 7 height 7
radio input "true"
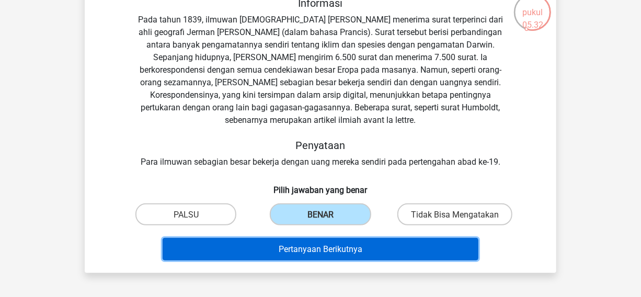
click at [331, 251] on font "Pertanyaan Berikutnya" at bounding box center [321, 249] width 84 height 10
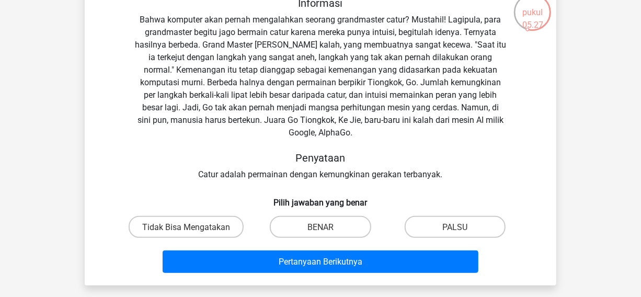
click at [467, 212] on div "PALSU" at bounding box center [455, 227] width 134 height 30
click at [455, 226] on input "PALSU" at bounding box center [458, 229] width 7 height 7
radio input "true"
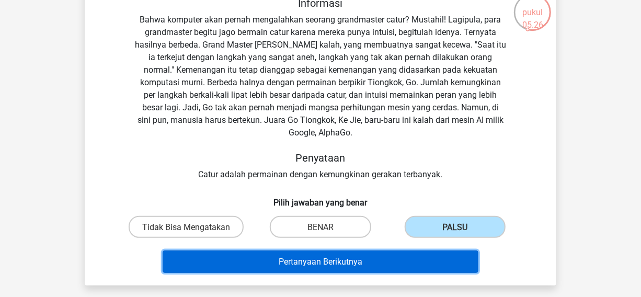
click at [424, 250] on button "Pertanyaan Berikutnya" at bounding box center [321, 261] width 316 height 22
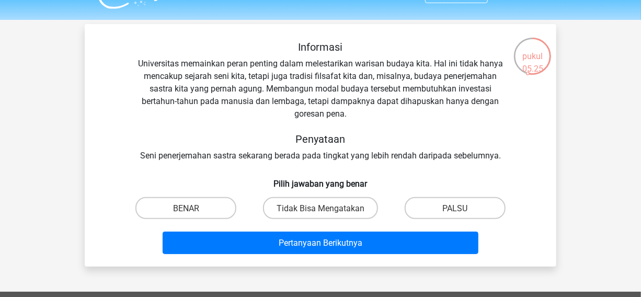
scroll to position [22, 0]
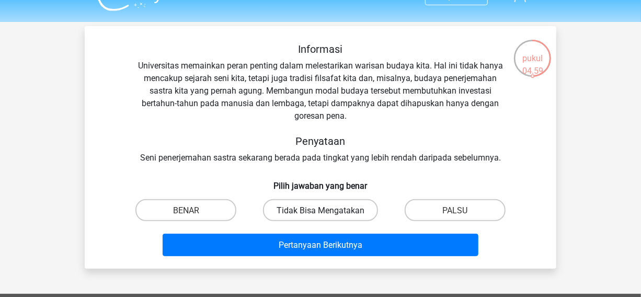
click at [335, 214] on font "Tidak Bisa Mengatakan" at bounding box center [320, 210] width 88 height 10
click at [327, 214] on input "Tidak Bisa Mengatakan" at bounding box center [323, 213] width 7 height 7
radio input "true"
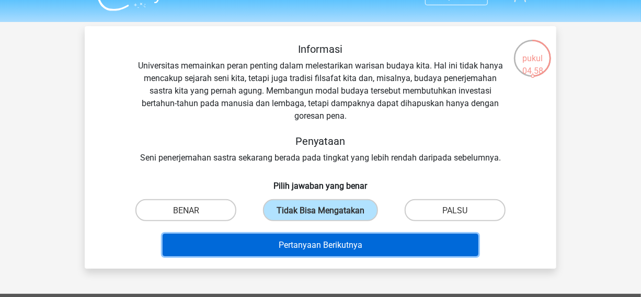
click at [329, 242] on font "Pertanyaan Berikutnya" at bounding box center [321, 245] width 84 height 10
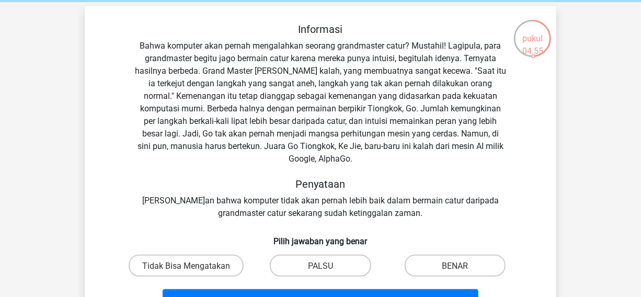
scroll to position [40, 0]
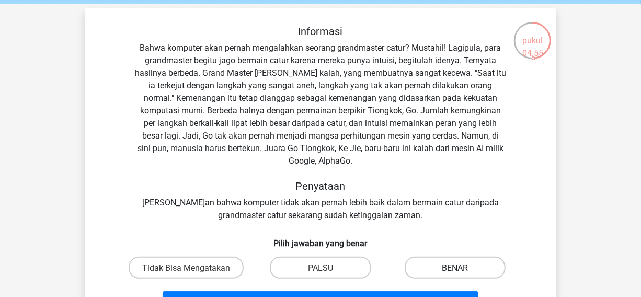
click at [455, 263] on font "BENAR" at bounding box center [455, 268] width 26 height 10
click at [455, 267] on input "BENAR" at bounding box center [458, 270] width 7 height 7
radio input "true"
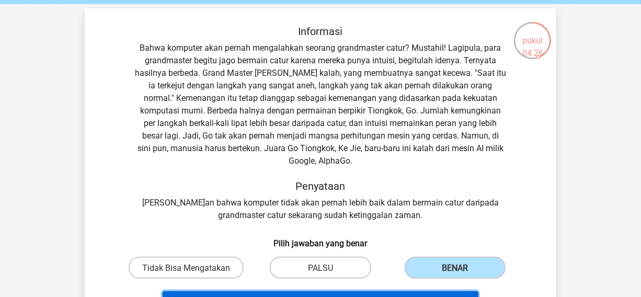
click at [386, 291] on button "Pertanyaan Berikutnya" at bounding box center [321, 302] width 316 height 22
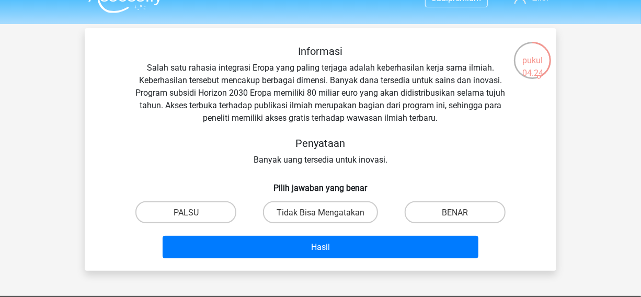
scroll to position [19, 0]
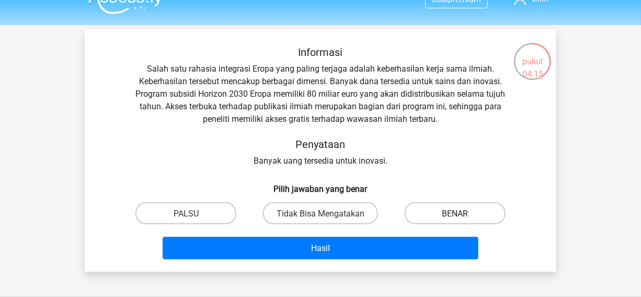
click at [444, 205] on label "BENAR" at bounding box center [454, 212] width 101 height 21
click at [455, 213] on input "BENAR" at bounding box center [458, 216] width 7 height 7
radio input "true"
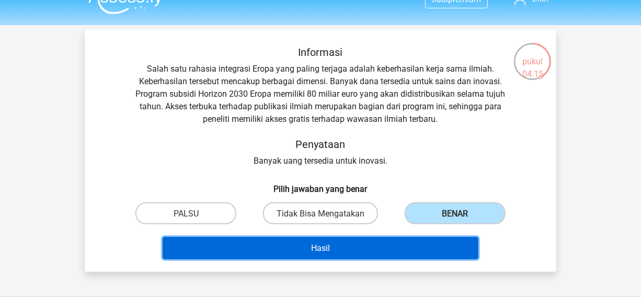
click at [423, 239] on button "Hasil" at bounding box center [321, 248] width 316 height 22
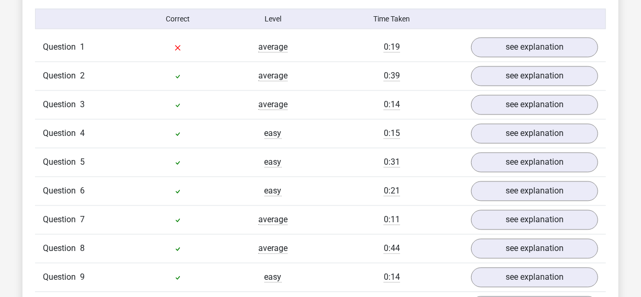
scroll to position [849, 0]
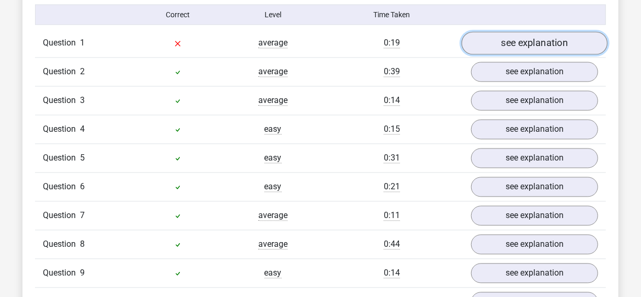
click at [554, 43] on link "see explanation" at bounding box center [534, 43] width 146 height 23
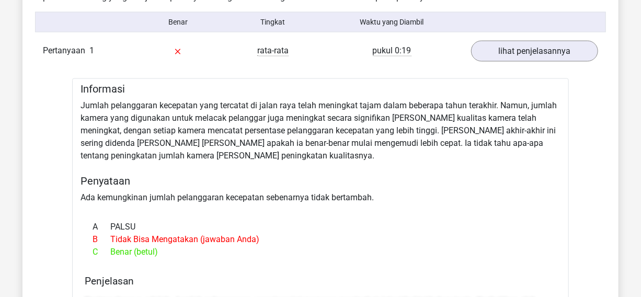
scroll to position [857, 0]
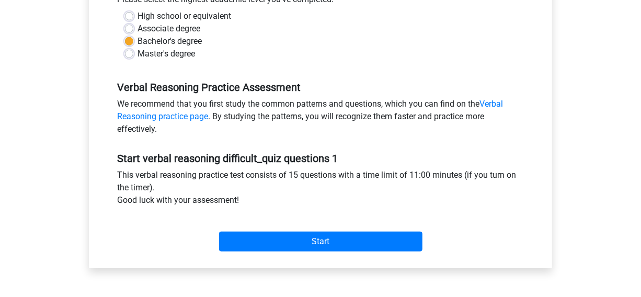
scroll to position [256, 0]
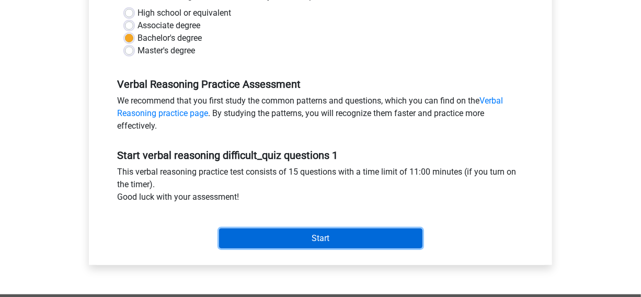
click at [354, 234] on input "Start" at bounding box center [320, 238] width 203 height 20
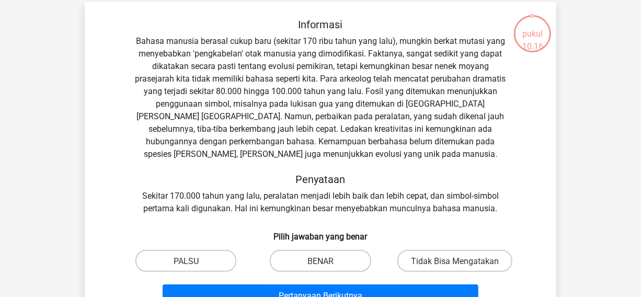
scroll to position [78, 0]
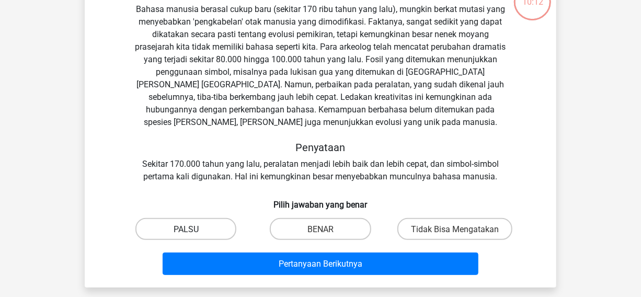
click at [217, 229] on label "PALSU" at bounding box center [185, 228] width 101 height 21
click at [193, 229] on input "PALSU" at bounding box center [189, 231] width 7 height 7
radio input "true"
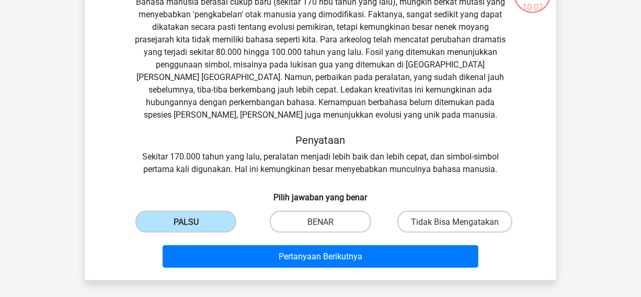
scroll to position [97, 0]
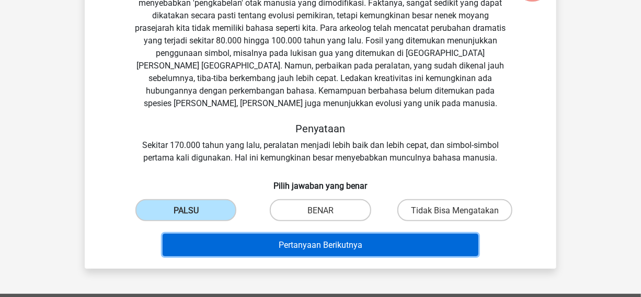
click at [438, 241] on button "Pertanyaan Berikutnya" at bounding box center [321, 245] width 316 height 22
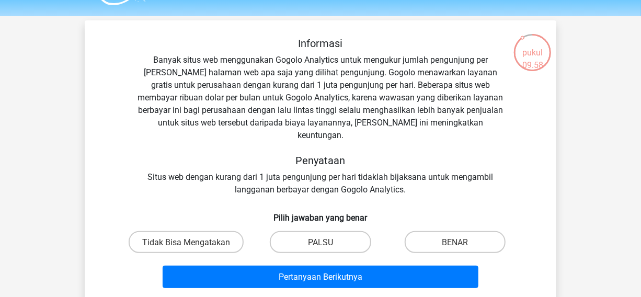
scroll to position [31, 0]
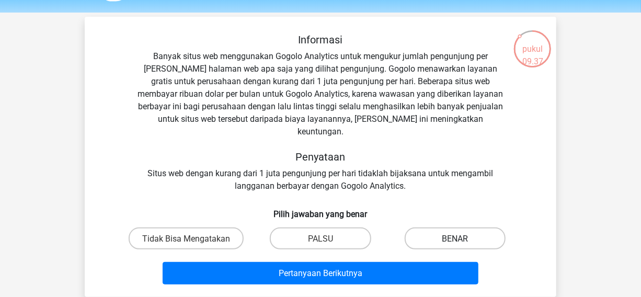
click at [441, 227] on label "BENAR" at bounding box center [454, 237] width 101 height 21
click at [455, 238] on input "BENAR" at bounding box center [458, 241] width 7 height 7
radio input "true"
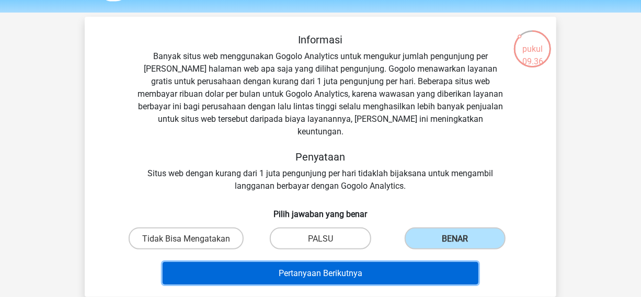
click at [398, 266] on button "Pertanyaan Berikutnya" at bounding box center [321, 273] width 316 height 22
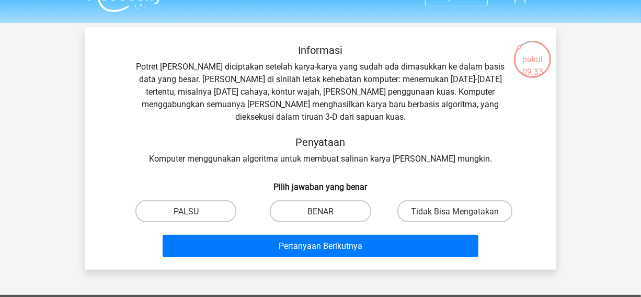
scroll to position [11, 0]
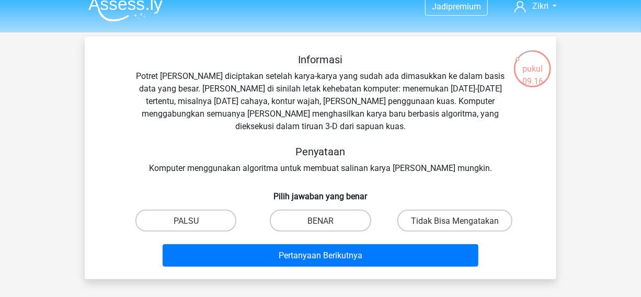
click at [371, 215] on div "BENAR" at bounding box center [320, 220] width 126 height 21
click at [355, 214] on label "BENAR" at bounding box center [320, 220] width 101 height 21
click at [327, 220] on input "BENAR" at bounding box center [323, 223] width 7 height 7
radio input "true"
click at [349, 256] on div "Pertanyaan Berikutnya" at bounding box center [320, 257] width 403 height 27
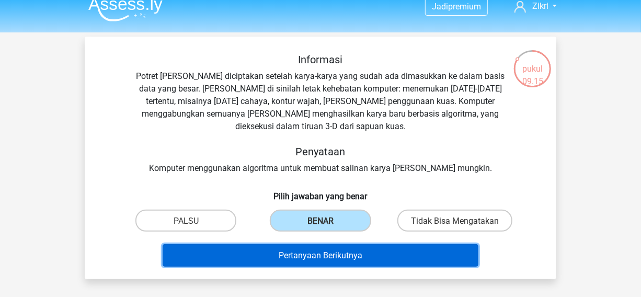
click at [350, 247] on button "Pertanyaan Berikutnya" at bounding box center [321, 255] width 316 height 22
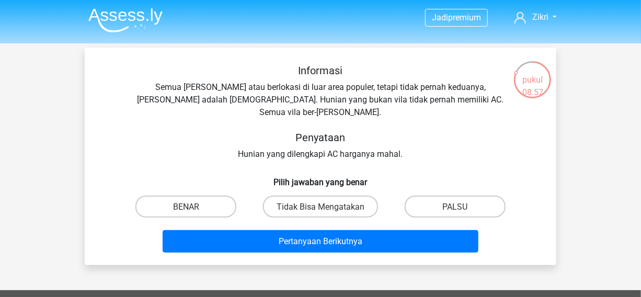
scroll to position [0, 0]
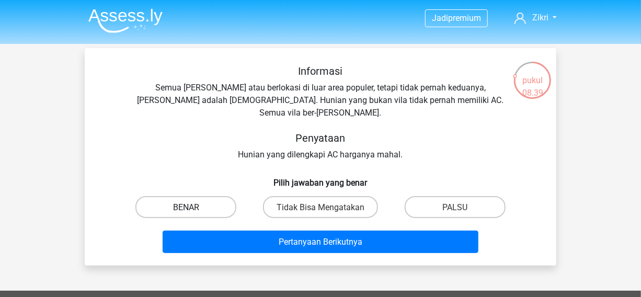
click at [199, 196] on label "BENAR" at bounding box center [185, 206] width 101 height 21
click at [193, 206] on input "BENAR" at bounding box center [189, 209] width 7 height 7
radio input "true"
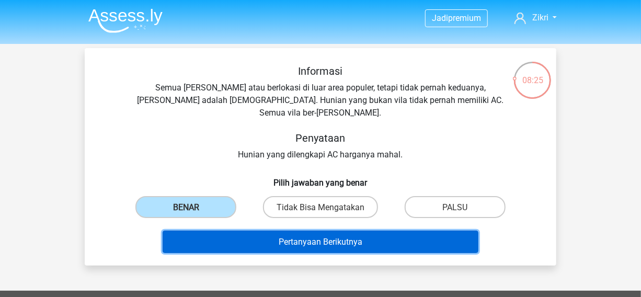
click at [304, 237] on font "Pertanyaan Berikutnya" at bounding box center [321, 242] width 84 height 10
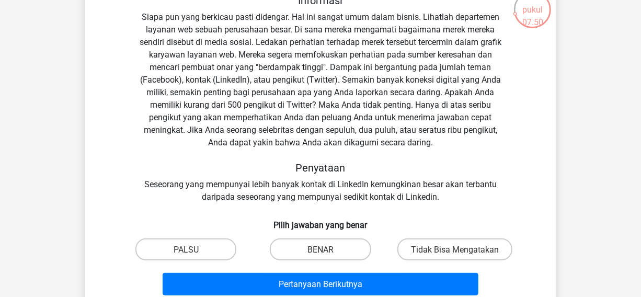
scroll to position [73, 0]
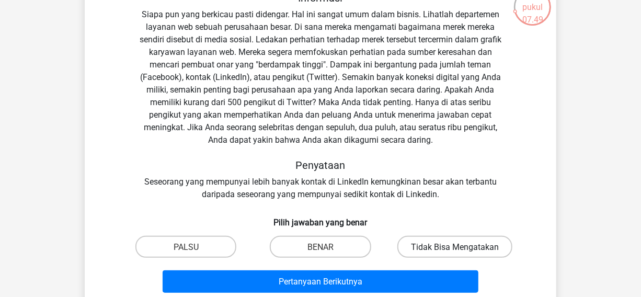
click at [488, 246] on font "Tidak Bisa Mengatakan" at bounding box center [455, 247] width 88 height 10
click at [461, 246] on input "Tidak Bisa Mengatakan" at bounding box center [458, 249] width 7 height 7
radio input "true"
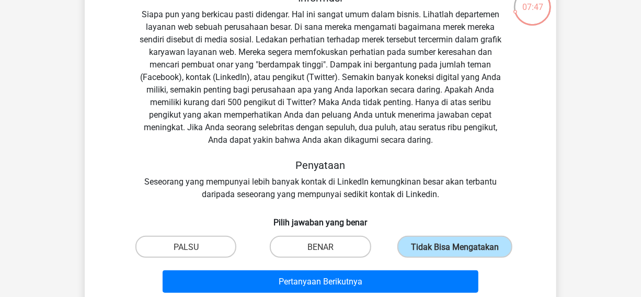
scroll to position [97, 0]
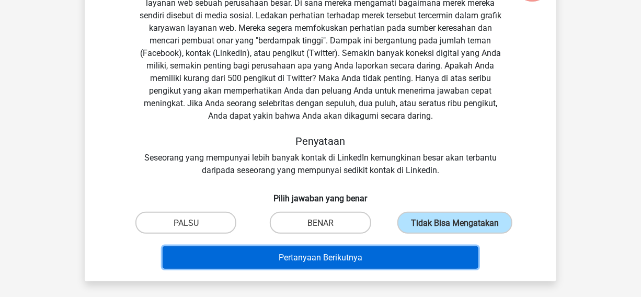
click at [439, 248] on button "Pertanyaan Berikutnya" at bounding box center [321, 257] width 316 height 22
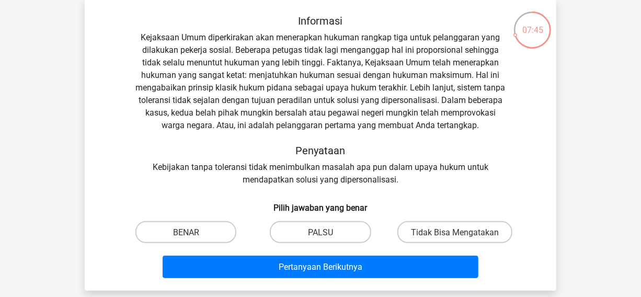
scroll to position [53, 0]
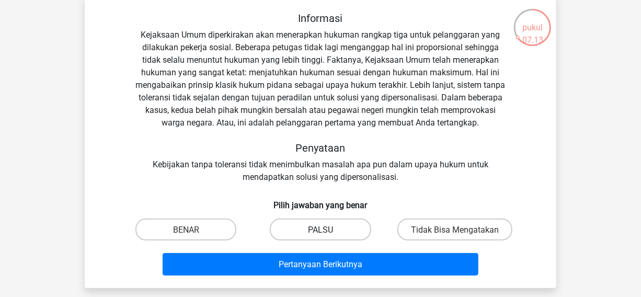
click at [298, 228] on label "PALSU" at bounding box center [320, 228] width 101 height 21
click at [320, 229] on input "PALSU" at bounding box center [323, 232] width 7 height 7
radio input "true"
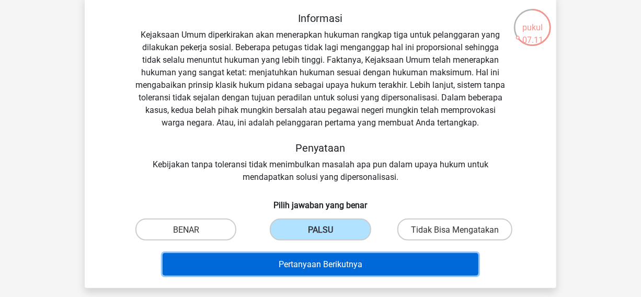
click at [296, 261] on font "Pertanyaan Berikutnya" at bounding box center [321, 264] width 84 height 10
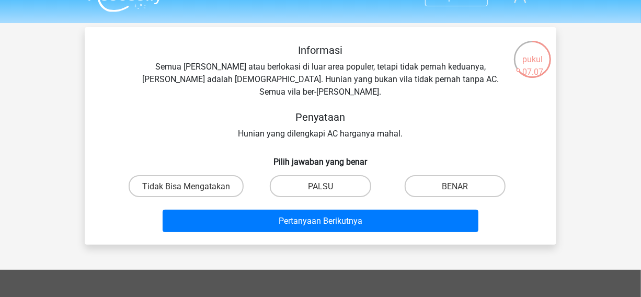
scroll to position [5, 0]
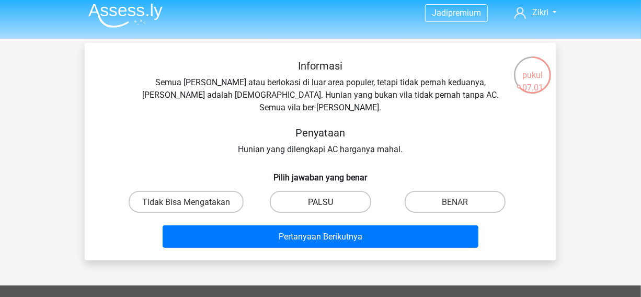
click at [343, 195] on label "PALSU" at bounding box center [320, 201] width 101 height 21
click at [327, 201] on input "PALSU" at bounding box center [323, 204] width 7 height 7
radio input "true"
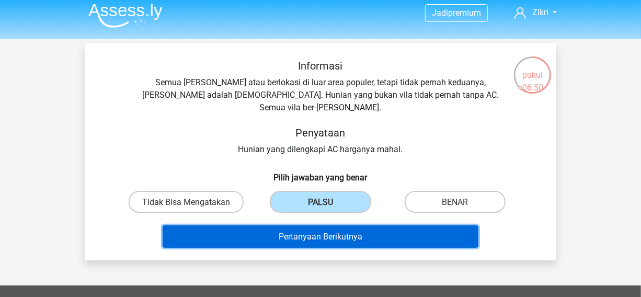
click at [240, 225] on button "Pertanyaan Berikutnya" at bounding box center [321, 236] width 316 height 22
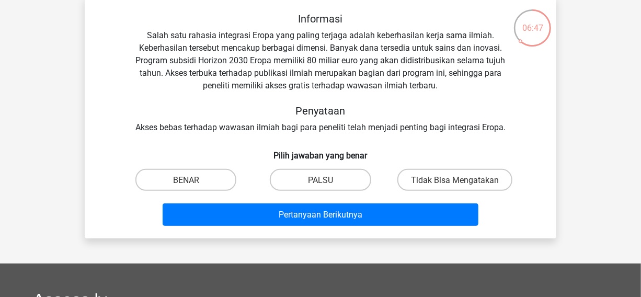
scroll to position [51, 0]
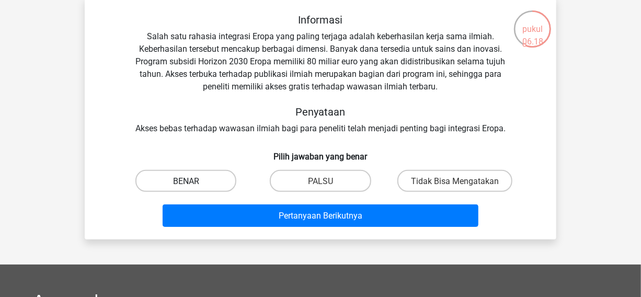
click at [220, 180] on label "BENAR" at bounding box center [185, 180] width 101 height 21
click at [193, 180] on input "BENAR" at bounding box center [189, 183] width 7 height 7
radio input "true"
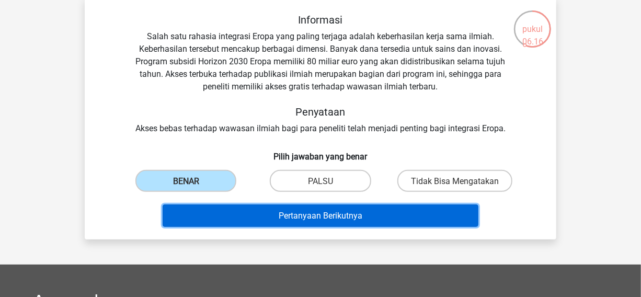
click at [240, 217] on button "Pertanyaan Berikutnya" at bounding box center [321, 215] width 316 height 22
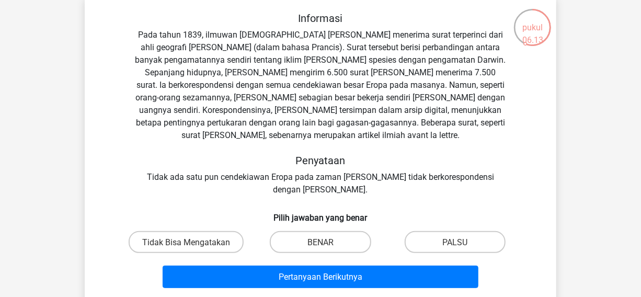
scroll to position [54, 0]
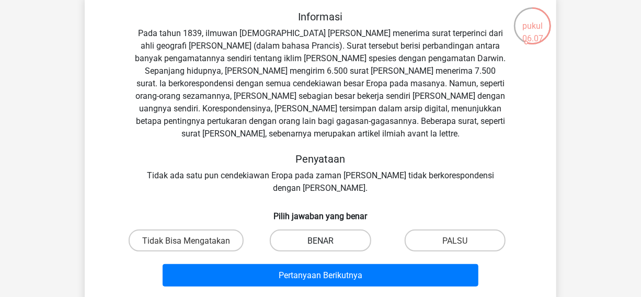
click at [329, 238] on font "BENAR" at bounding box center [320, 241] width 26 height 10
click at [327, 240] on input "BENAR" at bounding box center [323, 243] width 7 height 7
radio input "true"
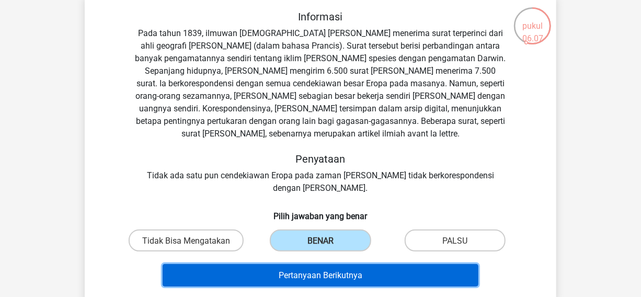
click at [320, 268] on button "Pertanyaan Berikutnya" at bounding box center [321, 275] width 316 height 22
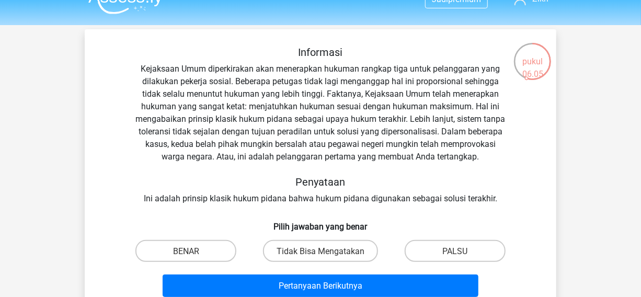
scroll to position [44, 0]
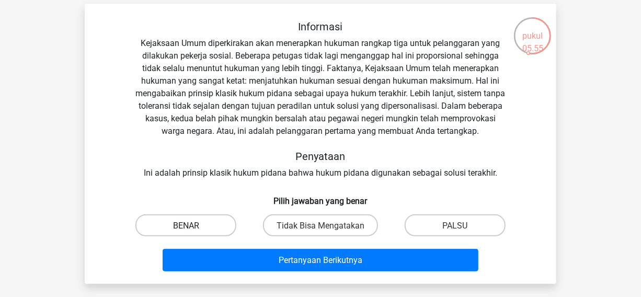
click at [213, 226] on label "BENAR" at bounding box center [185, 224] width 101 height 21
click at [193, 226] on input "BENAR" at bounding box center [189, 228] width 7 height 7
radio input "true"
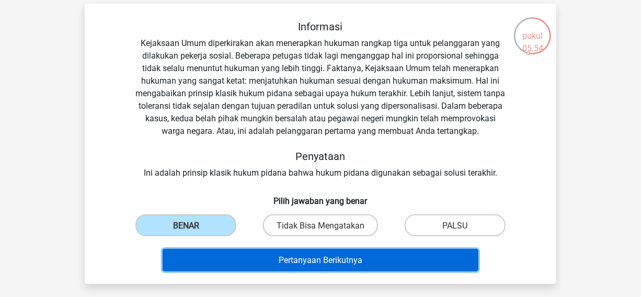
click at [218, 253] on button "Pertanyaan Berikutnya" at bounding box center [321, 260] width 316 height 22
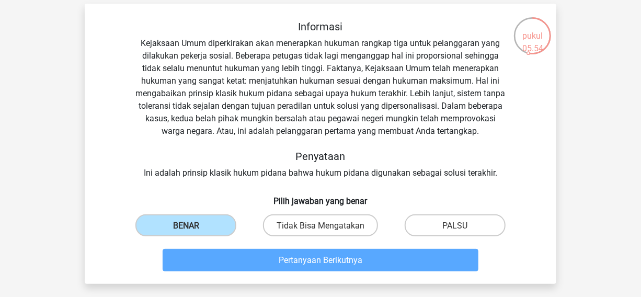
scroll to position [48, 0]
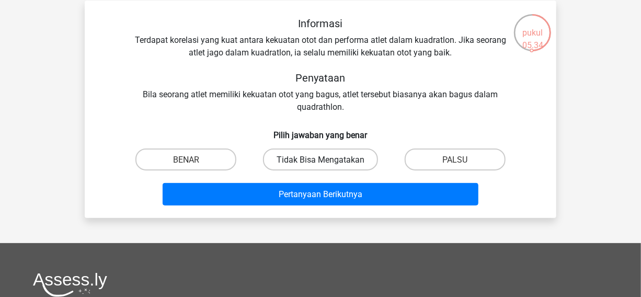
click at [319, 161] on font "Tidak Bisa Mengatakan" at bounding box center [320, 160] width 88 height 10
click at [320, 161] on input "Tidak Bisa Mengatakan" at bounding box center [323, 162] width 7 height 7
radio input "true"
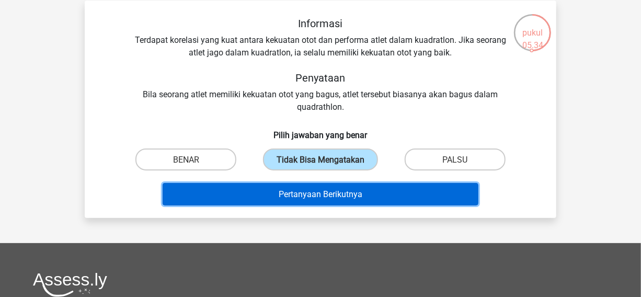
click at [317, 191] on font "Pertanyaan Berikutnya" at bounding box center [321, 194] width 84 height 10
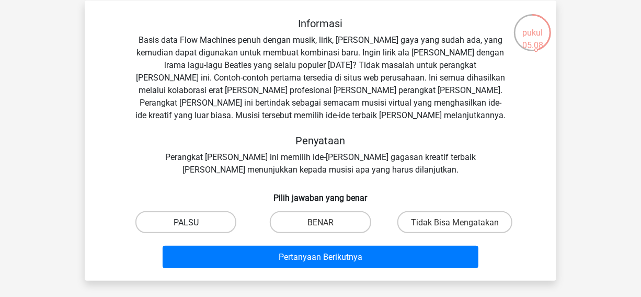
click at [206, 218] on label "PALSU" at bounding box center [185, 221] width 101 height 21
click at [193, 222] on input "PALSU" at bounding box center [189, 225] width 7 height 7
radio input "true"
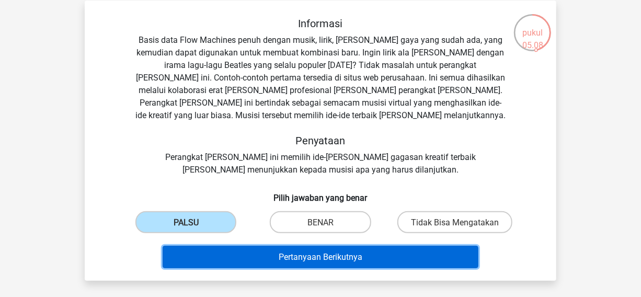
click at [214, 257] on button "Pertanyaan Berikutnya" at bounding box center [321, 257] width 316 height 22
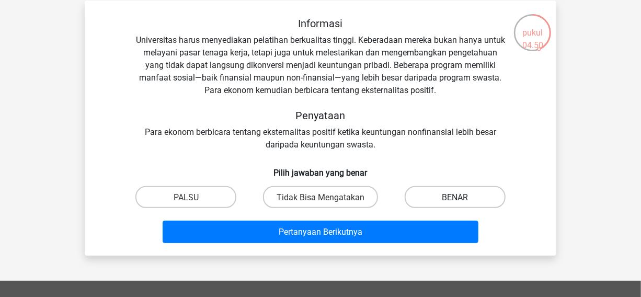
click at [431, 200] on label "BENAR" at bounding box center [454, 196] width 101 height 21
click at [455, 200] on input "BENAR" at bounding box center [458, 199] width 7 height 7
radio input "true"
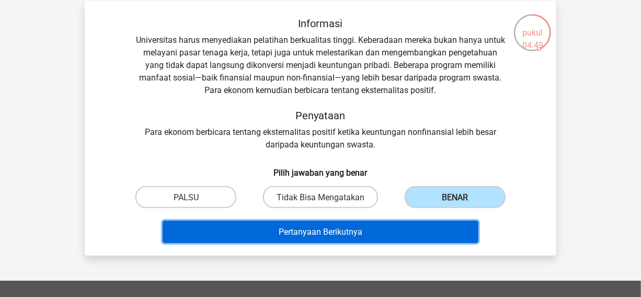
click at [414, 224] on button "Pertanyaan Berikutnya" at bounding box center [321, 232] width 316 height 22
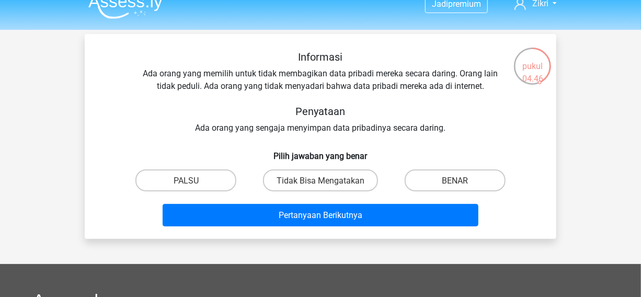
scroll to position [13, 0]
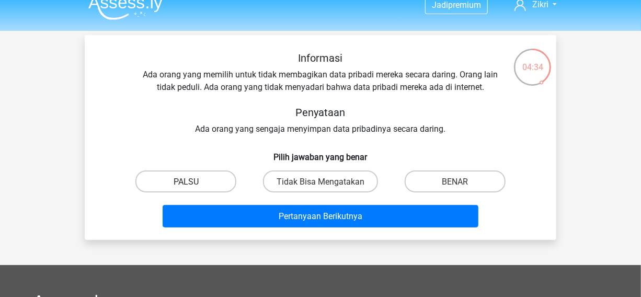
click at [224, 182] on label "PALSU" at bounding box center [185, 180] width 101 height 21
click at [193, 182] on input "PALSU" at bounding box center [189, 184] width 7 height 7
radio input "true"
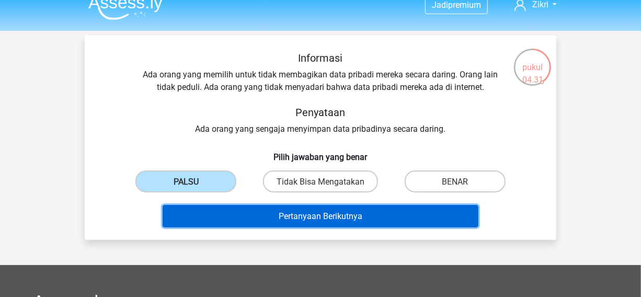
click at [241, 219] on button "Pertanyaan Berikutnya" at bounding box center [321, 216] width 316 height 22
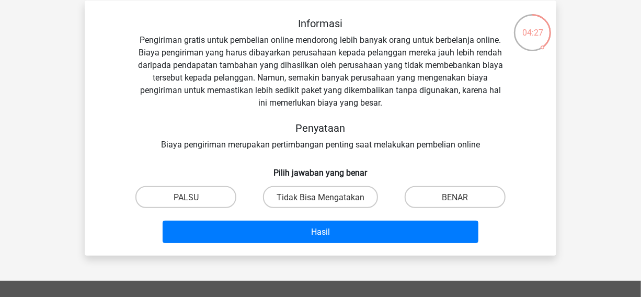
scroll to position [29, 0]
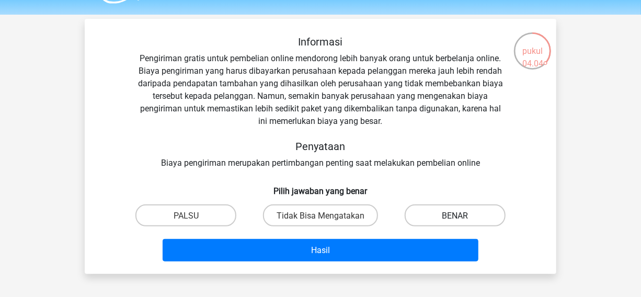
click at [431, 219] on label "BENAR" at bounding box center [454, 214] width 101 height 21
click at [455, 219] on input "BENAR" at bounding box center [458, 218] width 7 height 7
radio input "true"
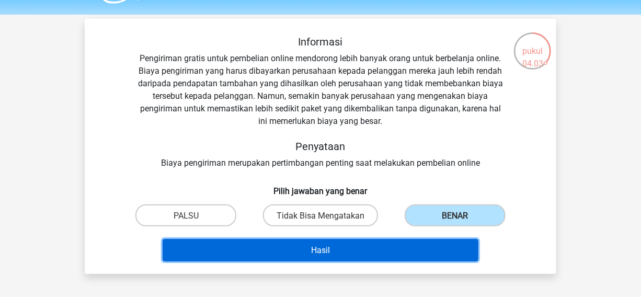
click at [415, 242] on button "Hasil" at bounding box center [321, 250] width 316 height 22
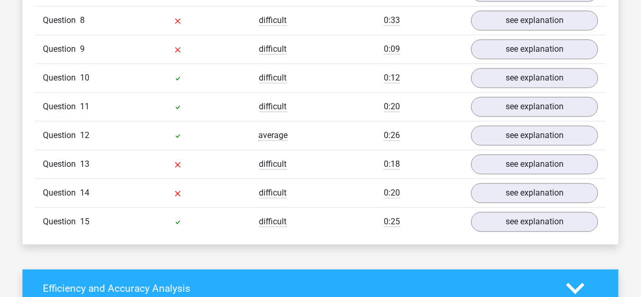
scroll to position [1097, 0]
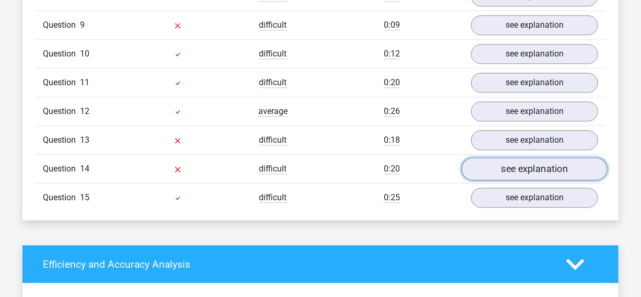
click at [553, 169] on link "see explanation" at bounding box center [534, 168] width 146 height 23
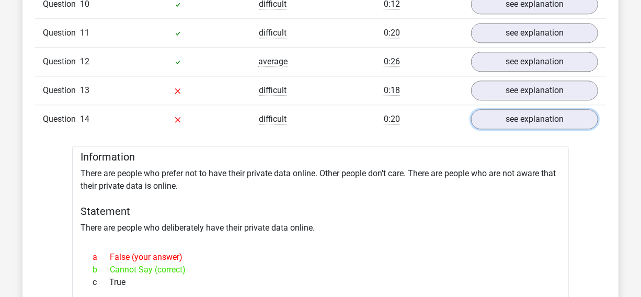
scroll to position [1137, 0]
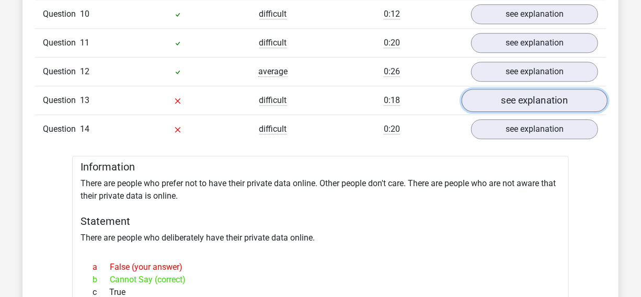
click at [570, 93] on link "see explanation" at bounding box center [534, 100] width 146 height 23
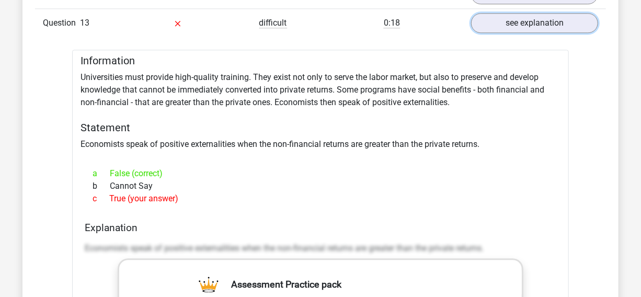
scroll to position [1209, 0]
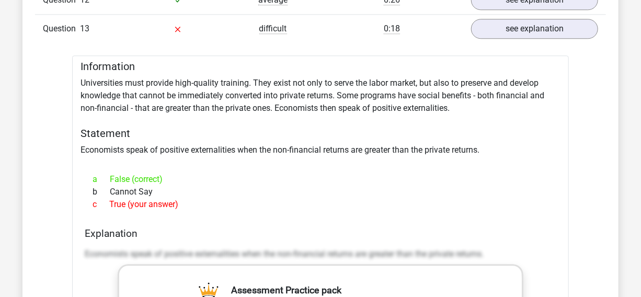
drag, startPoint x: 180, startPoint y: 201, endPoint x: 78, endPoint y: 63, distance: 171.5
copy div "Information Universities must provide high-quality training. They exist not onl…"
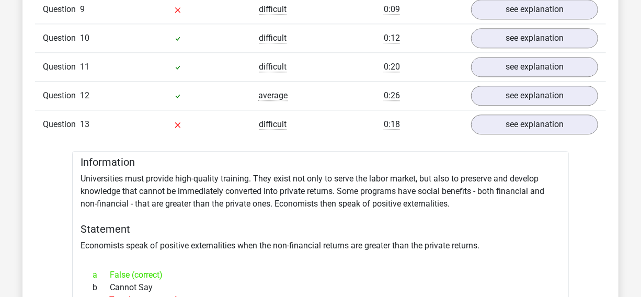
scroll to position [1048, 0]
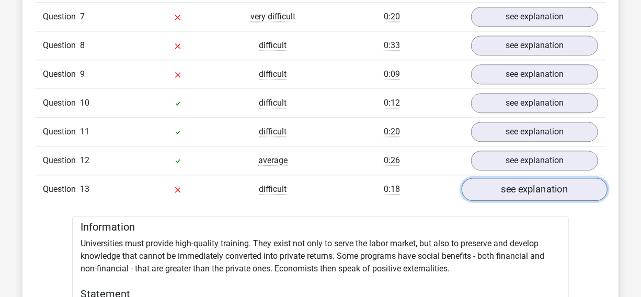
click at [549, 183] on link "see explanation" at bounding box center [534, 189] width 146 height 23
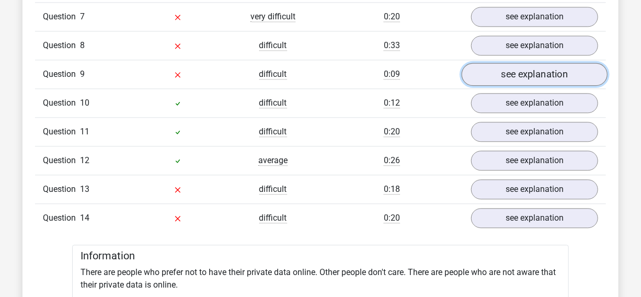
click at [559, 68] on link "see explanation" at bounding box center [534, 74] width 146 height 23
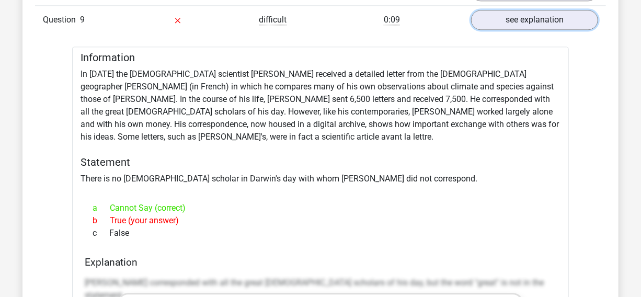
scroll to position [1108, 0]
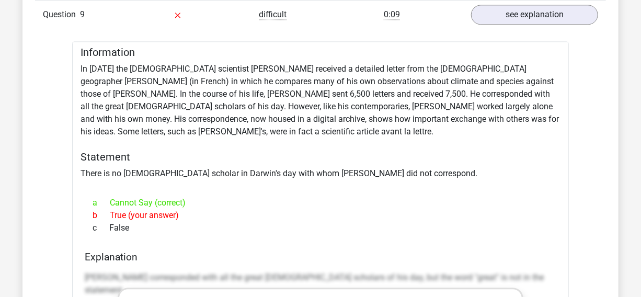
drag, startPoint x: 130, startPoint y: 222, endPoint x: 82, endPoint y: 50, distance: 178.7
copy div "Information In [DATE] the [DEMOGRAPHIC_DATA] scientist [PERSON_NAME] received a…"
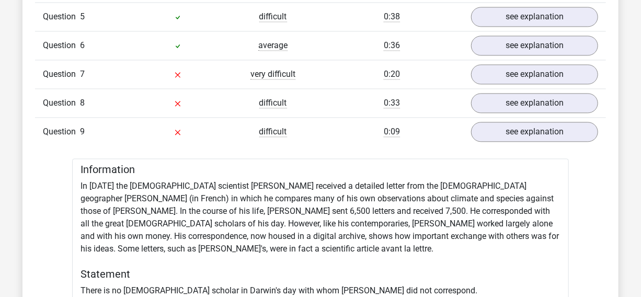
scroll to position [956, 0]
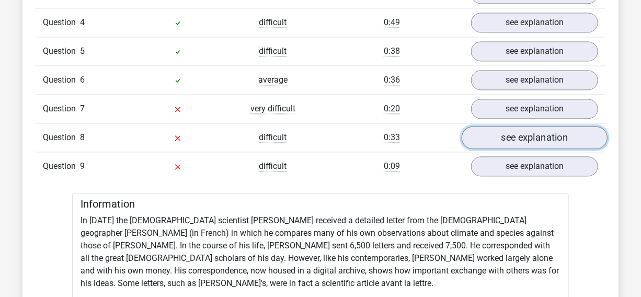
click at [515, 141] on link "see explanation" at bounding box center [534, 137] width 146 height 23
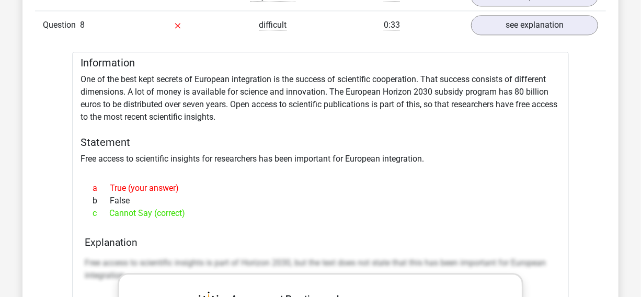
scroll to position [1070, 0]
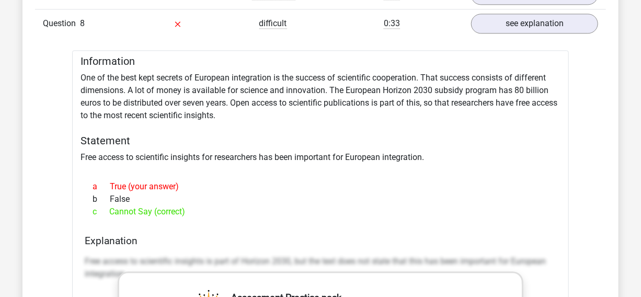
drag, startPoint x: 189, startPoint y: 214, endPoint x: 83, endPoint y: 62, distance: 185.4
copy div "nformation One of the best kept secrets of European integration is the success …"
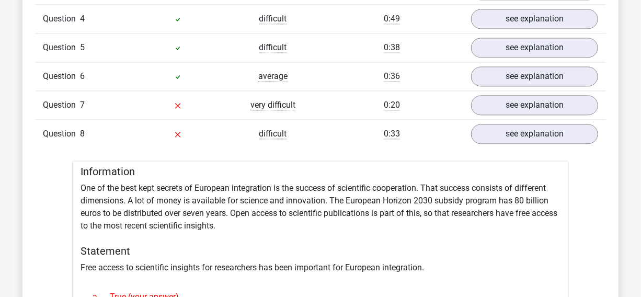
scroll to position [956, 0]
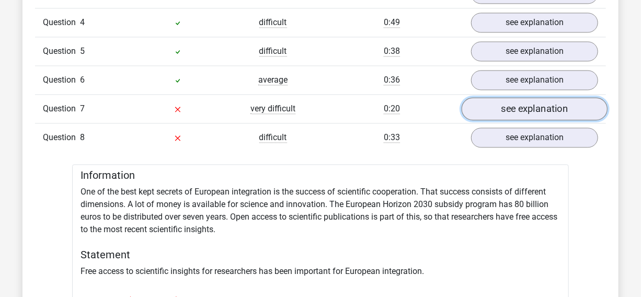
click at [501, 110] on link "see explanation" at bounding box center [534, 108] width 146 height 23
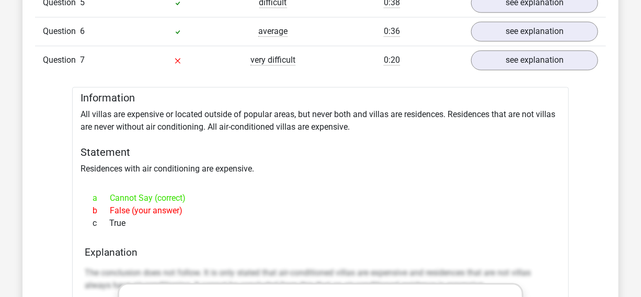
scroll to position [1013, 0]
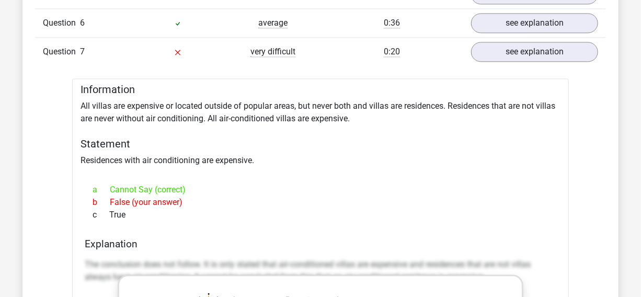
drag, startPoint x: 131, startPoint y: 207, endPoint x: 75, endPoint y: 89, distance: 130.9
copy div "Information All villas are expensive or located outside of popular areas, but n…"
click at [258, 170] on div at bounding box center [320, 171] width 480 height 8
